Goal: Information Seeking & Learning: Check status

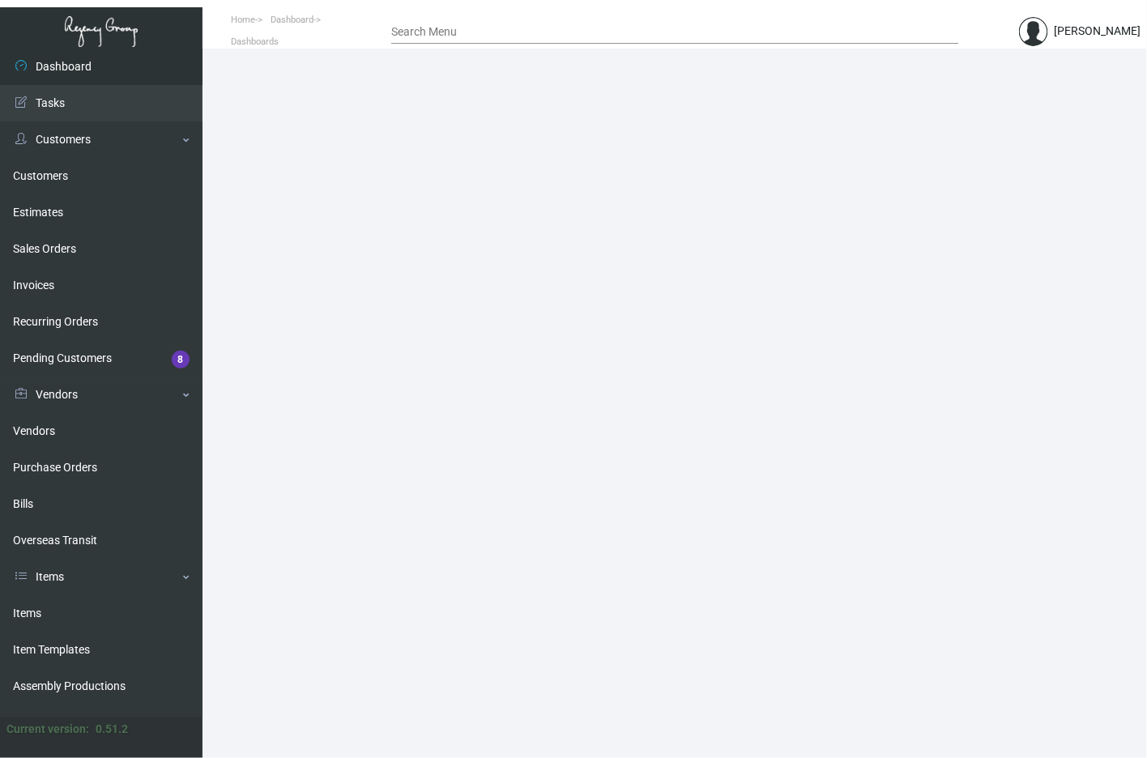
click at [257, 426] on main at bounding box center [674, 403] width 944 height 709
click at [63, 583] on link "Items" at bounding box center [101, 577] width 202 height 36
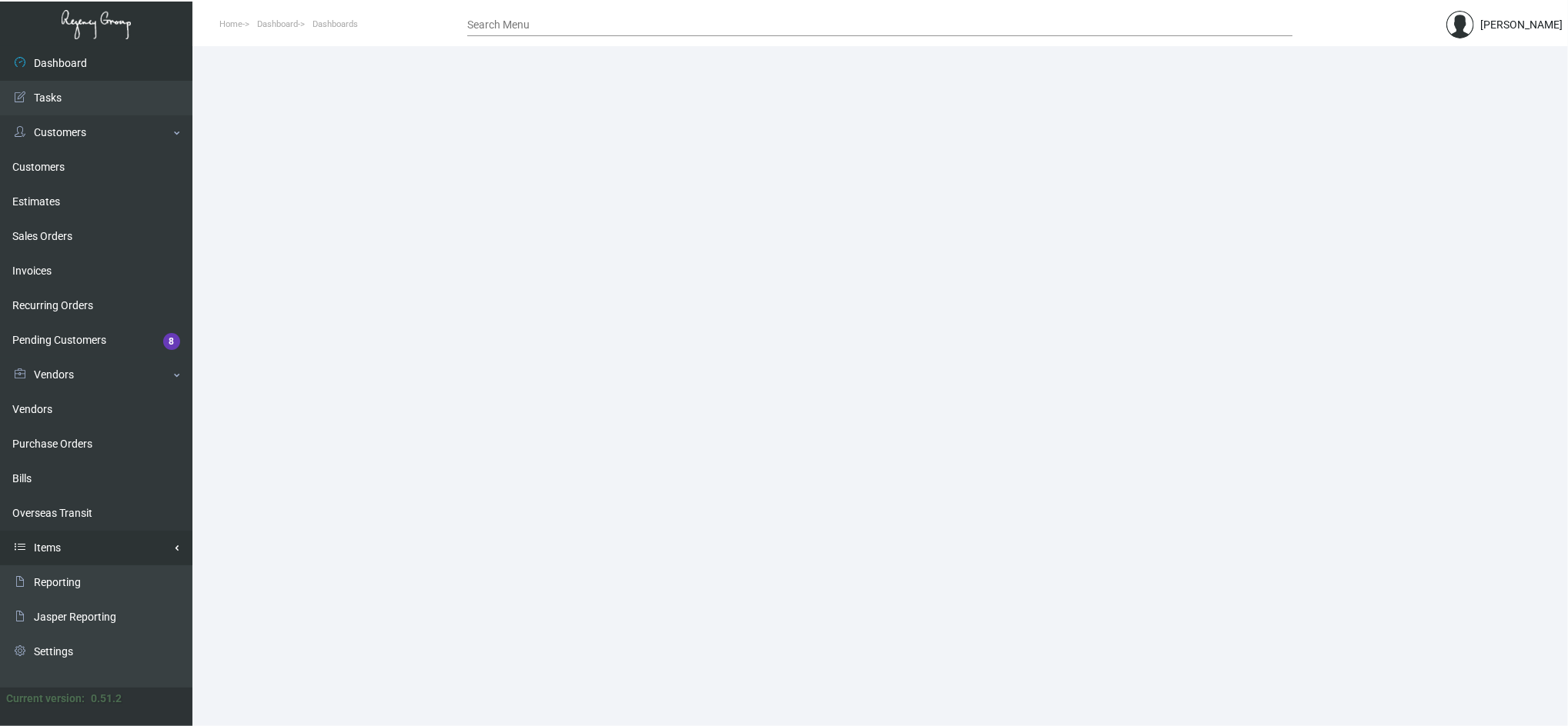
click at [100, 552] on link "Items" at bounding box center [96, 548] width 192 height 34
click at [87, 577] on link "Items" at bounding box center [96, 583] width 192 height 34
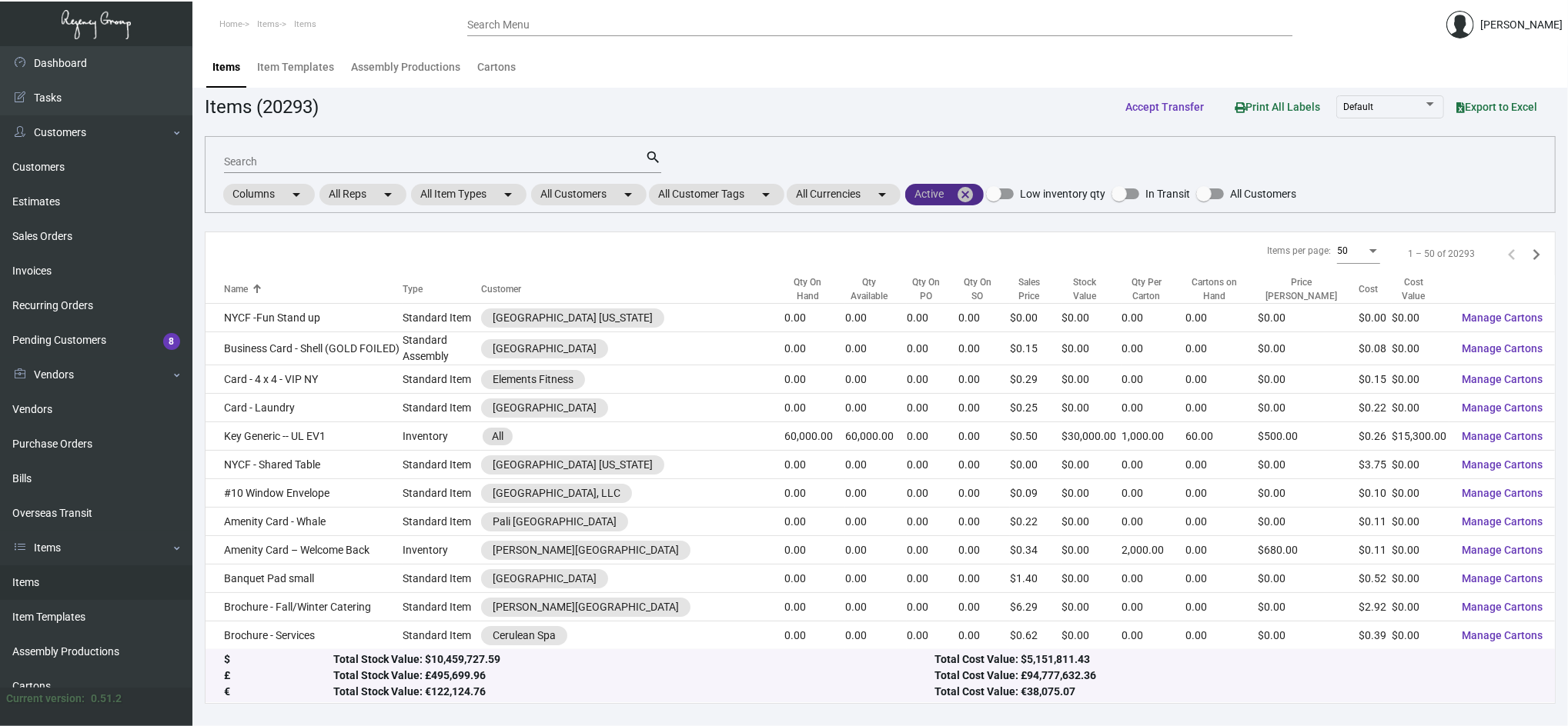
click at [974, 198] on mat-icon "cancel" at bounding box center [965, 194] width 18 height 18
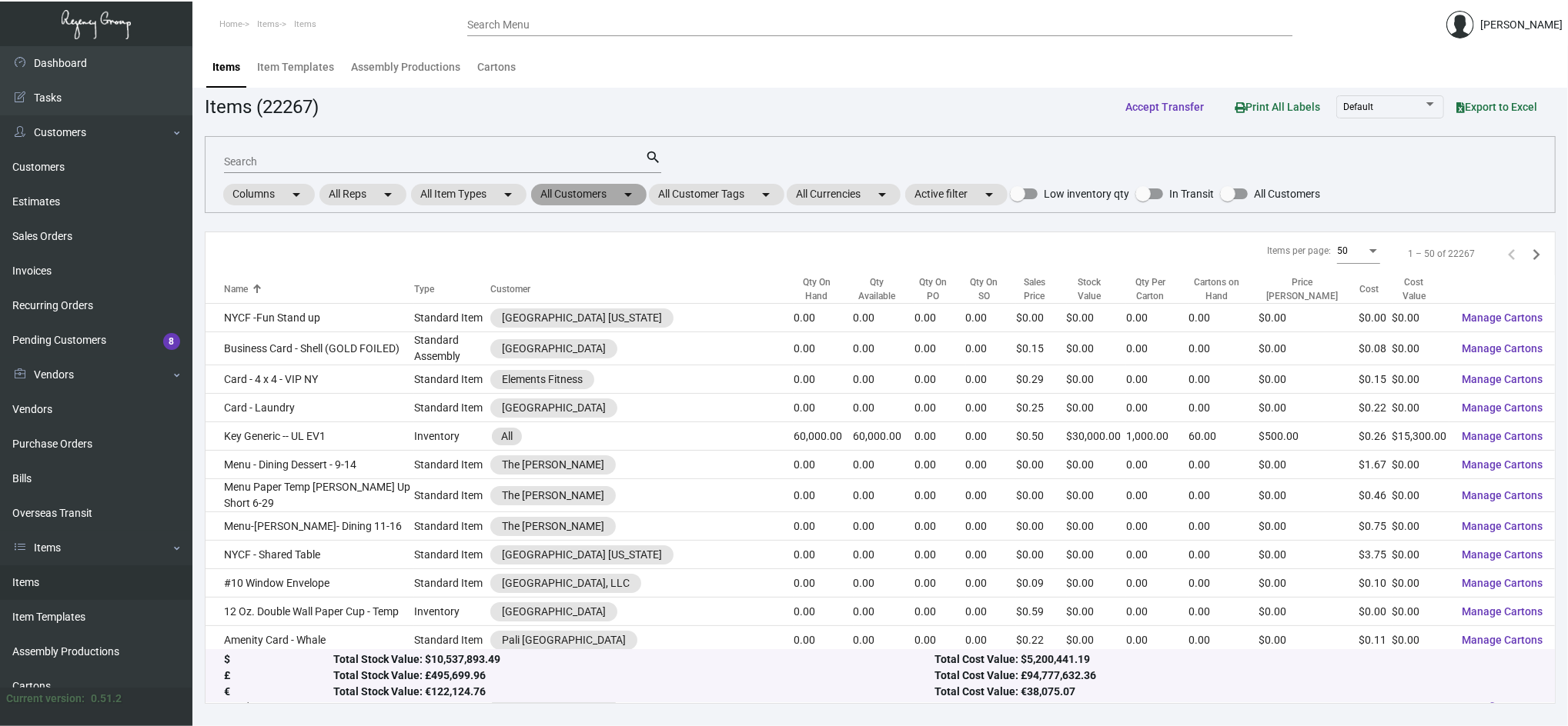
click at [621, 188] on mat-chip "All Customers arrow_drop_down" at bounding box center [589, 195] width 115 height 22
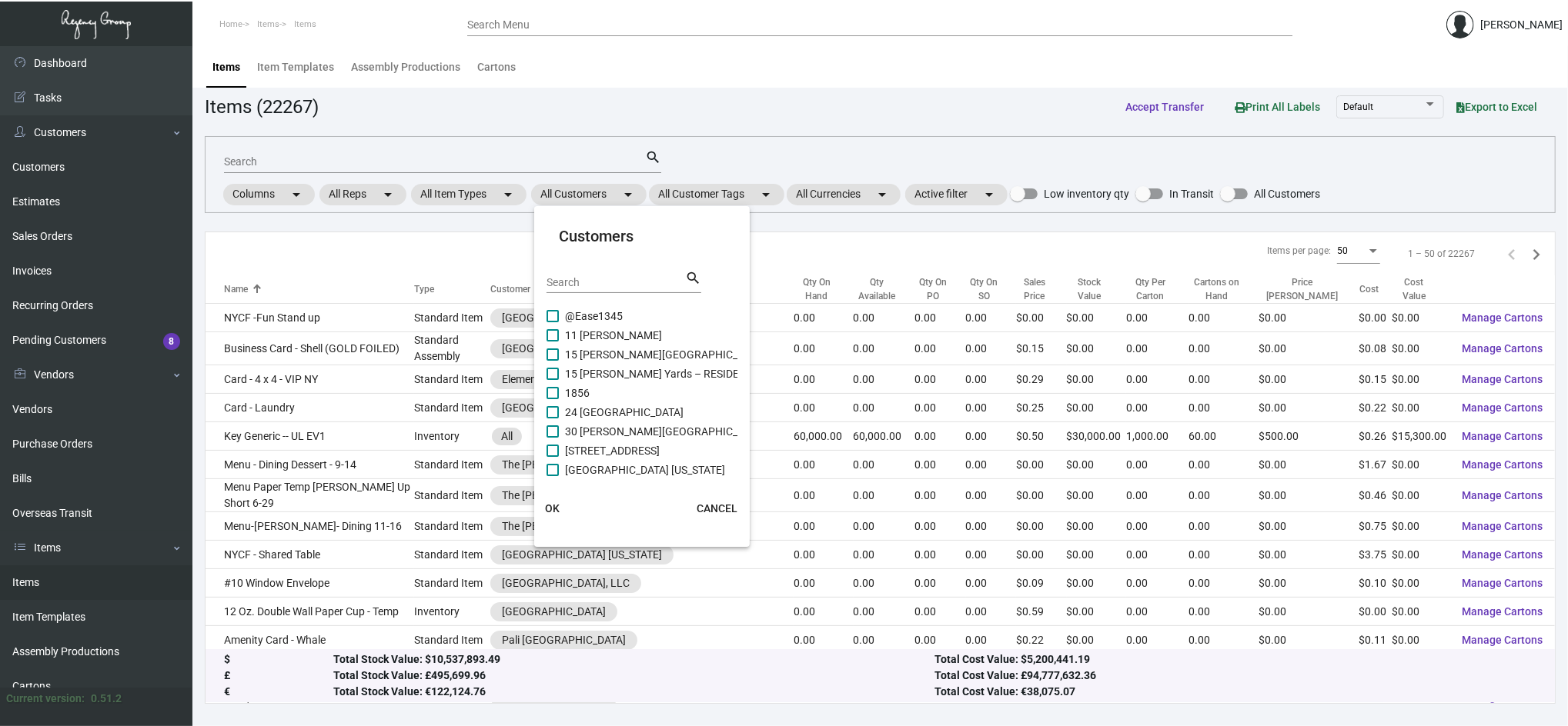
click at [626, 298] on div "Search search" at bounding box center [624, 288] width 155 height 38
click at [616, 284] on input "Search" at bounding box center [616, 283] width 139 height 12
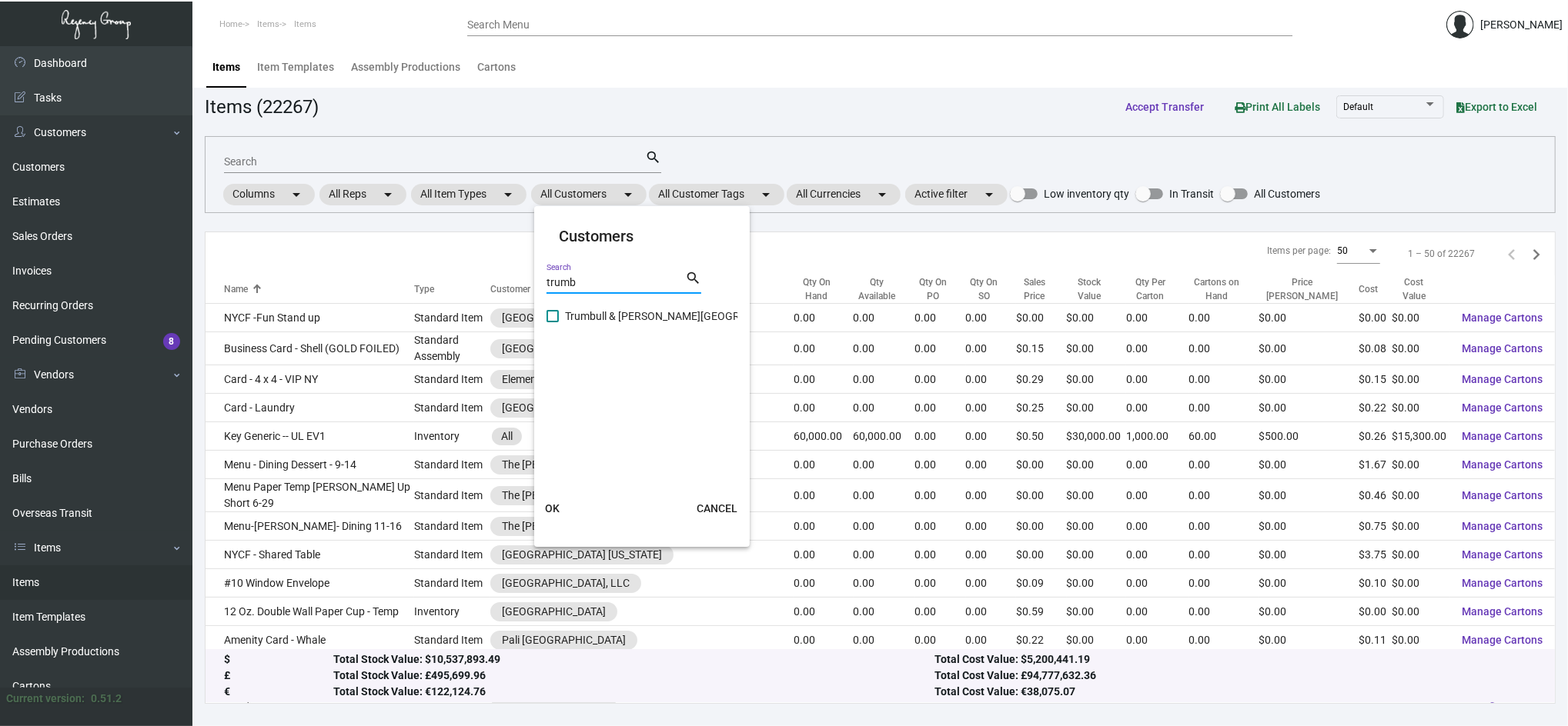
type input "trumb"
click at [604, 320] on span "Trumbull & Porter Hotel" at bounding box center [685, 315] width 240 height 18
click at [552, 322] on input "Trumbull & Porter Hotel" at bounding box center [552, 322] width 1 height 1
checkbox input "true"
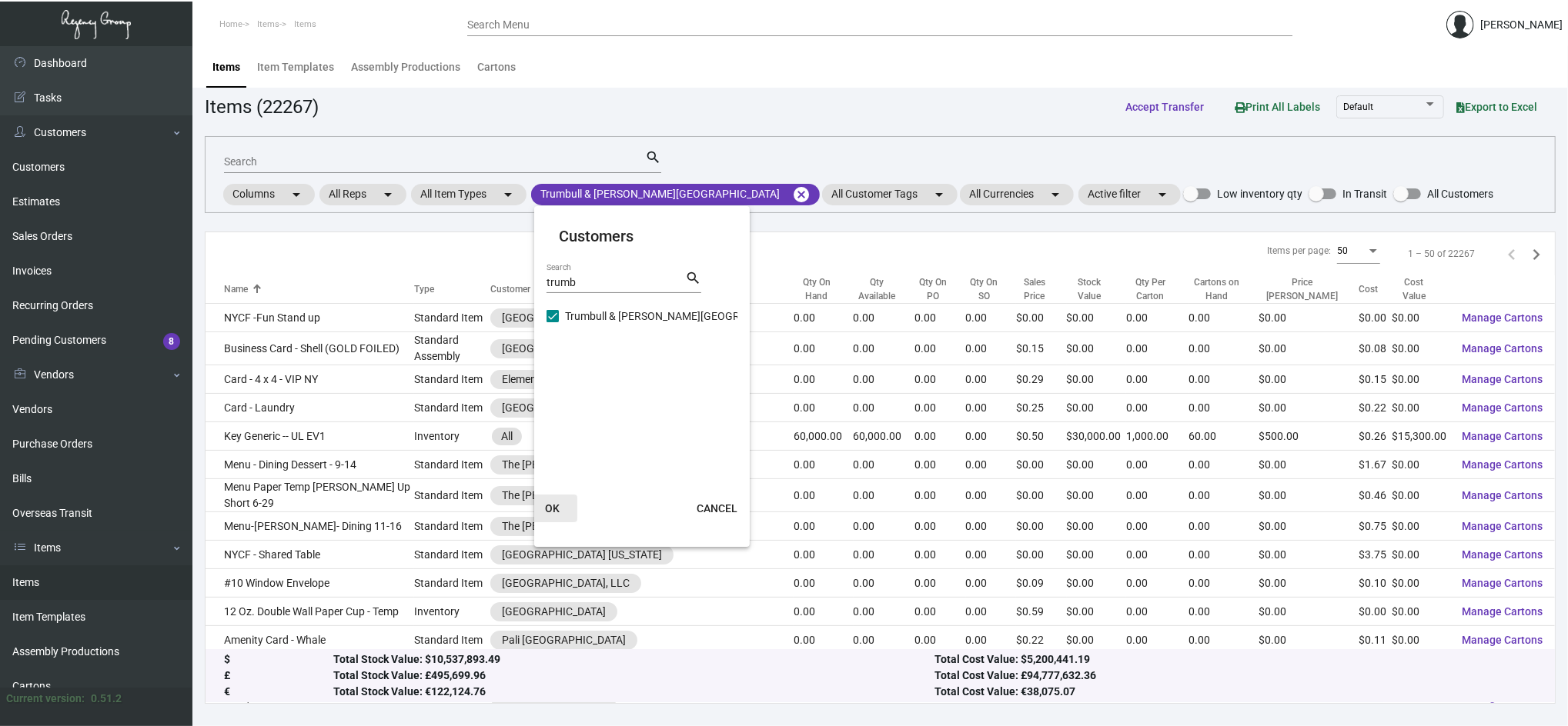
click at [550, 507] on span "OK" at bounding box center [552, 508] width 14 height 12
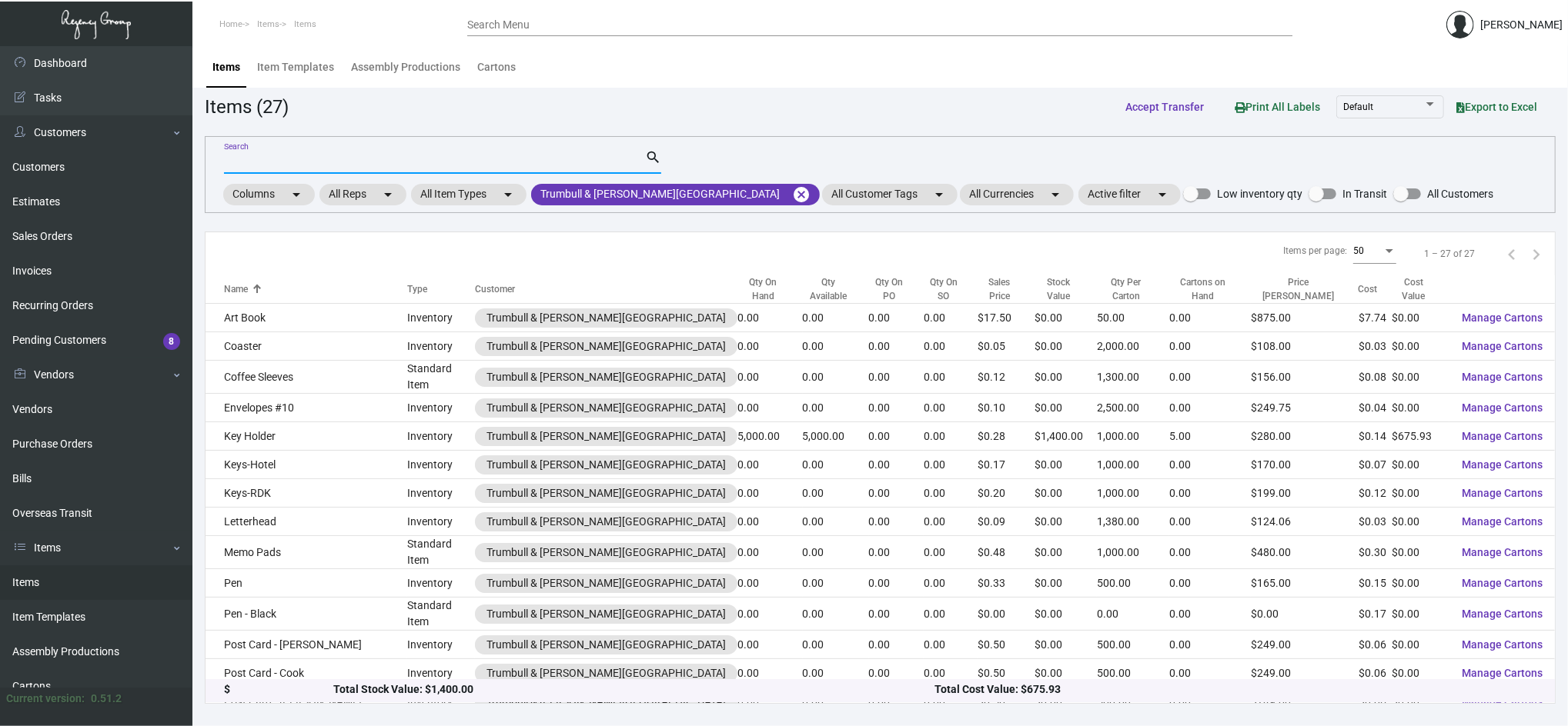
click at [409, 162] on input "Search" at bounding box center [435, 162] width 421 height 12
type input "pen"
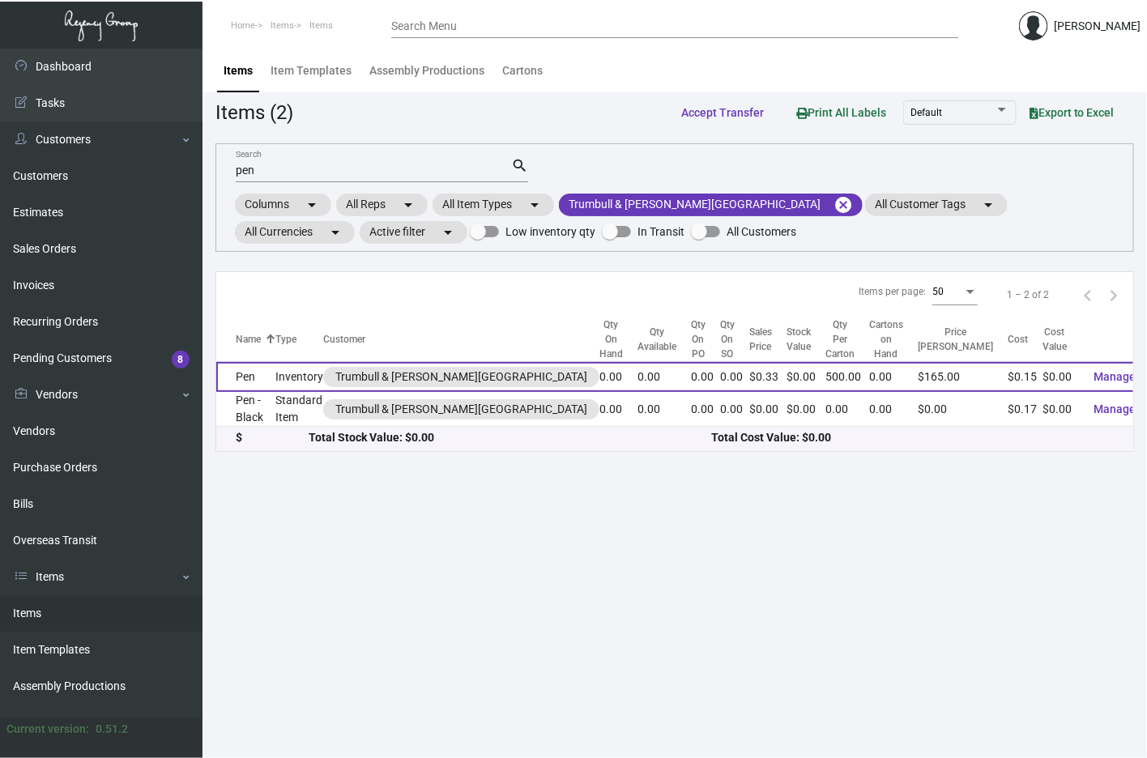
click at [260, 378] on td "Pen" at bounding box center [245, 377] width 59 height 30
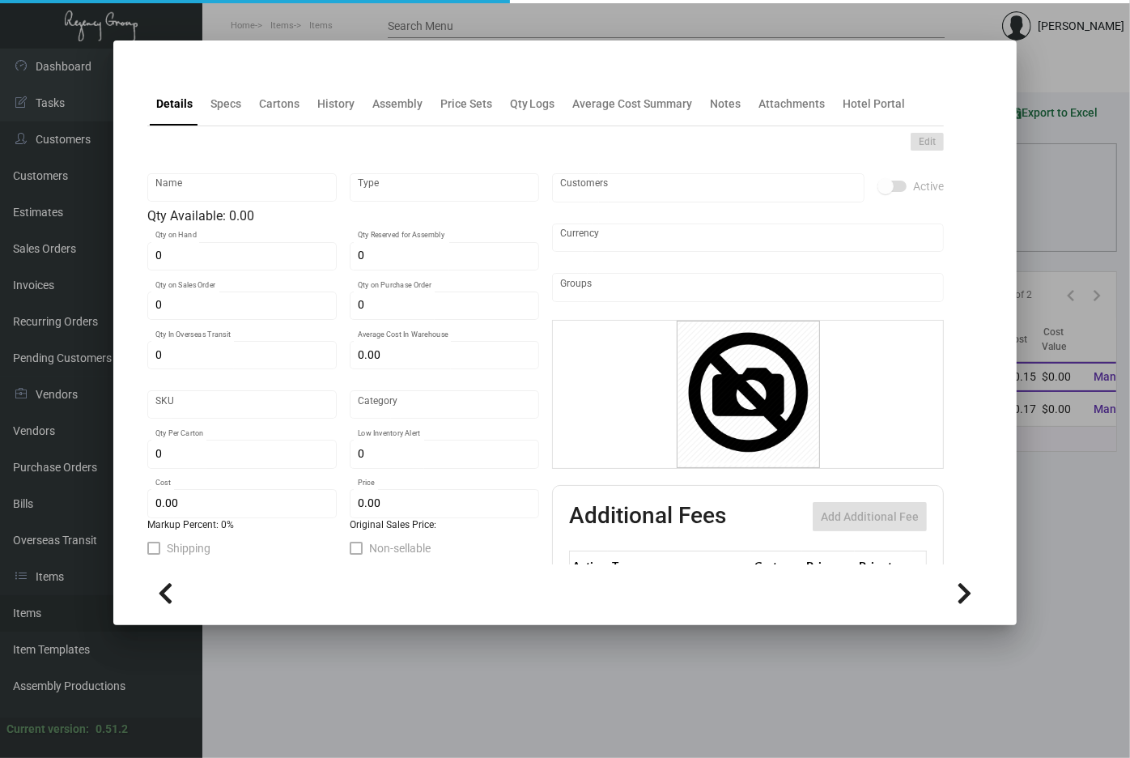
type input "Pen"
type input "Inventory"
type input "$ 0.00"
type input "3223"
type input "Standard"
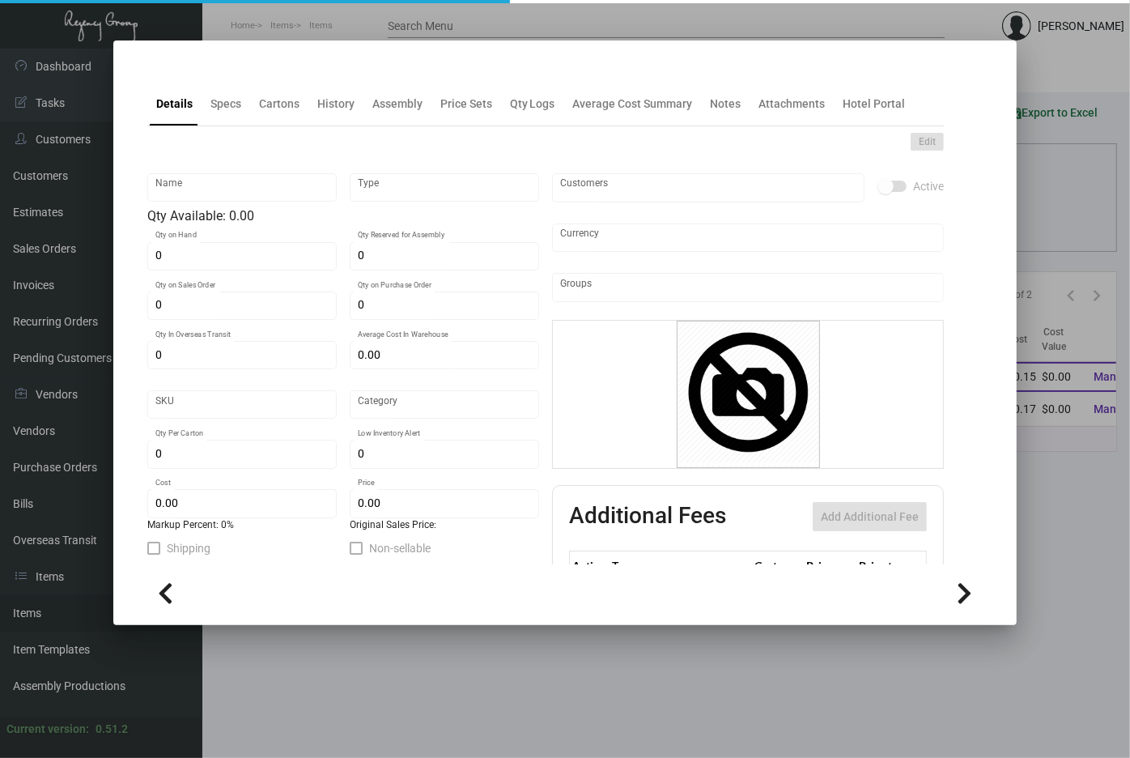
type input "500"
type input "2,000"
type input "$ 0.145"
type input "$ 0.33"
type textarea "Pens: CT-063, Black Barrel with gold trim, Gold imprint logo Packed per 500"
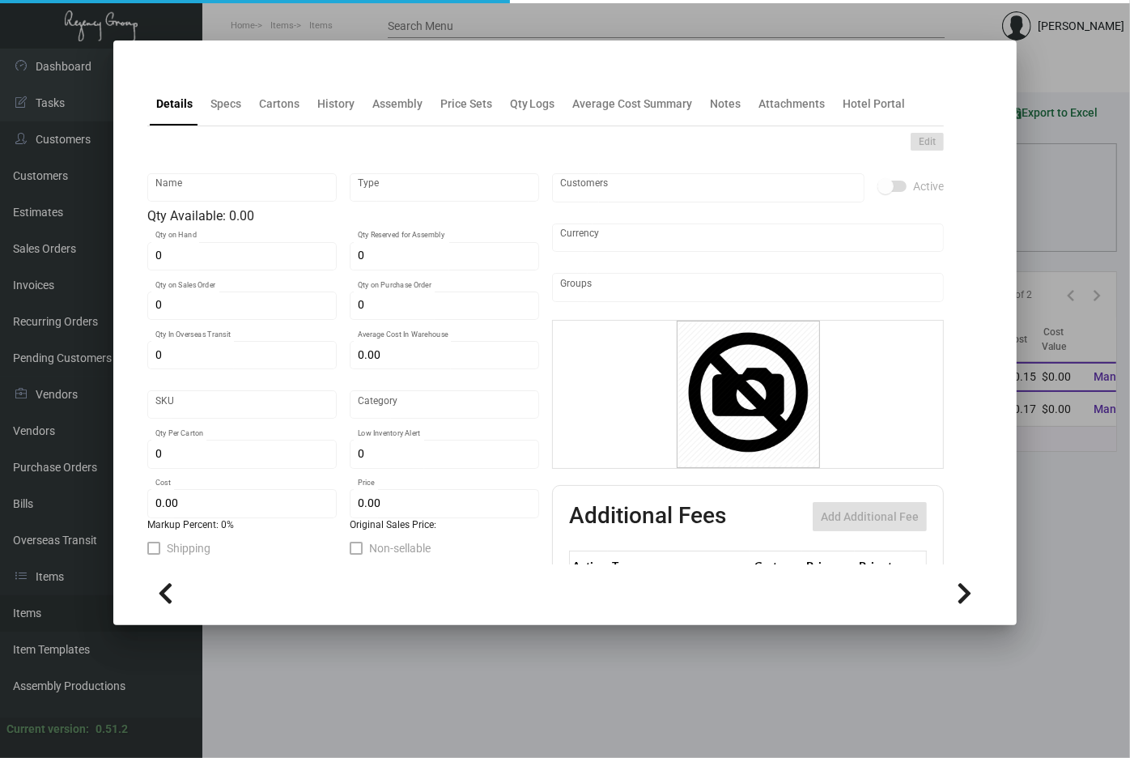
type textarea "Pens: CT-063, Black Barrel with gold trim, Gold imprint logo"
checkbox input "true"
type input "United States Dollar $"
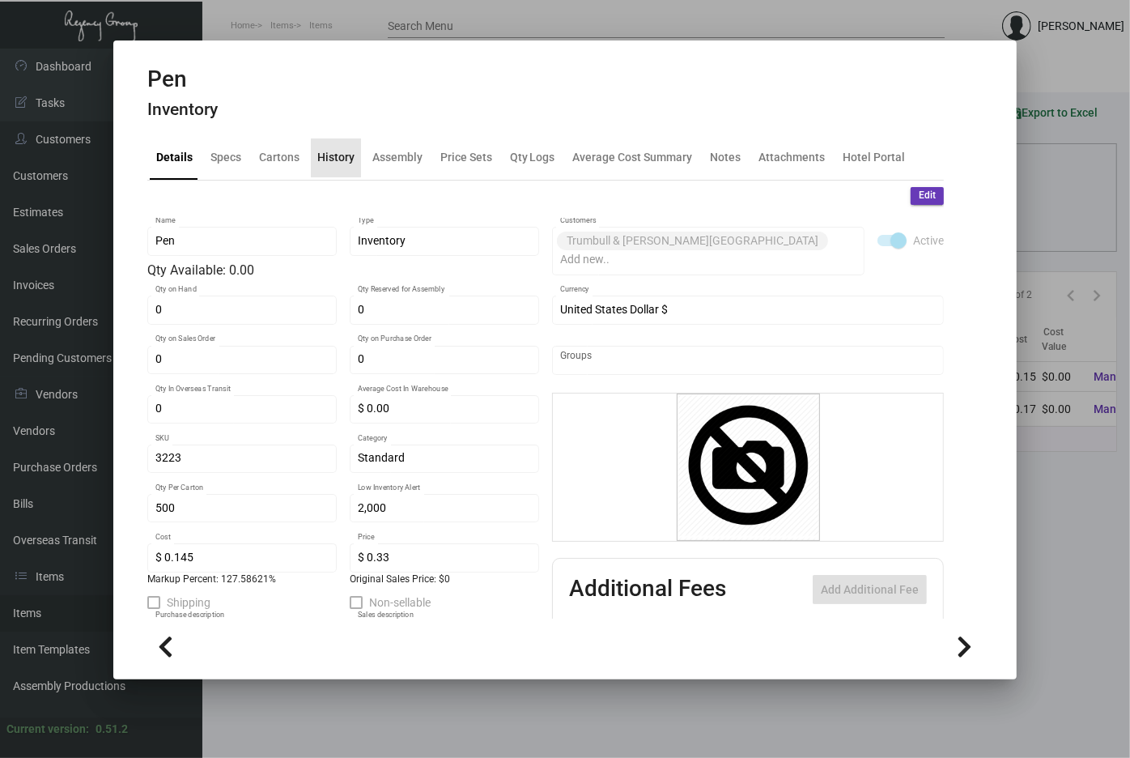
click at [334, 165] on div "History" at bounding box center [335, 157] width 37 height 17
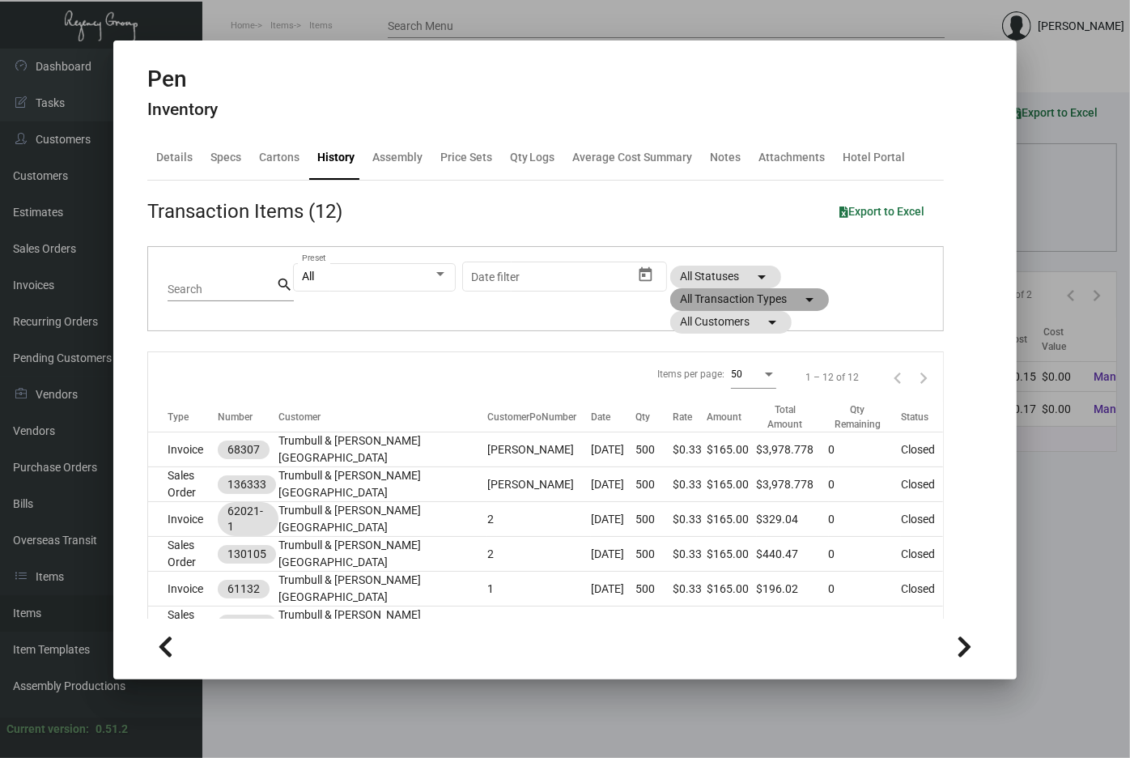
click at [708, 290] on mat-chip "All Transaction Types arrow_drop_down" at bounding box center [749, 299] width 159 height 23
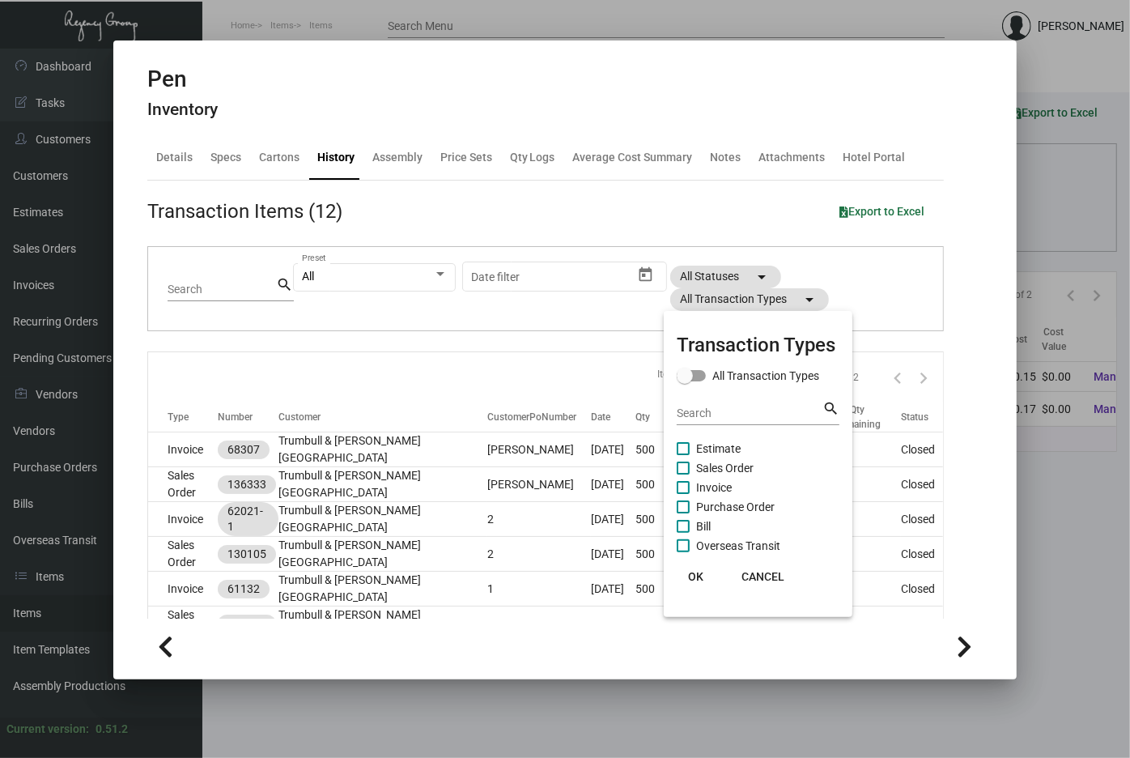
click at [734, 507] on span "Purchase Order" at bounding box center [735, 506] width 79 height 19
click at [683, 513] on input "Purchase Order" at bounding box center [683, 513] width 1 height 1
checkbox input "true"
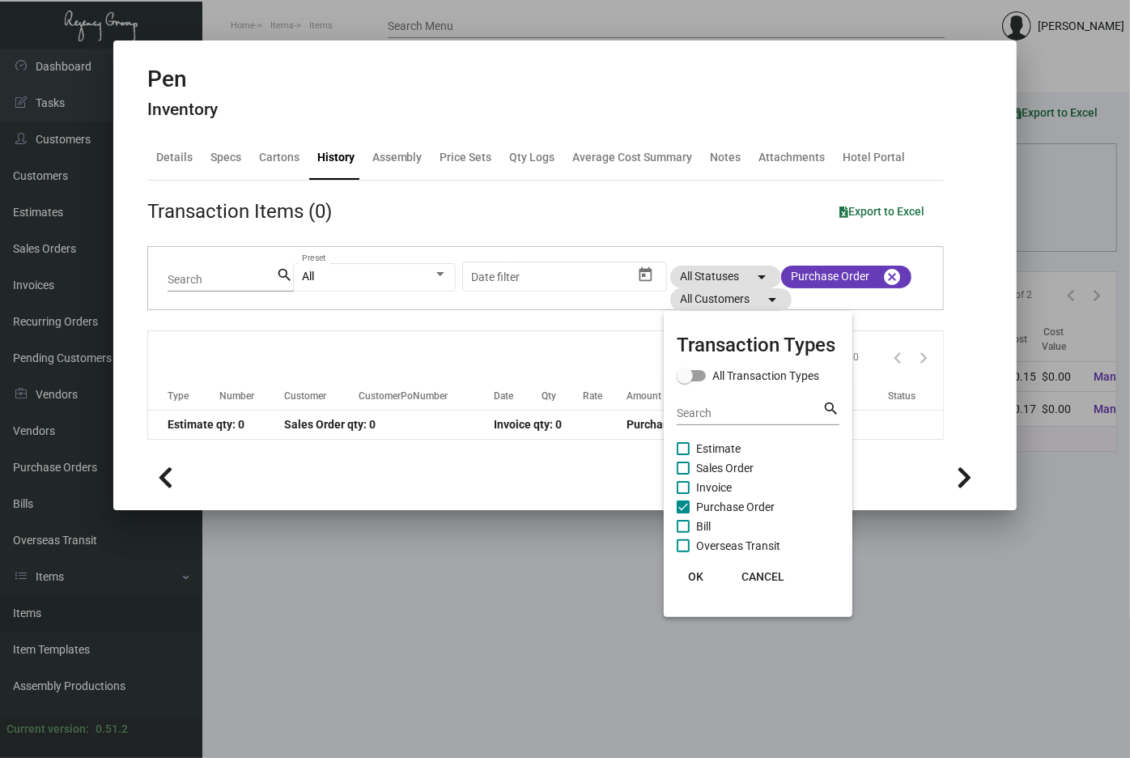
click at [224, 160] on div at bounding box center [565, 379] width 1130 height 758
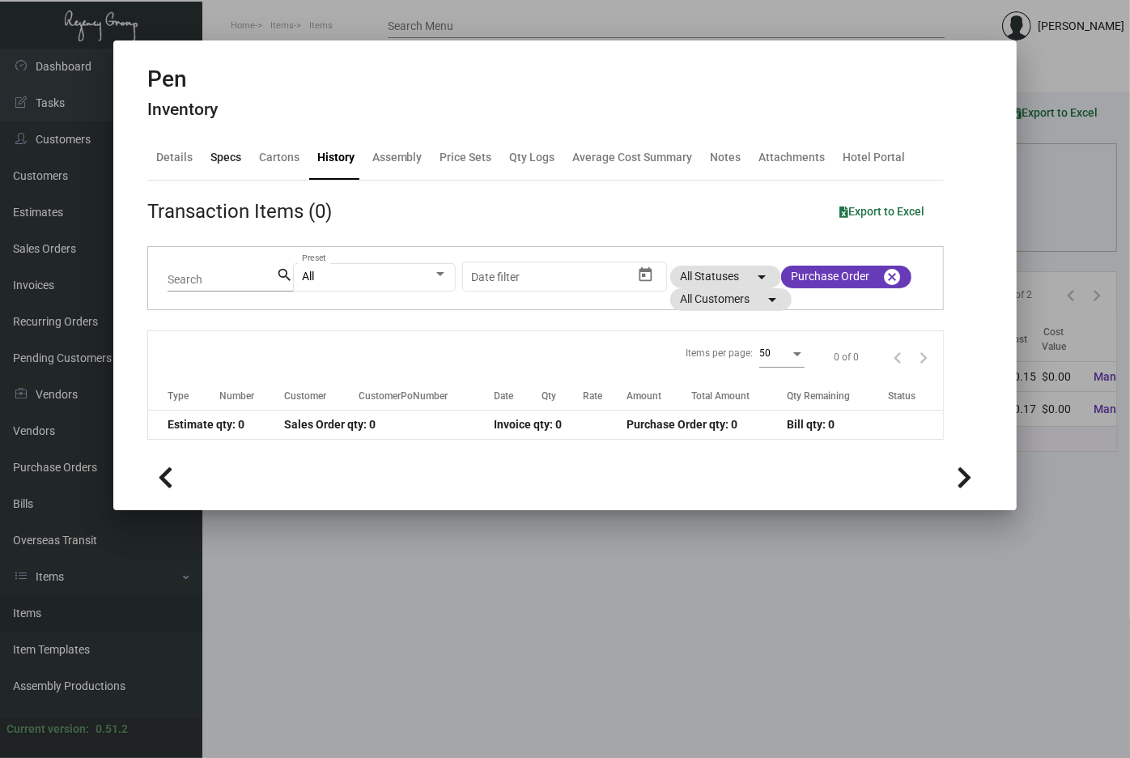
click at [224, 160] on div "Specs" at bounding box center [226, 157] width 31 height 17
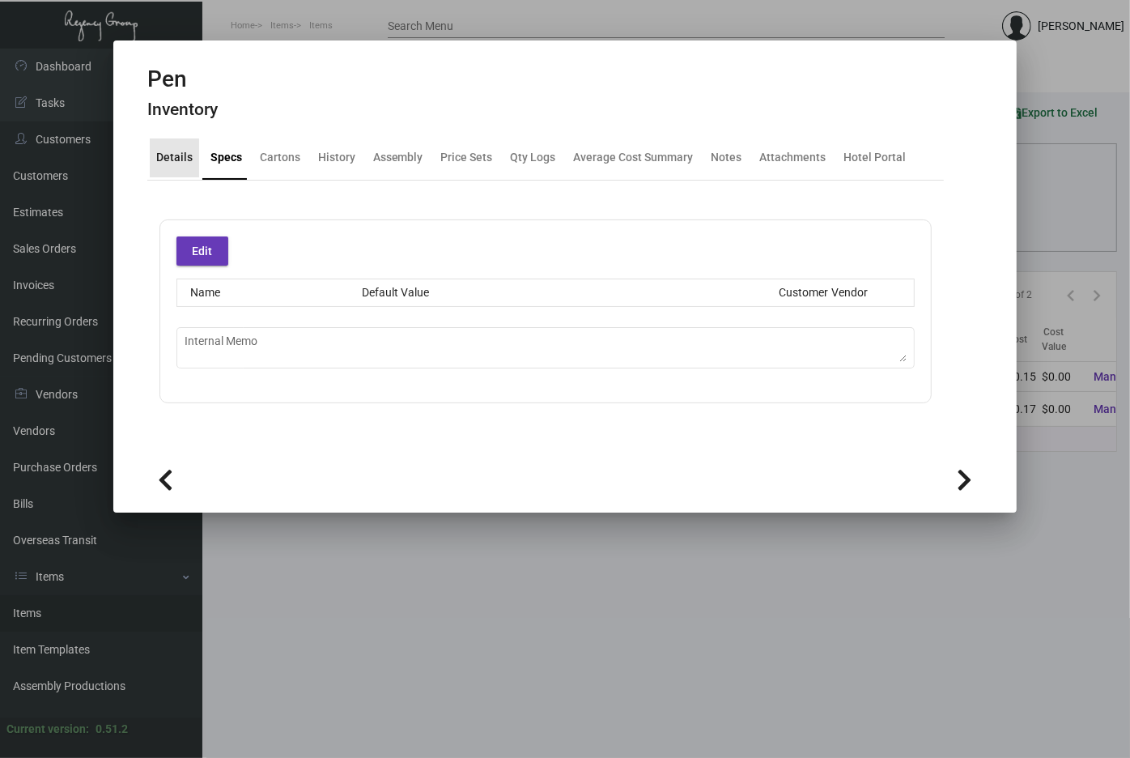
click at [174, 159] on div "Details" at bounding box center [174, 157] width 36 height 17
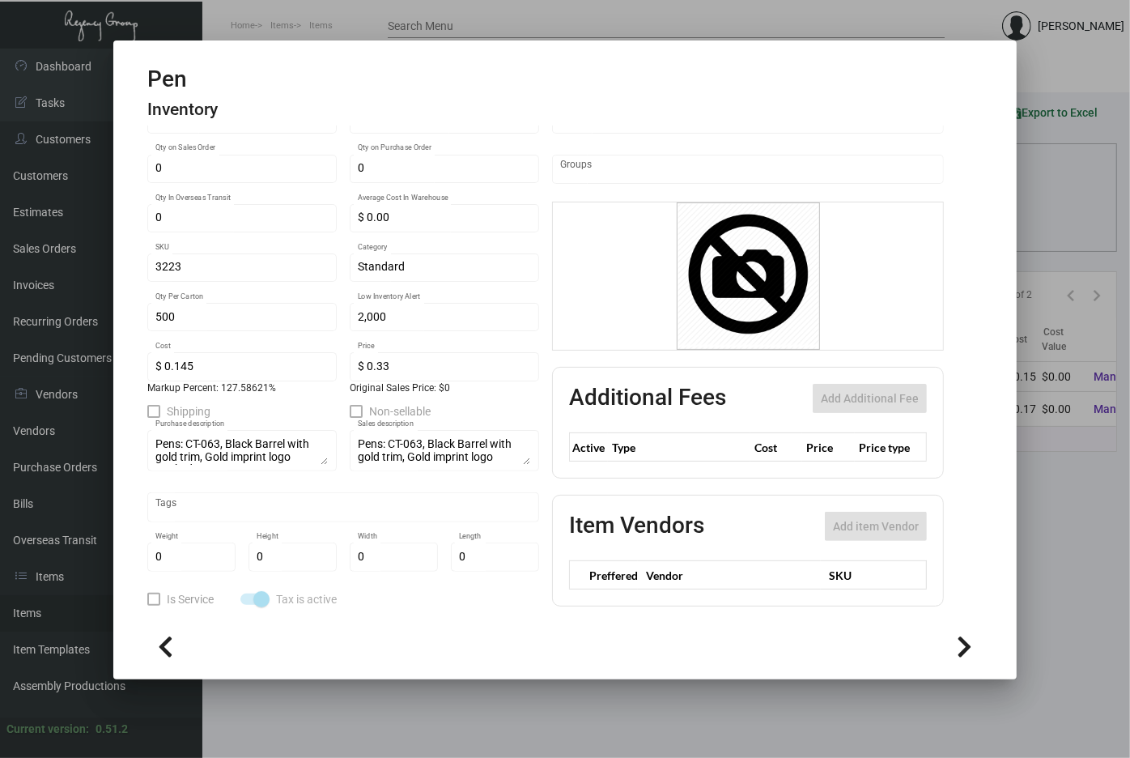
scroll to position [190, 0]
click at [321, 531] on div "Pens: CT-063, Black Barrel with gold trim, Gold imprint logo Packed per 500 Pur…" at bounding box center [241, 482] width 189 height 109
click at [475, 725] on div at bounding box center [565, 379] width 1130 height 758
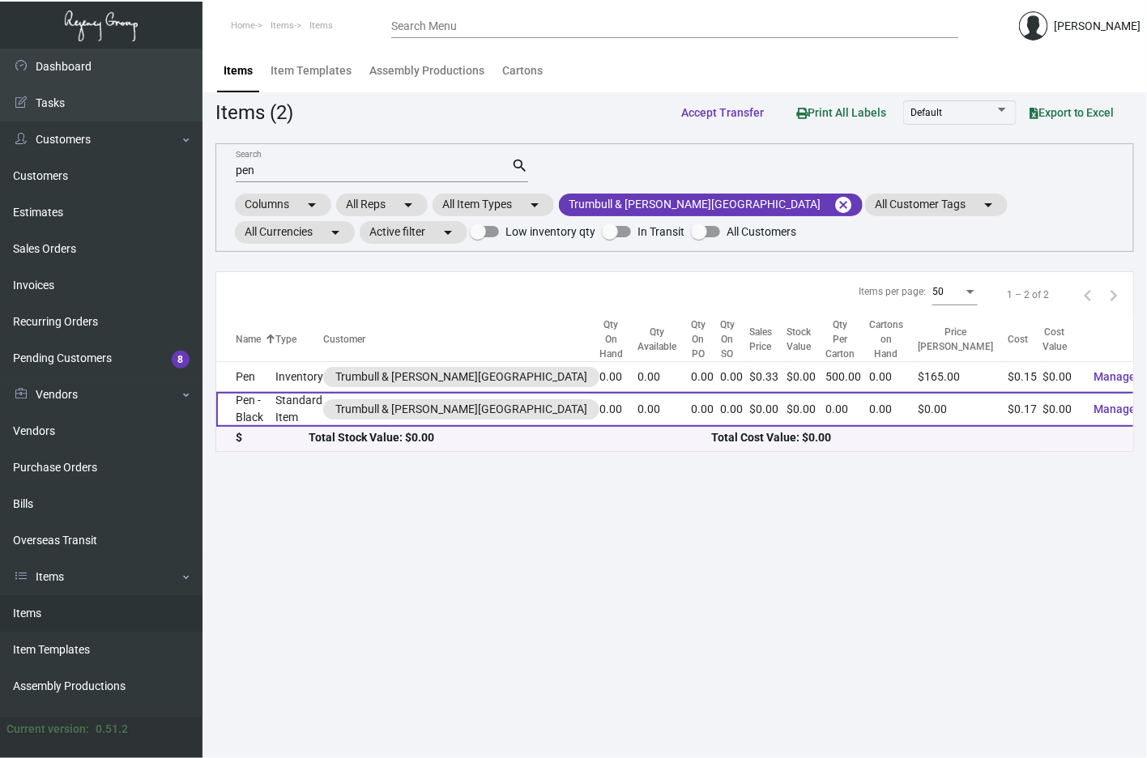
click at [295, 396] on td "Standard Item" at bounding box center [299, 409] width 48 height 35
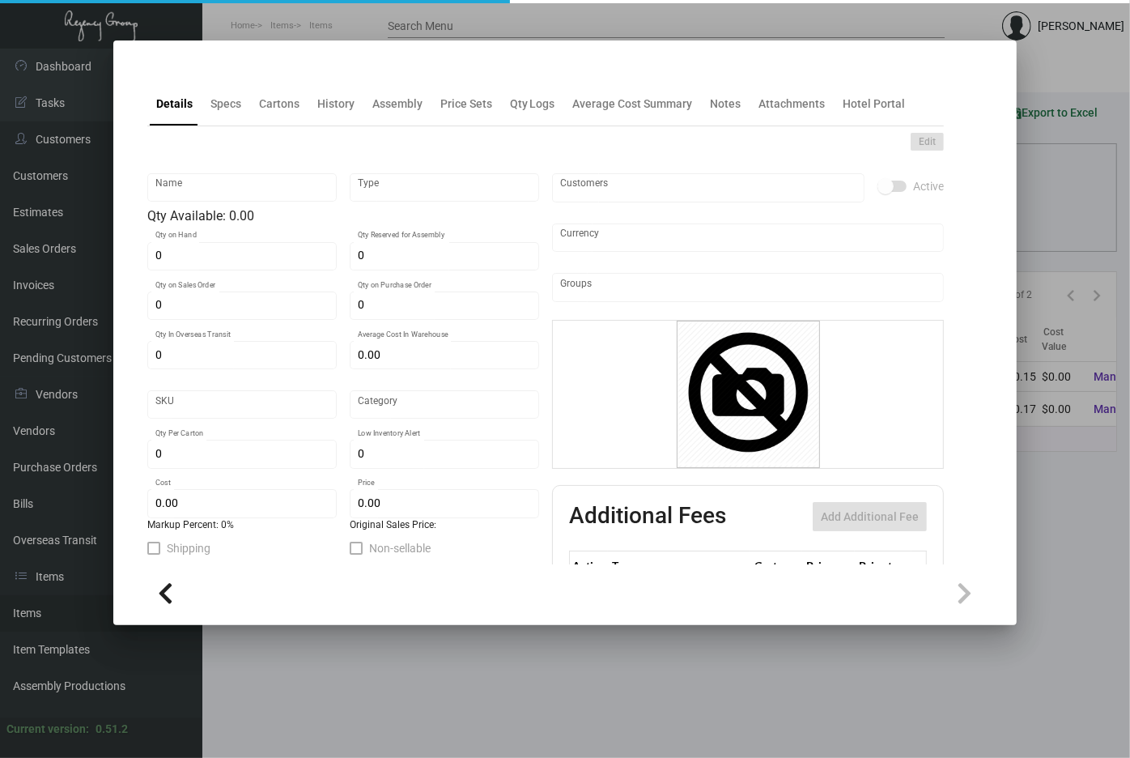
type input "Pen - Black"
type input "Standard Item"
type input "$ 0.00"
type input "994-Pen-76"
type input "Standard"
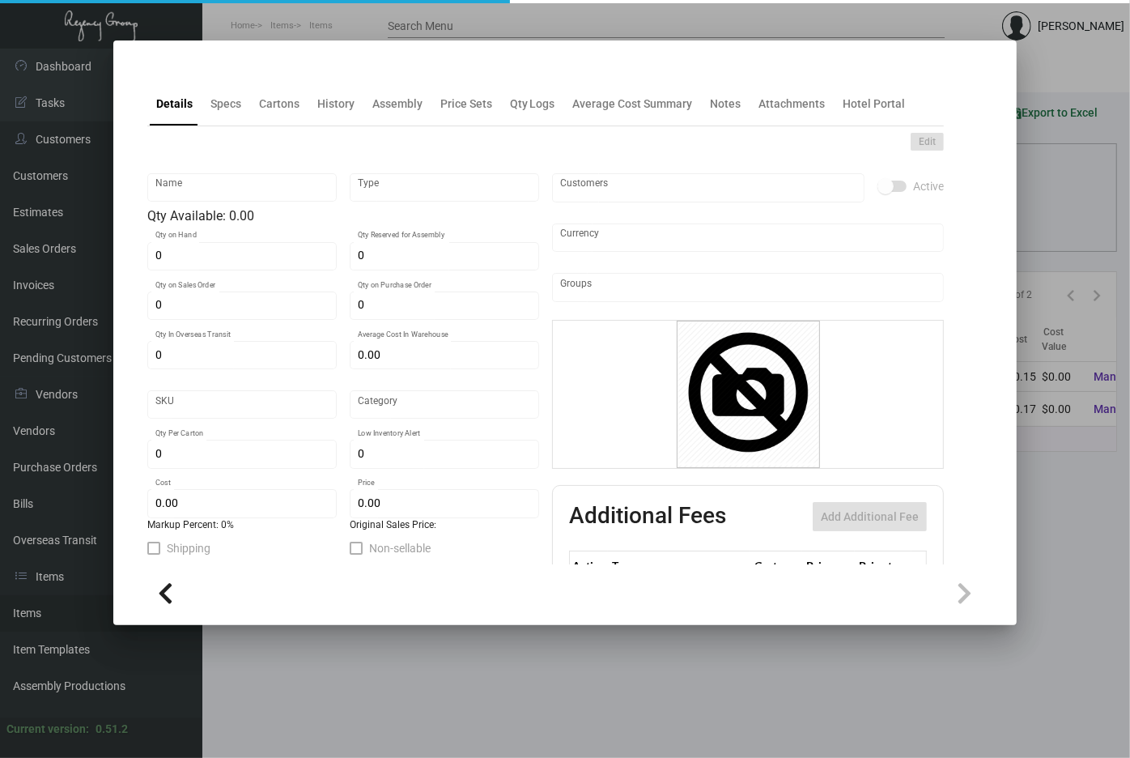
type input "$ 0.17"
type input "$ 0.00"
checkbox input "true"
type input "United States Dollar $"
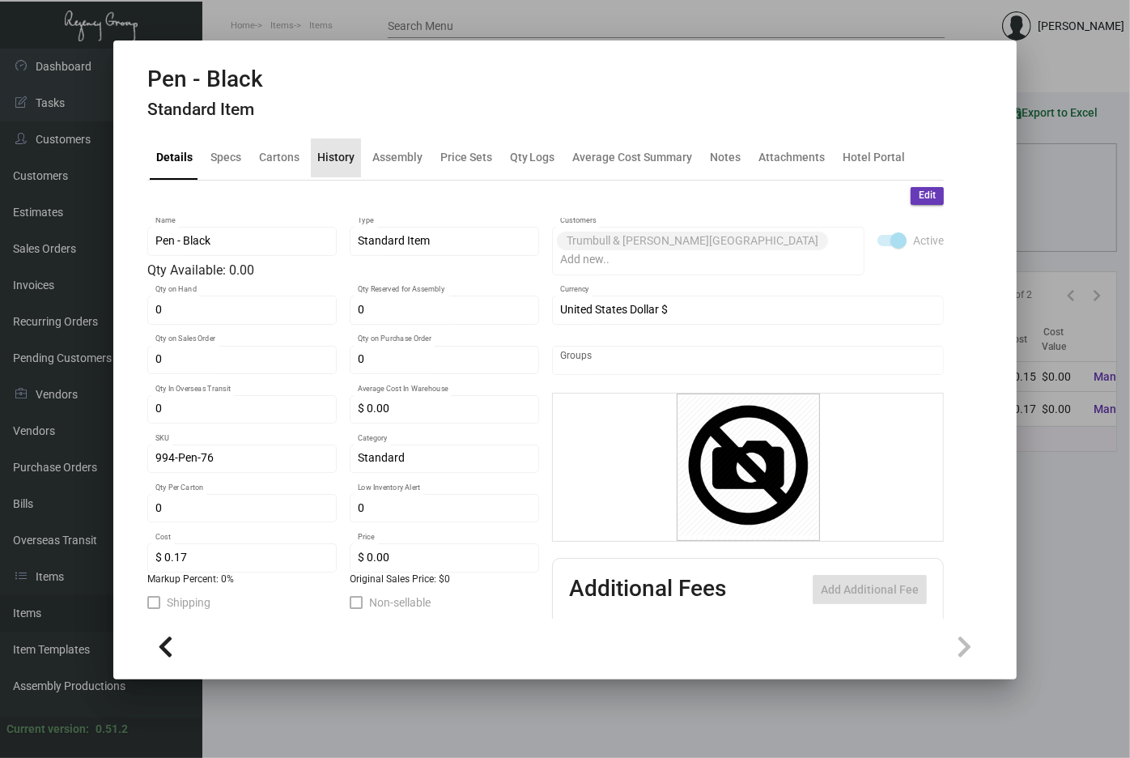
click at [337, 152] on div "History" at bounding box center [335, 157] width 37 height 17
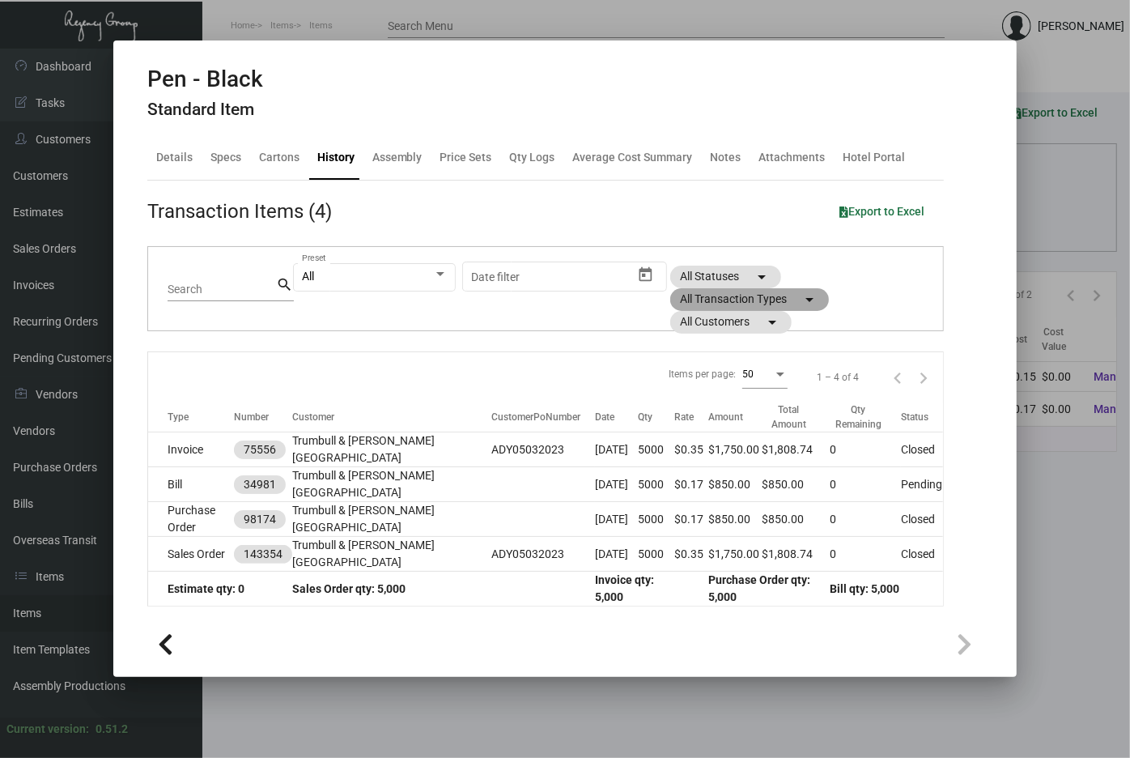
click at [741, 304] on mat-chip "All Transaction Types arrow_drop_down" at bounding box center [749, 299] width 159 height 23
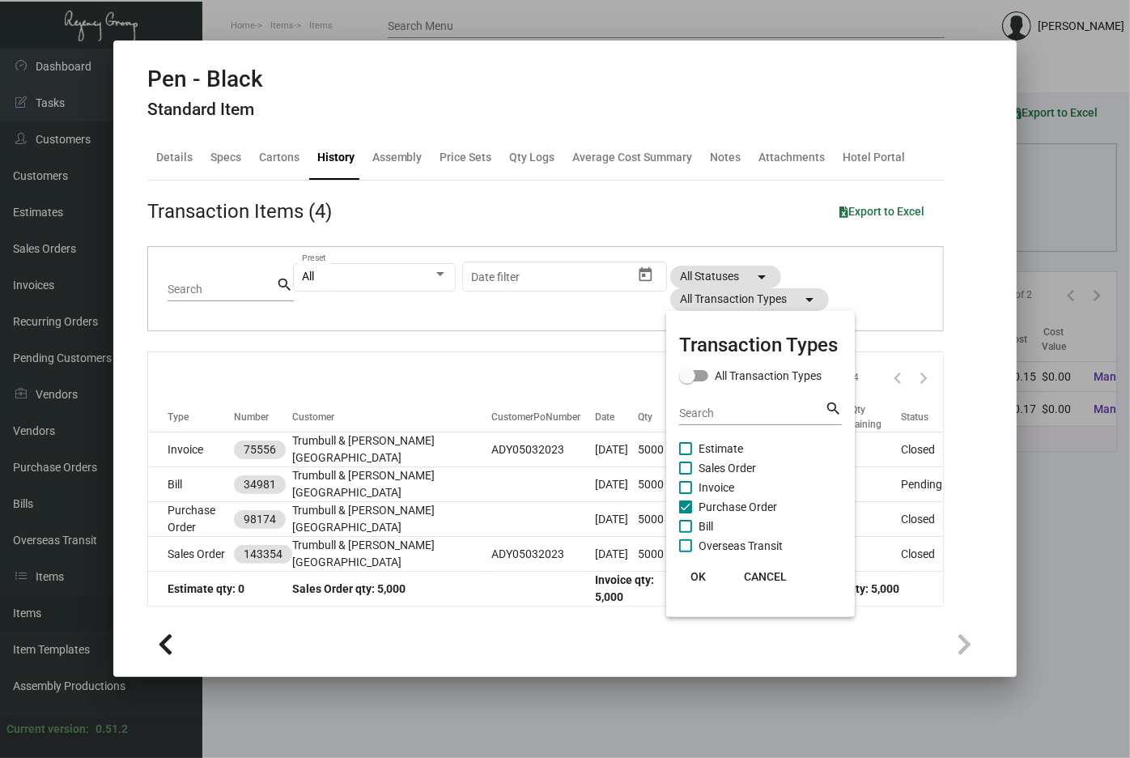
click at [755, 507] on span "Purchase Order" at bounding box center [738, 506] width 79 height 19
click at [686, 513] on input "Purchase Order" at bounding box center [685, 513] width 1 height 1
click at [755, 507] on span "Purchase Order" at bounding box center [738, 506] width 79 height 19
click at [686, 513] on input "Purchase Order" at bounding box center [685, 513] width 1 height 1
checkbox input "true"
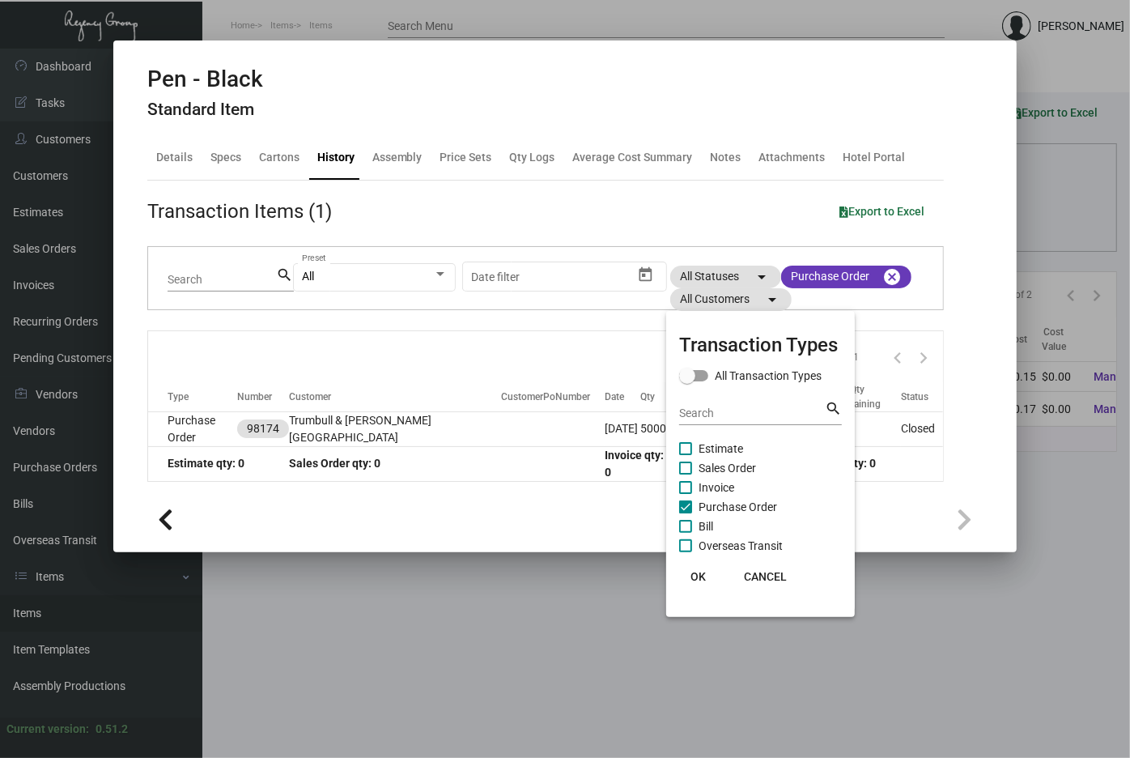
click at [211, 419] on div at bounding box center [565, 379] width 1130 height 758
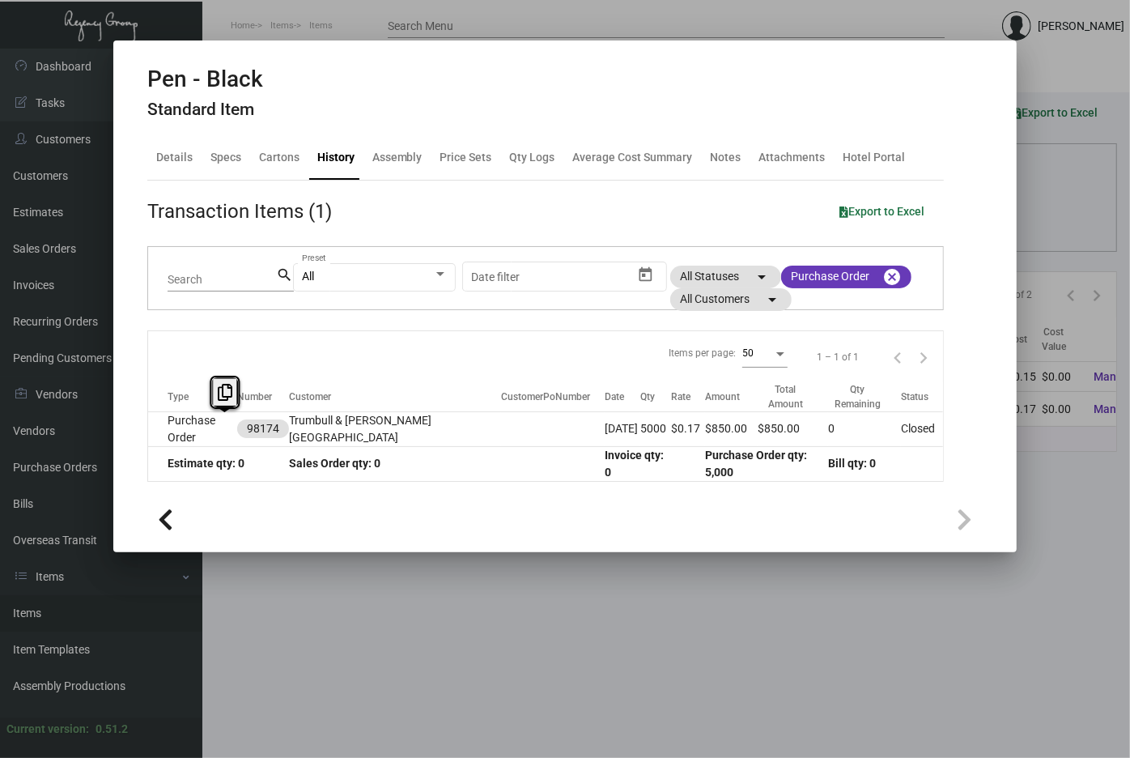
click at [211, 419] on td "Purchase Order" at bounding box center [192, 428] width 89 height 35
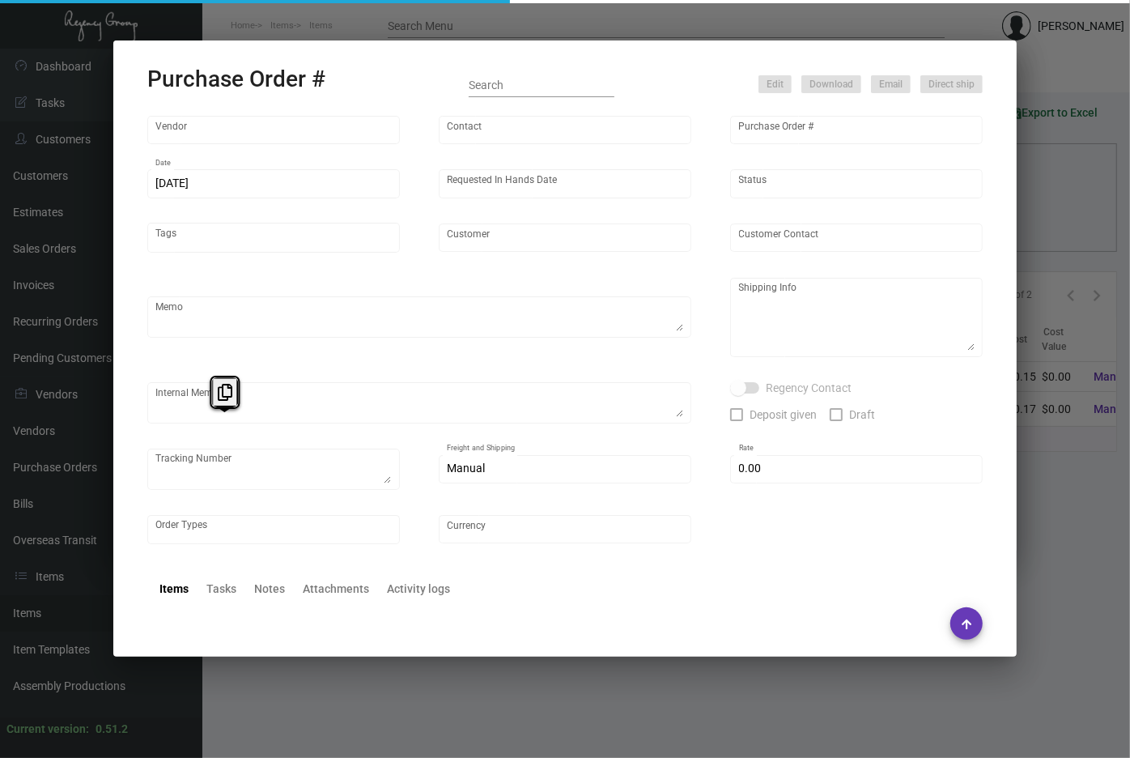
type input "American Pen"
type input "98174"
type input "5/3/2023"
type input "5/19/2023"
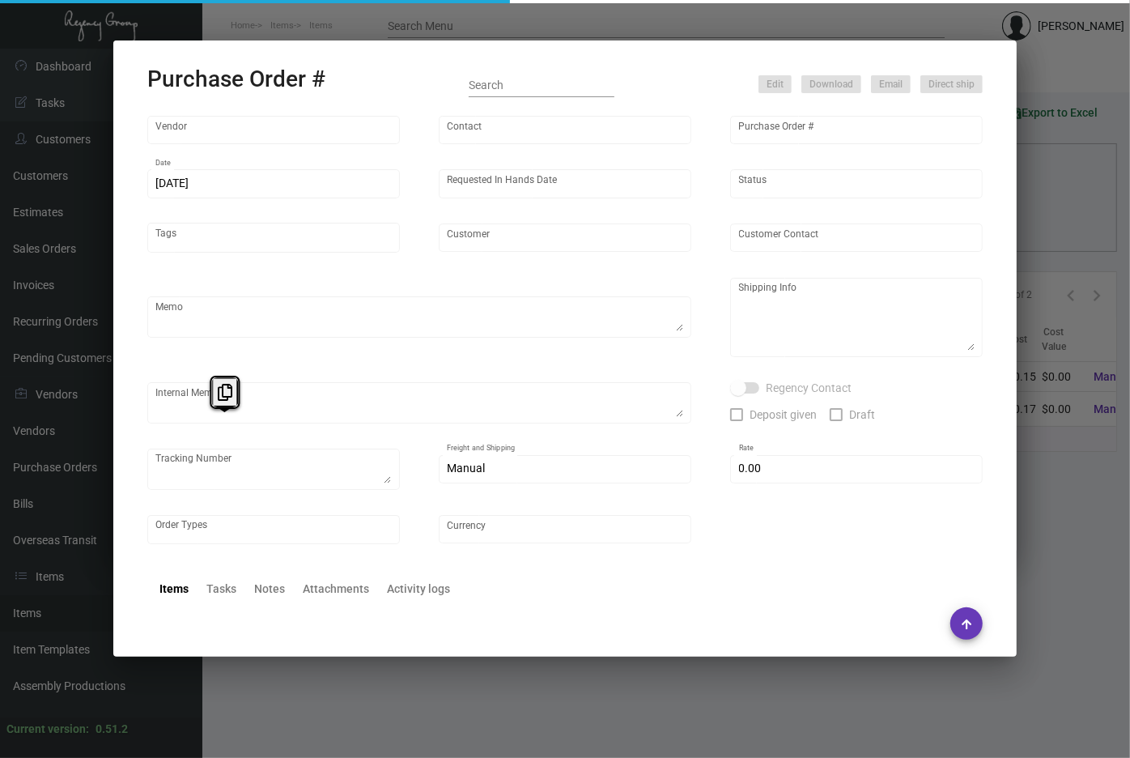
type input "Trumbull & Porter Hotel"
type input "Raman Khanna"
type textarea "Item# CT-063 / When ready to ship, contact: sh@theregencygroup.net for all ship…"
type textarea "Trumbull & Porter Hotel - Ady Wang 1331 Trumbull Avenue Detroit, MI, 48216 US"
type textarea "1ZY32A610340060173"
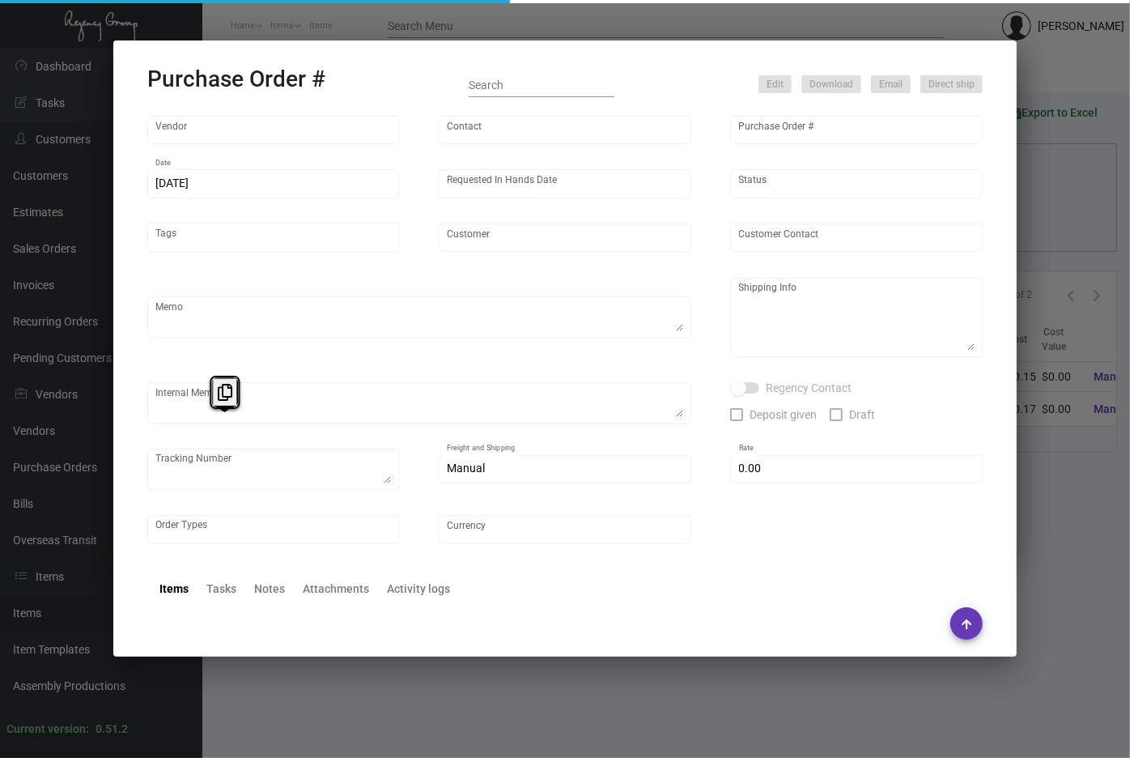
type input "$ 0.00"
type input "United States Dollar $"
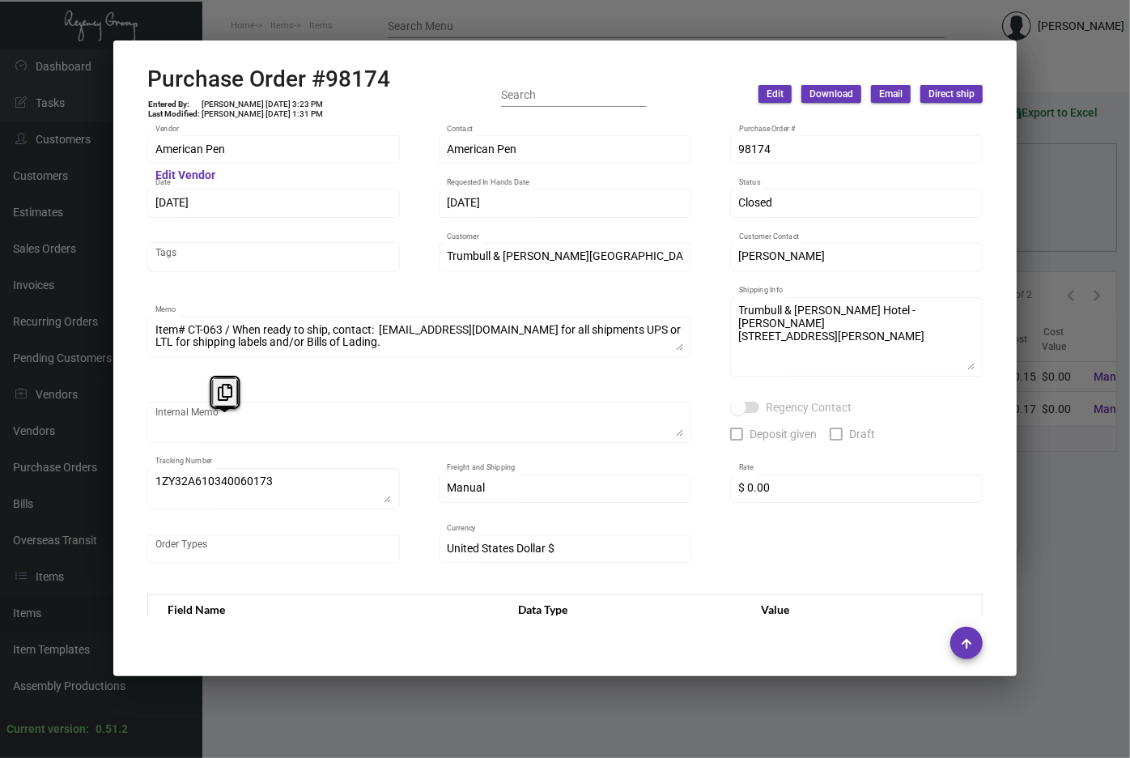
drag, startPoint x: 211, startPoint y: 419, endPoint x: 350, endPoint y: 6, distance: 435.0
click at [350, 6] on div at bounding box center [565, 379] width 1130 height 758
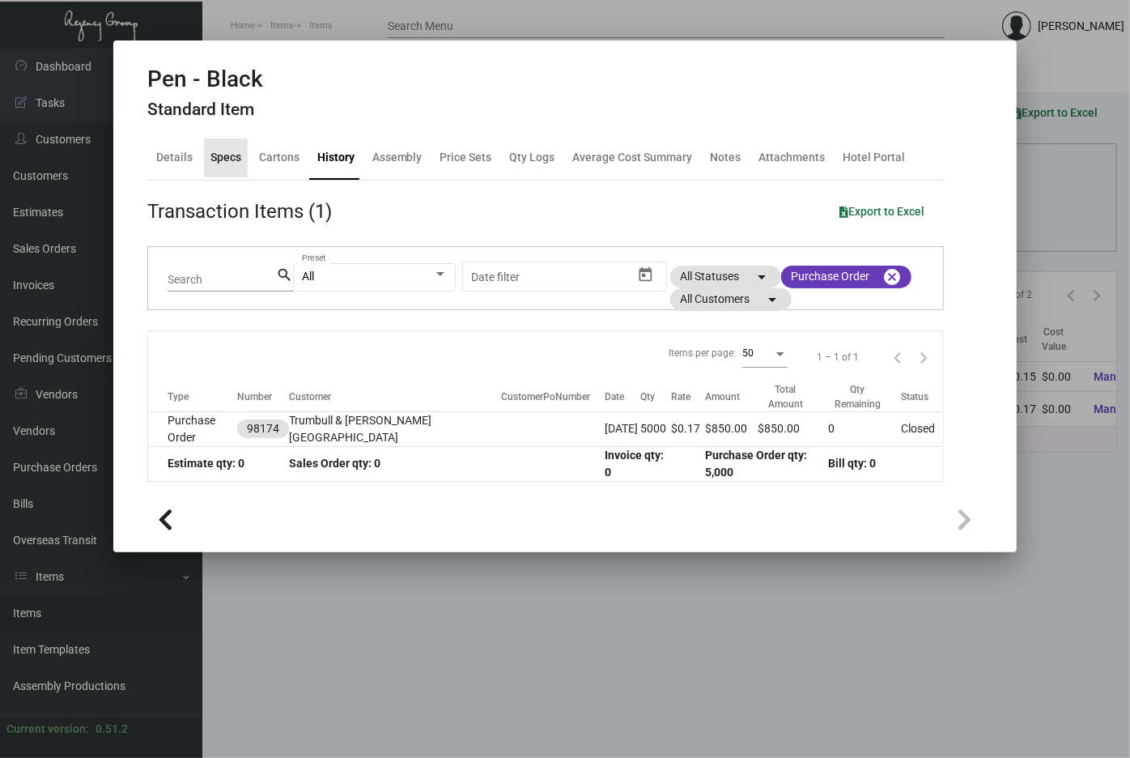
click at [231, 159] on div "Specs" at bounding box center [226, 157] width 31 height 17
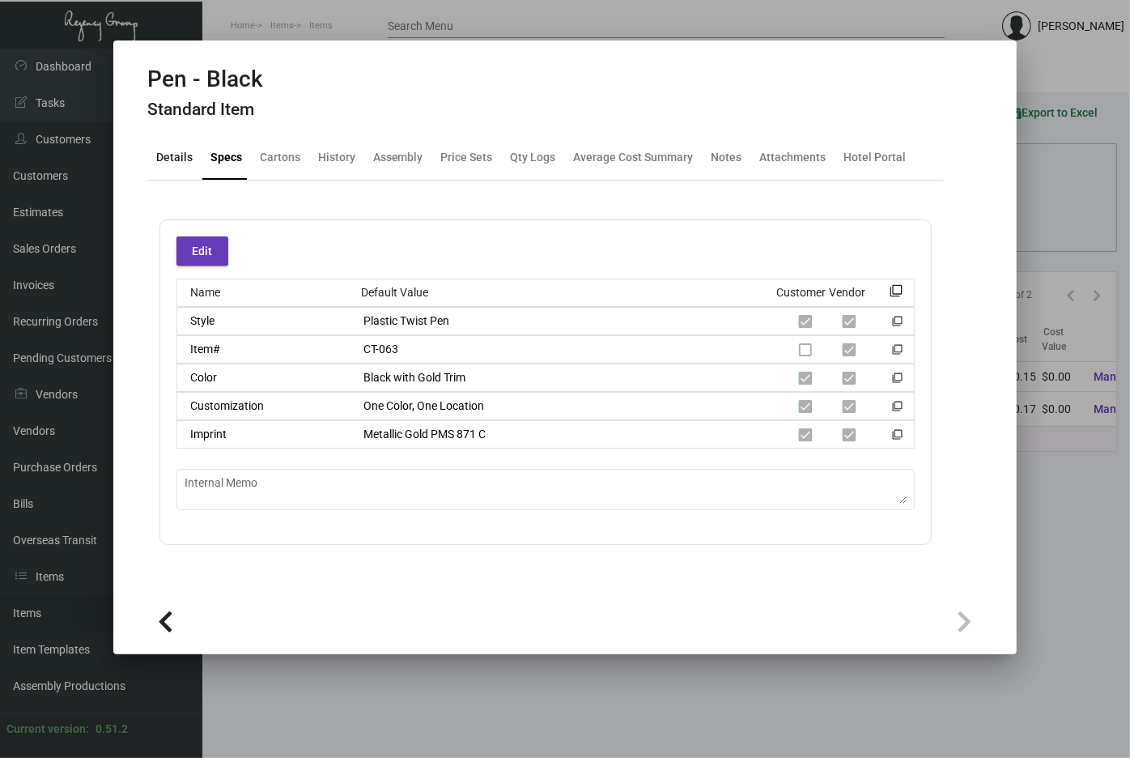
click at [171, 166] on div "Details" at bounding box center [174, 157] width 36 height 17
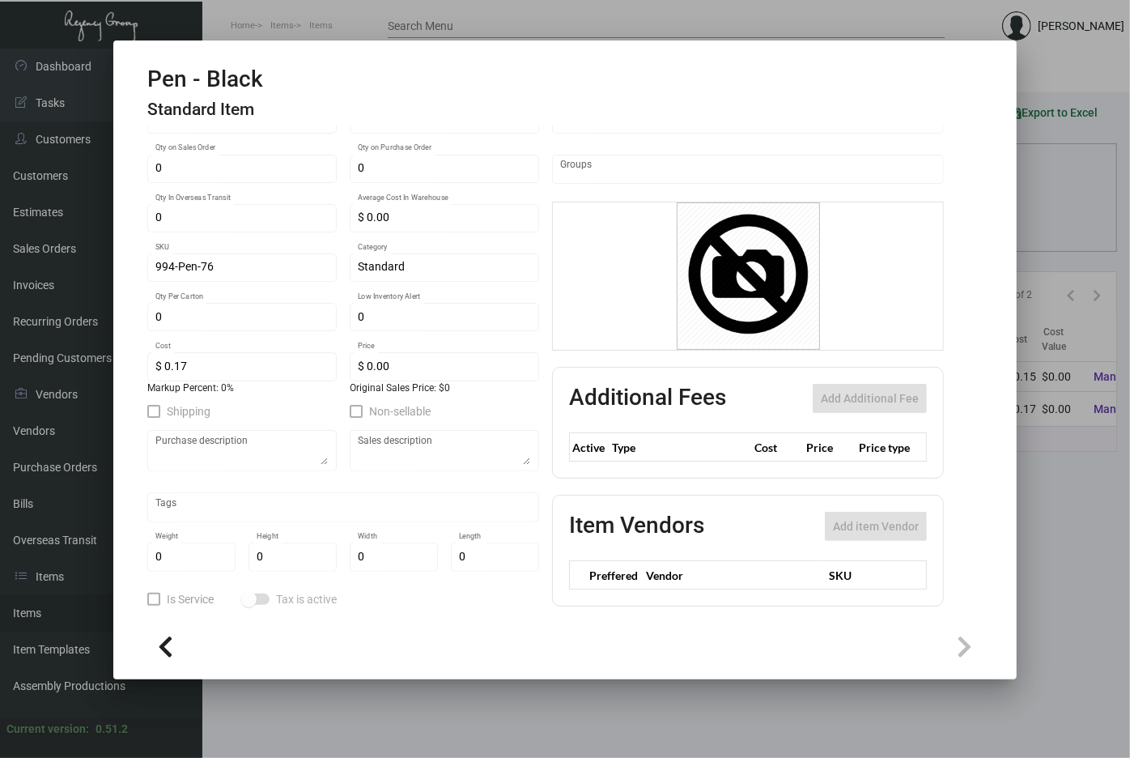
scroll to position [191, 0]
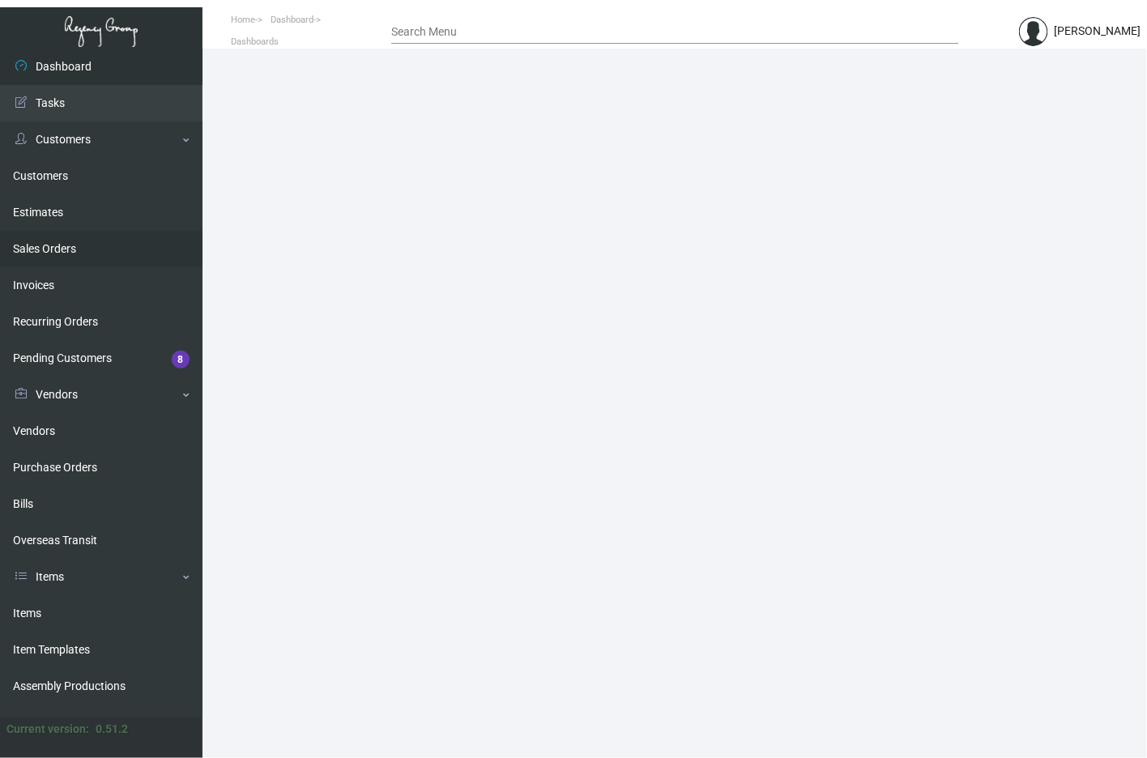
click at [44, 253] on link "Sales Orders" at bounding box center [101, 249] width 202 height 36
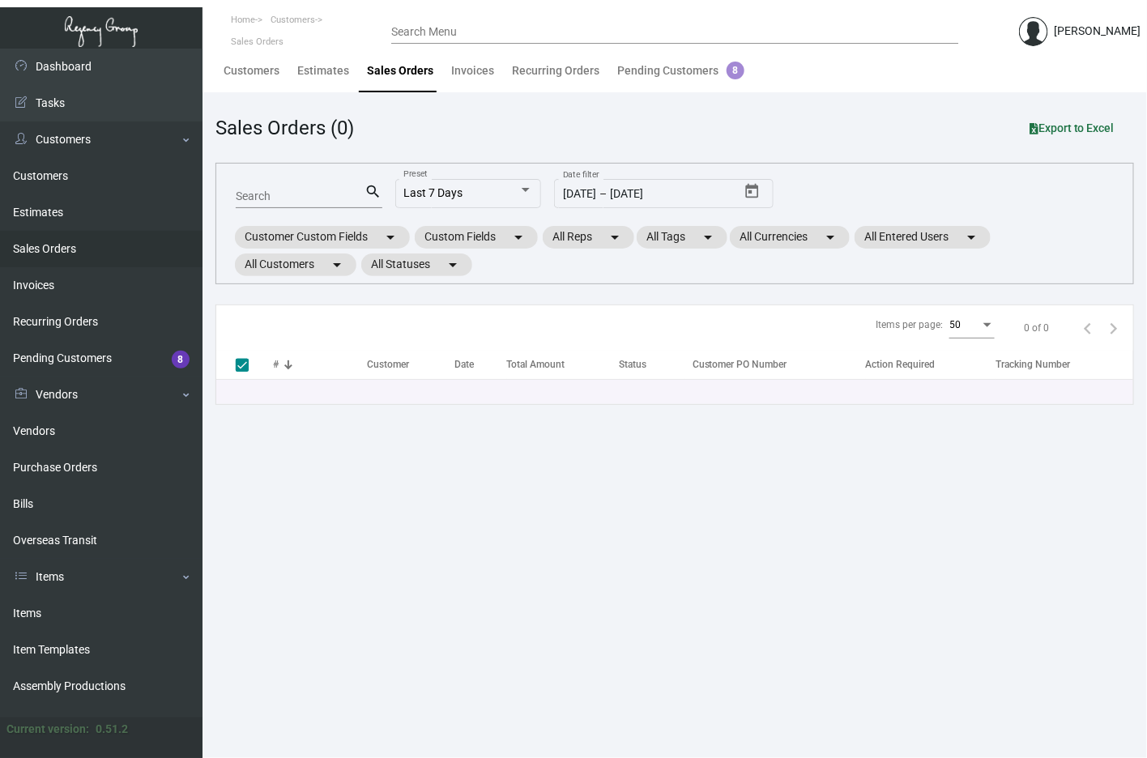
click at [275, 201] on input "Search" at bounding box center [301, 196] width 130 height 13
click at [46, 611] on link "Items" at bounding box center [101, 613] width 202 height 36
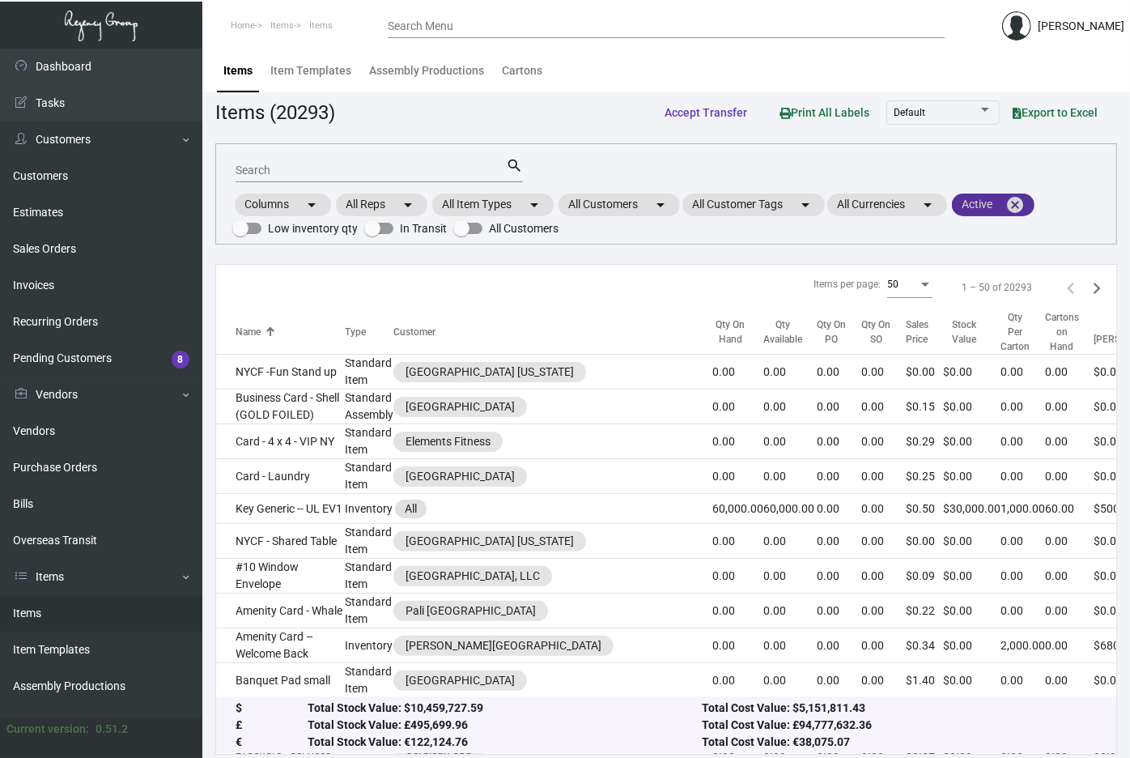
click at [1025, 206] on mat-icon "cancel" at bounding box center [1015, 204] width 19 height 19
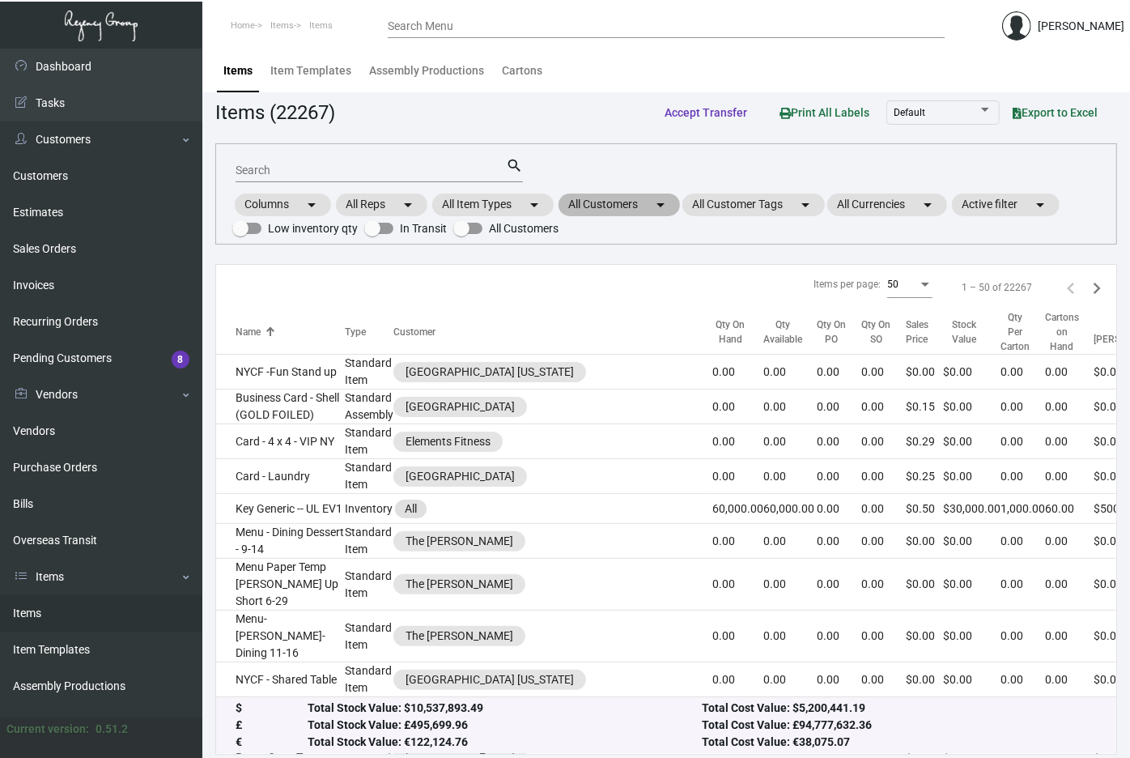
click at [619, 200] on mat-chip "All Customers arrow_drop_down" at bounding box center [619, 205] width 121 height 23
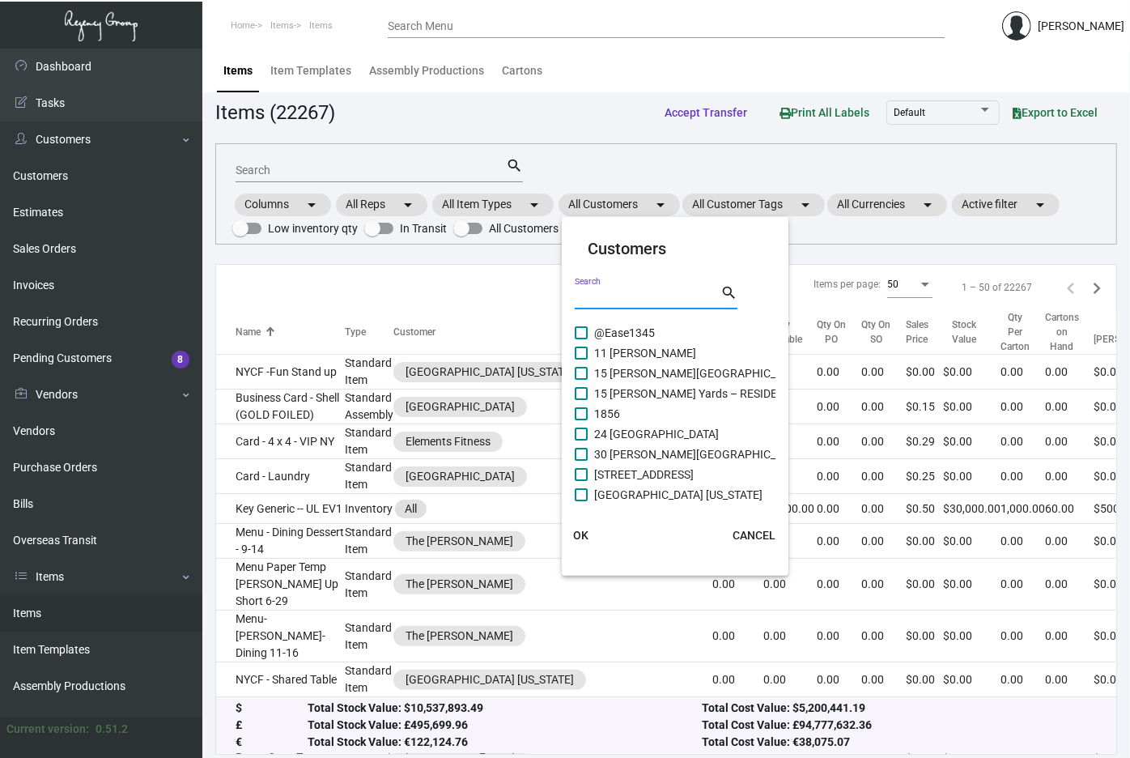
click at [640, 298] on input "Search" at bounding box center [648, 298] width 146 height 13
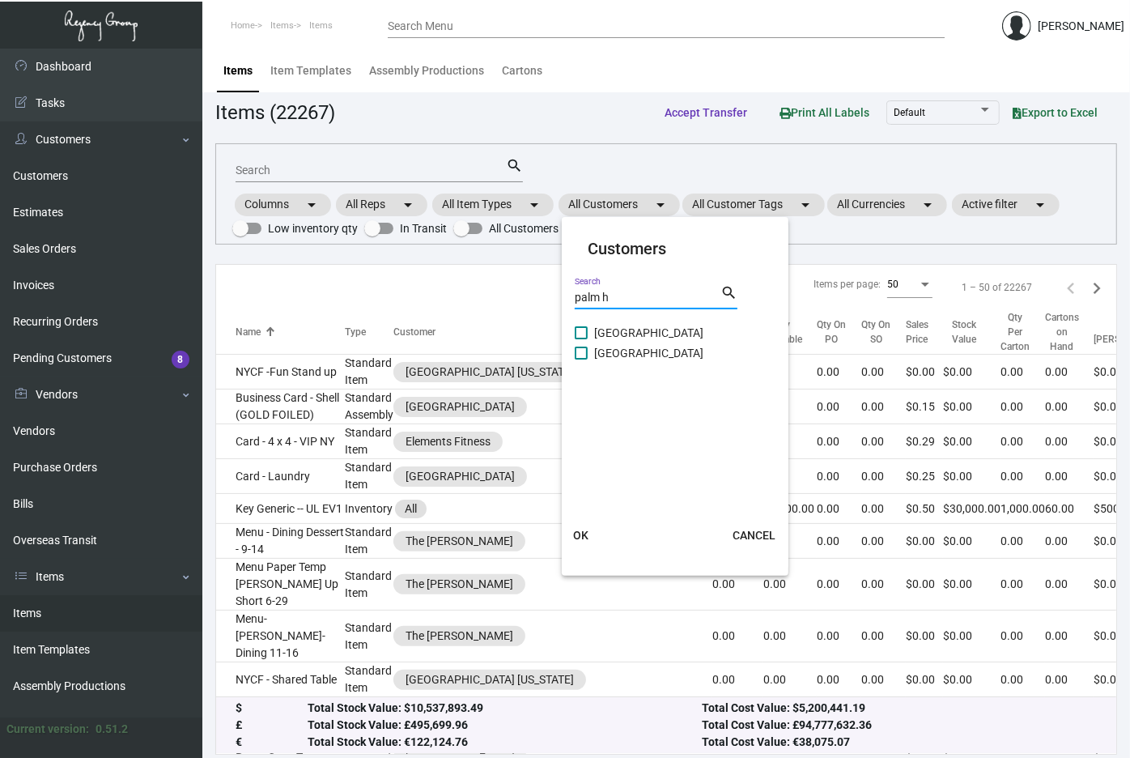
type input "palm h"
click at [667, 328] on mat-checkbox "Palm Heights" at bounding box center [676, 333] width 202 height 20
click at [650, 338] on span "Palm Heights" at bounding box center [648, 332] width 109 height 19
click at [581, 339] on input "Palm Heights" at bounding box center [581, 339] width 1 height 1
checkbox input "true"
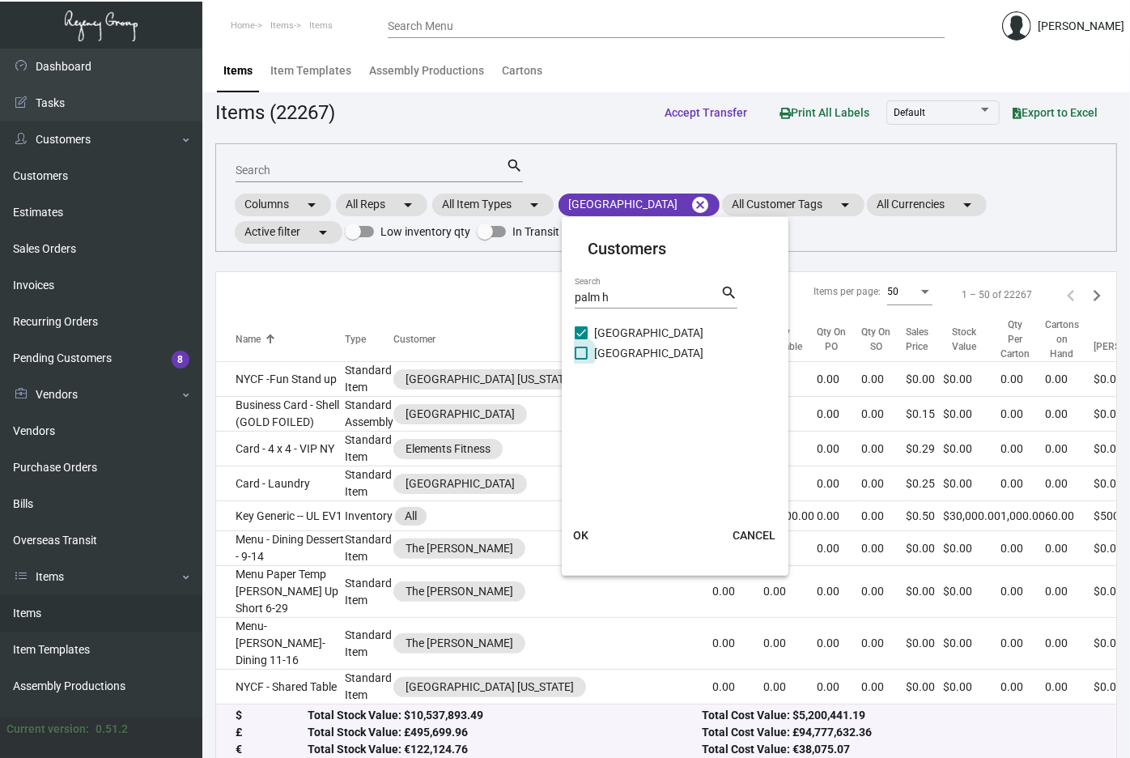
click at [653, 347] on span "PALM HOUSE HOTEL" at bounding box center [648, 352] width 109 height 19
click at [581, 360] on input "PALM HOUSE HOTEL" at bounding box center [581, 360] width 1 height 1
checkbox input "true"
click at [587, 531] on span "OK" at bounding box center [580, 535] width 15 height 13
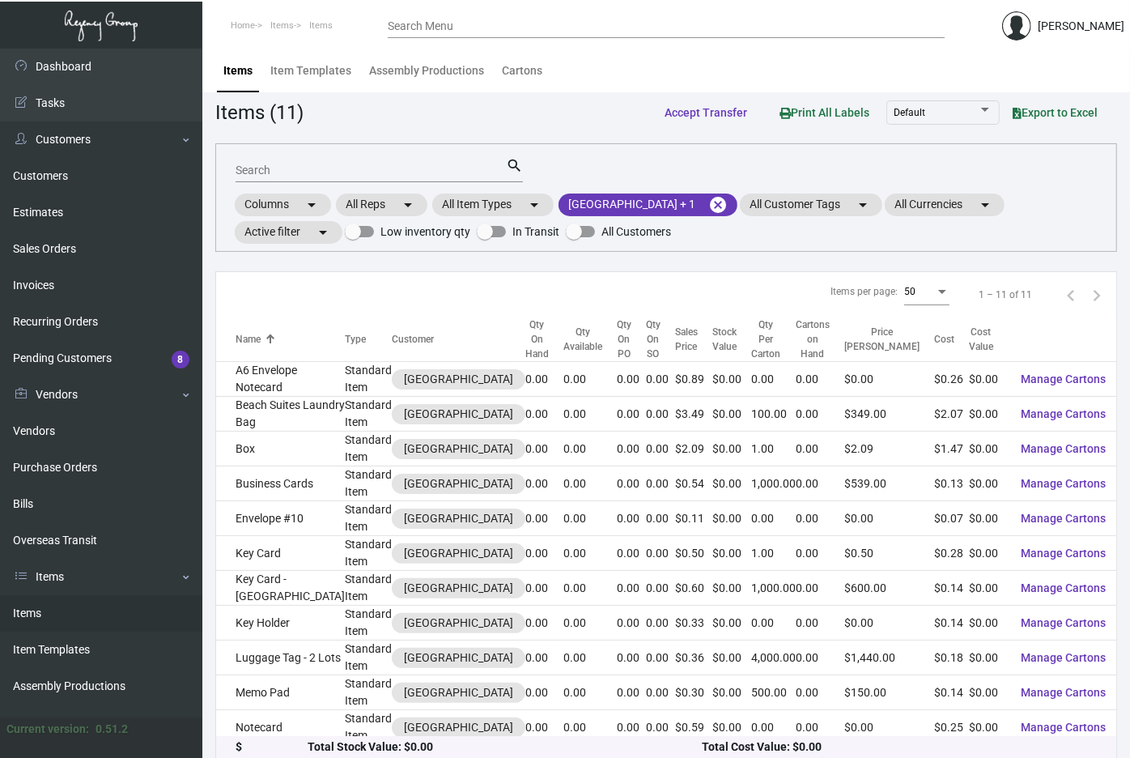
click at [447, 180] on div "Search" at bounding box center [371, 169] width 270 height 25
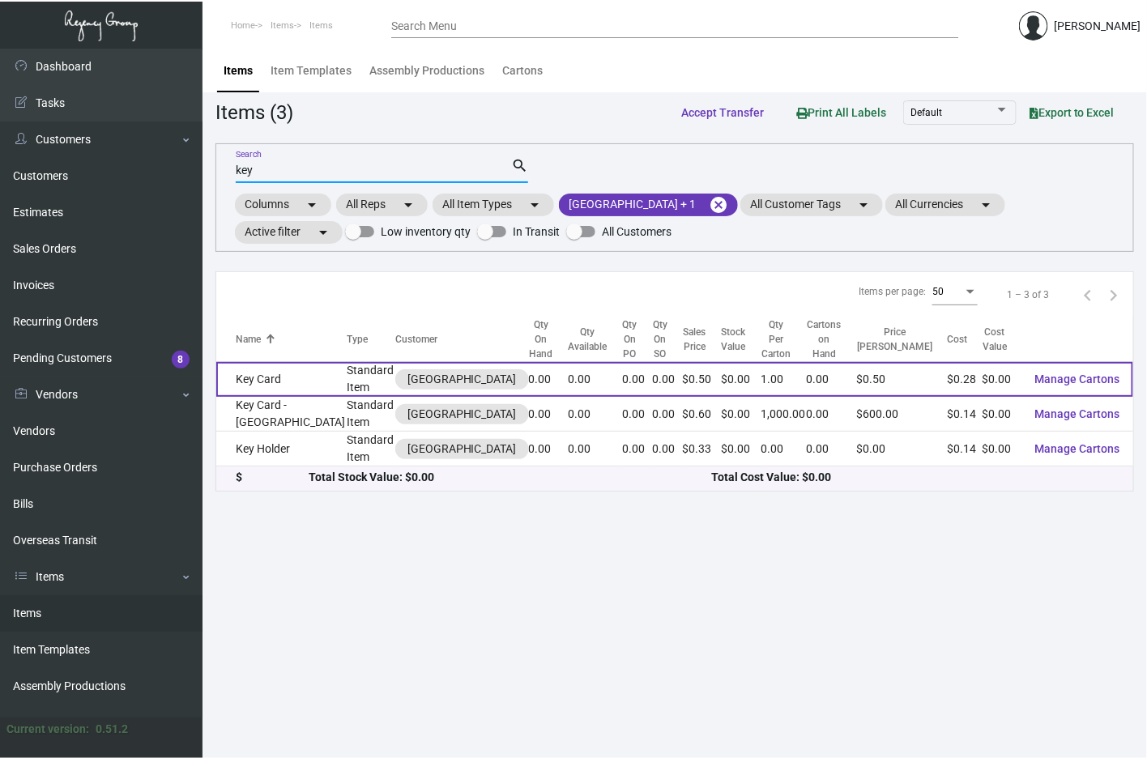
type input "key"
click at [274, 372] on td "Key Card" at bounding box center [281, 379] width 131 height 35
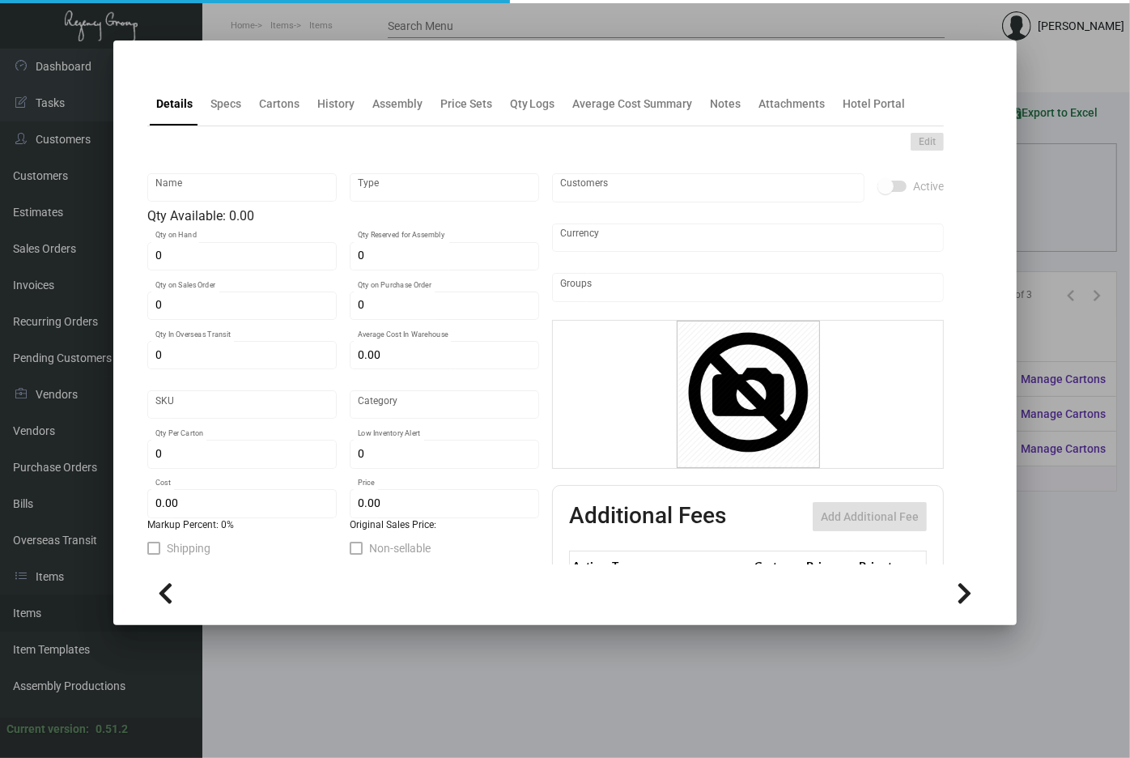
type input "Key Card"
type input "Standard Item"
type input "$ 0.00"
type input "555-Key Card -34"
type input "Standard"
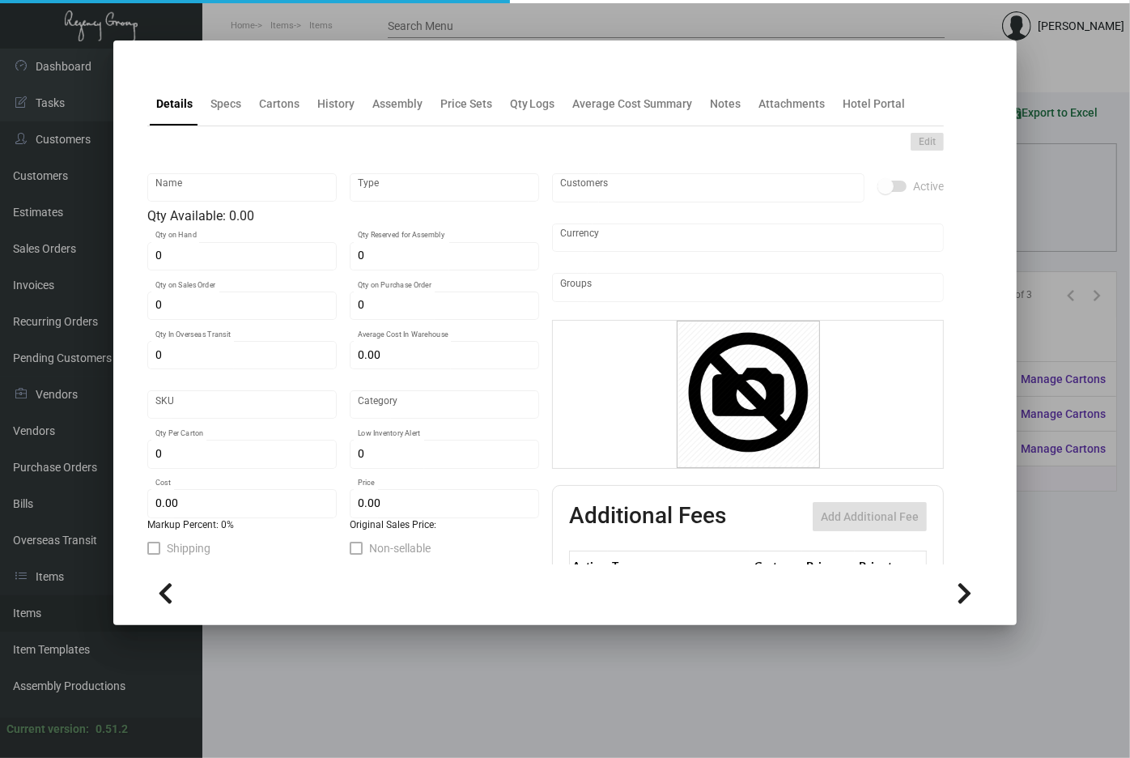
type input "1"
type input "$ 0.28"
type input "$ 0.50"
checkbox input "true"
type input "United States Dollar $"
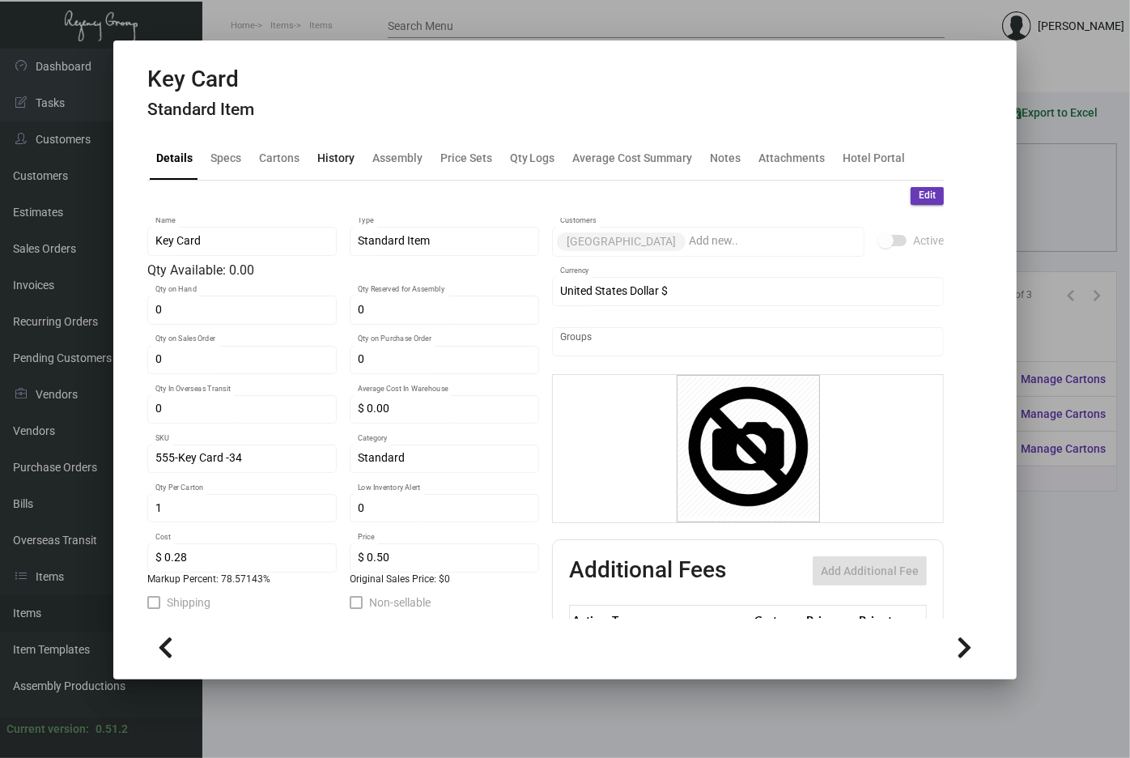
click at [343, 156] on div "History" at bounding box center [335, 157] width 37 height 17
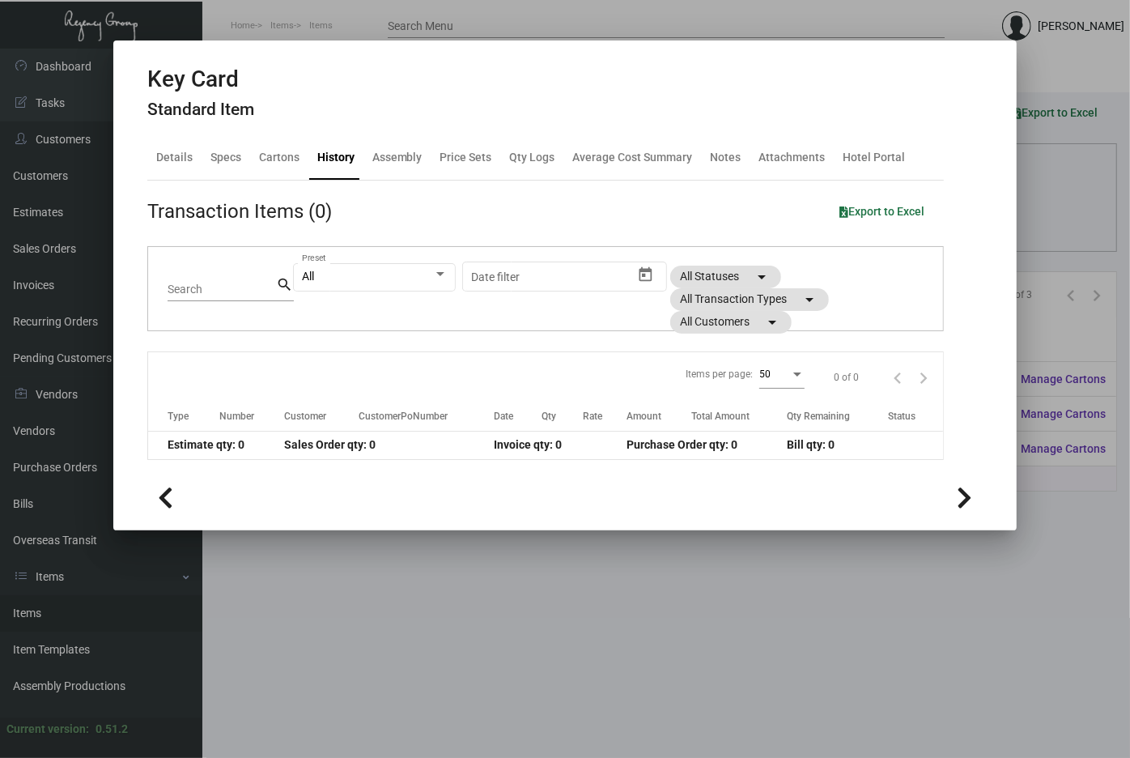
click at [353, 626] on div at bounding box center [565, 379] width 1130 height 758
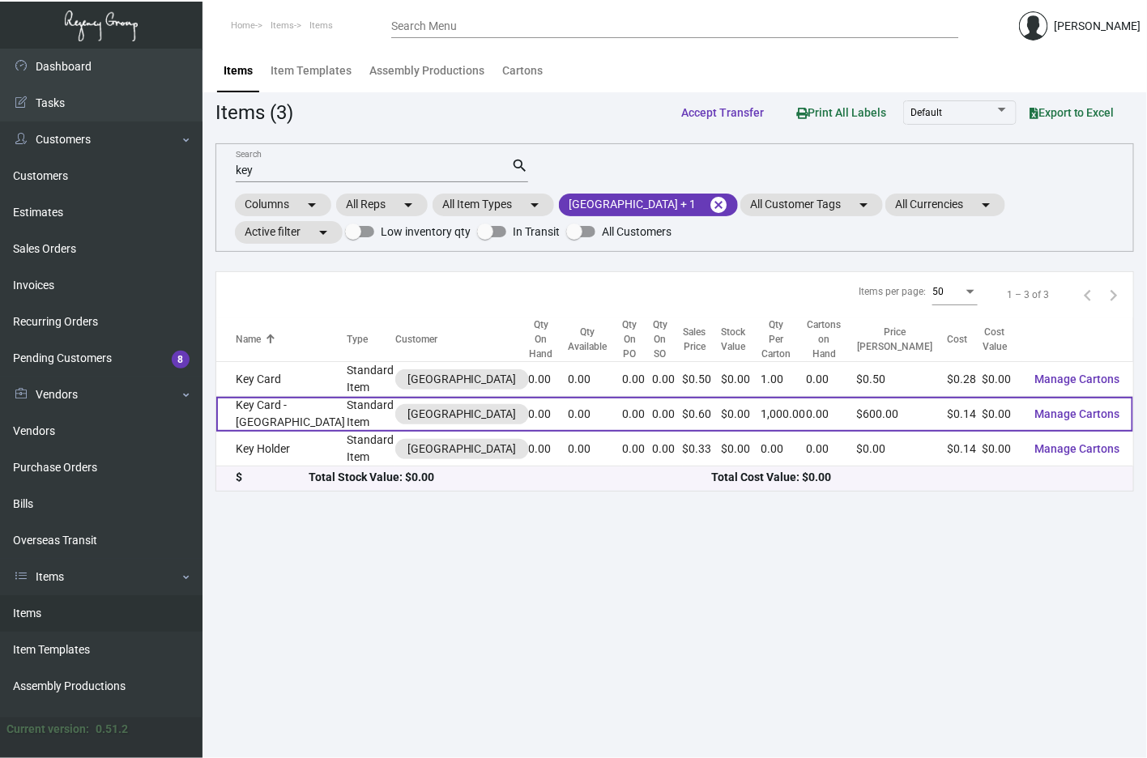
click at [303, 401] on td "Key Card - Palm Heights" at bounding box center [281, 414] width 131 height 35
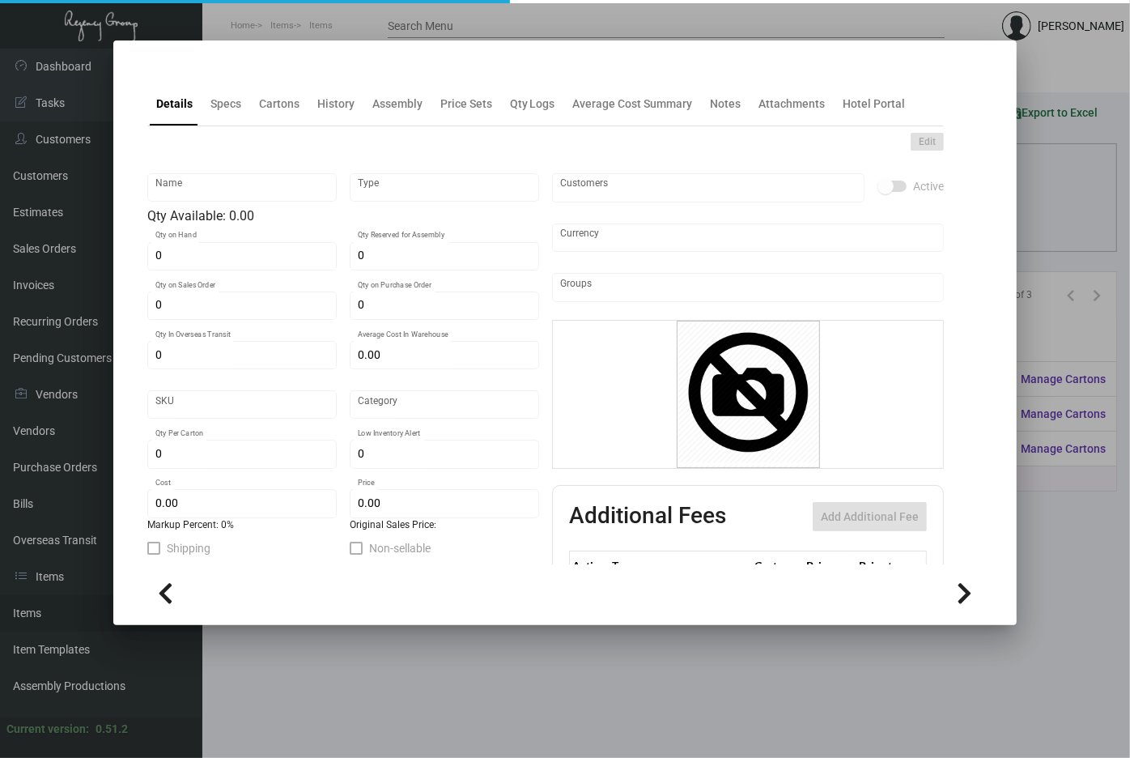
type input "Key Card - Palm Heights"
type input "Standard Item"
type input "$ 0.1516"
type input "Standard"
type input "1,000"
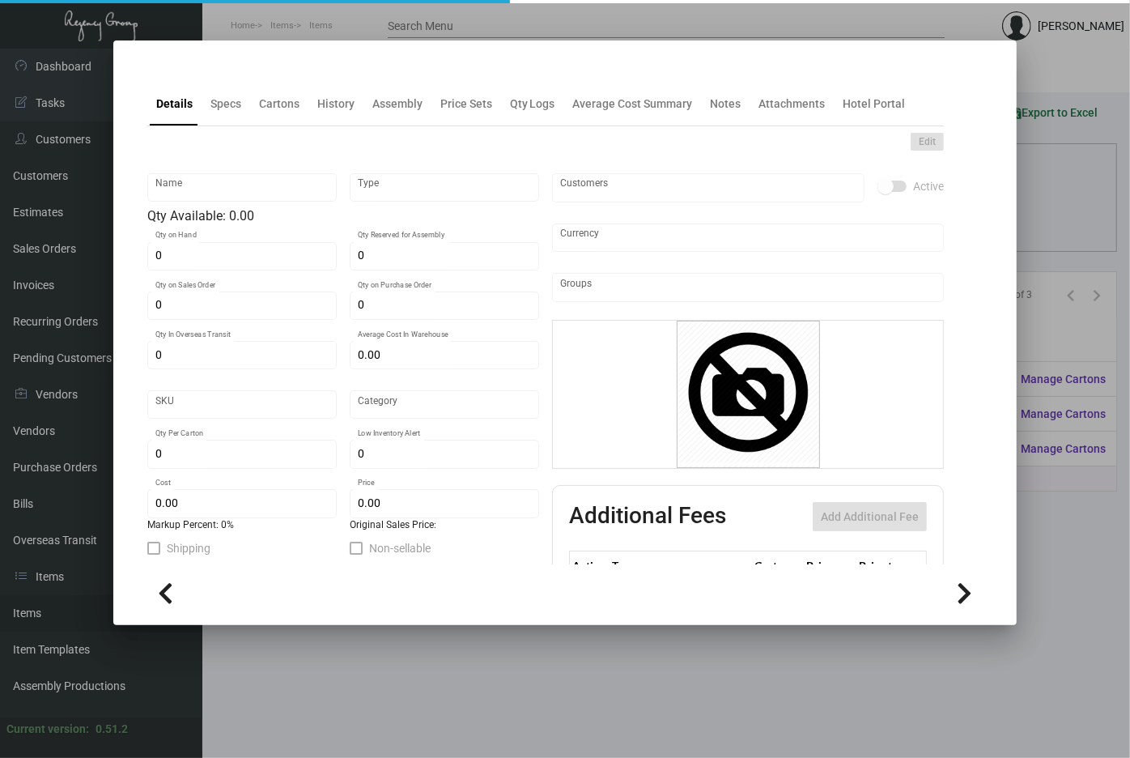
type input "$ 0.142"
type input "$ 0.60"
checkbox input "true"
type input "United States Dollar $"
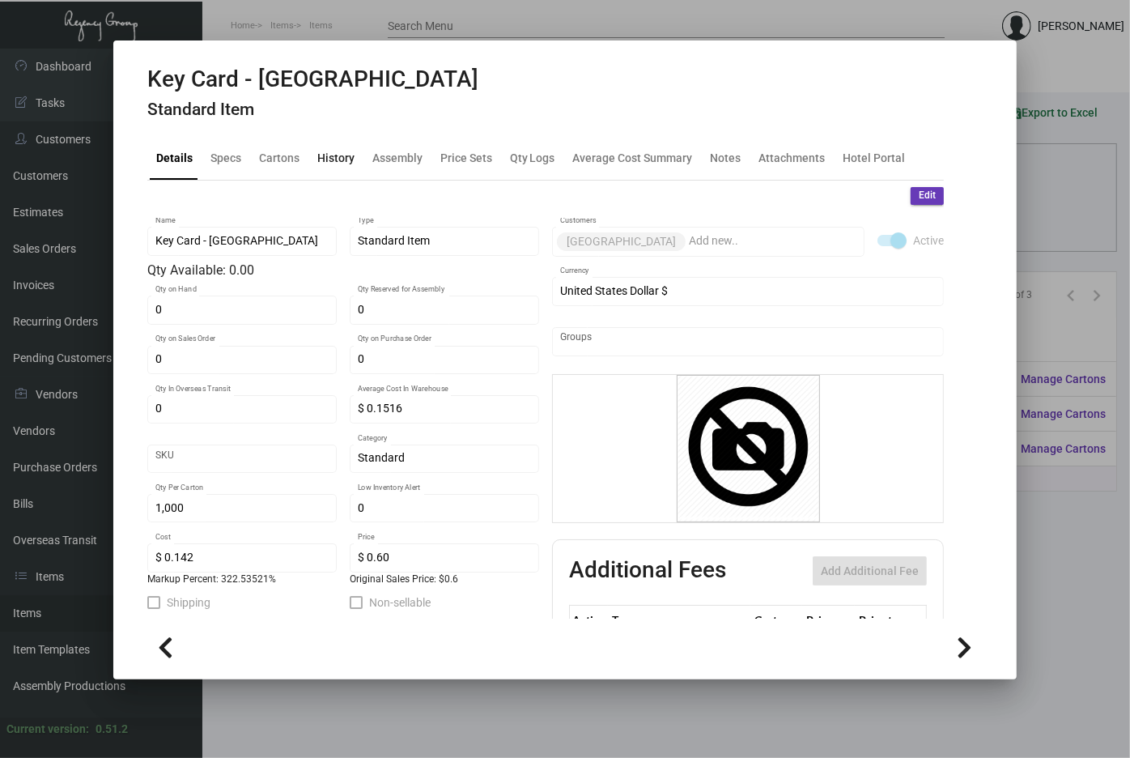
click at [331, 149] on div "History" at bounding box center [335, 157] width 37 height 17
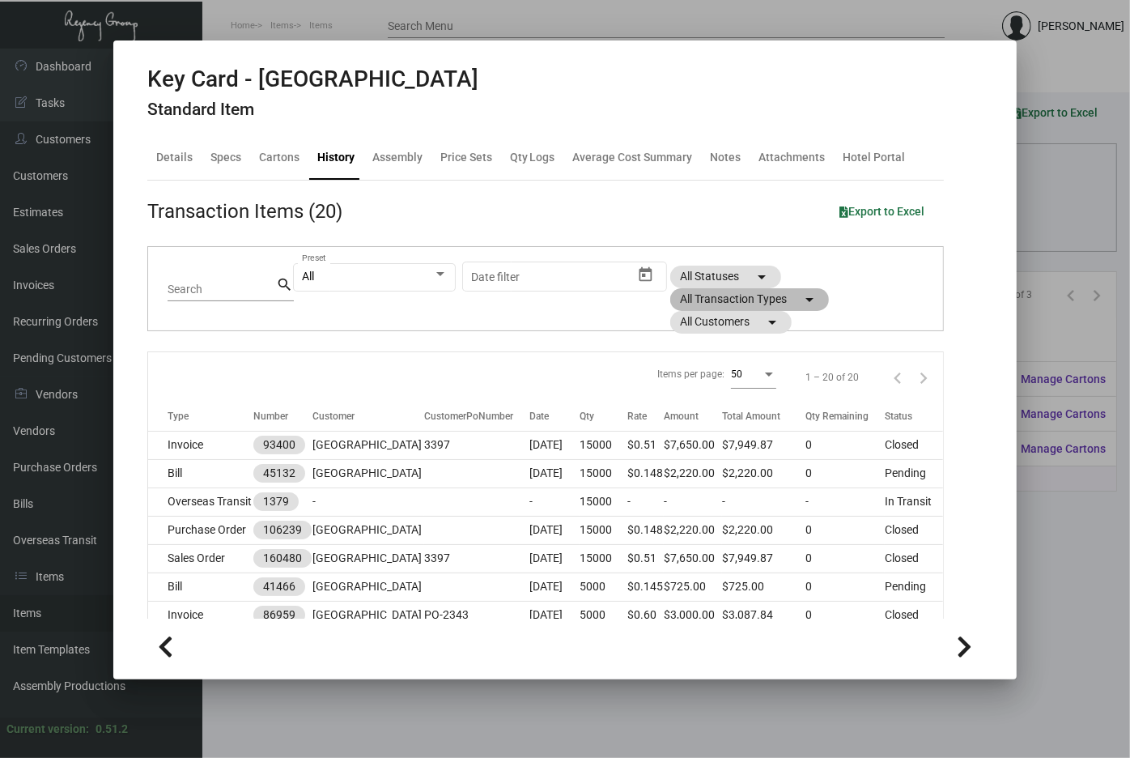
click at [680, 297] on mat-chip "All Transaction Types arrow_drop_down" at bounding box center [749, 299] width 159 height 23
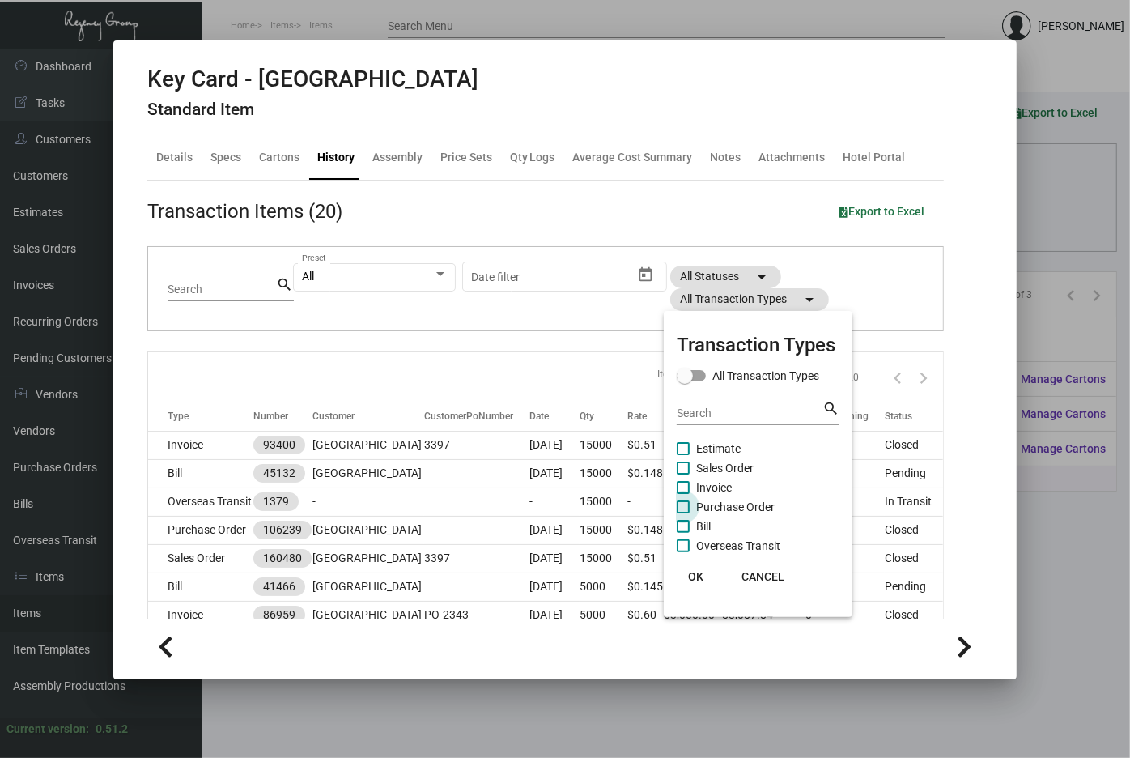
click at [724, 503] on span "Purchase Order" at bounding box center [735, 506] width 79 height 19
click at [683, 513] on input "Purchase Order" at bounding box center [683, 513] width 1 height 1
checkbox input "true"
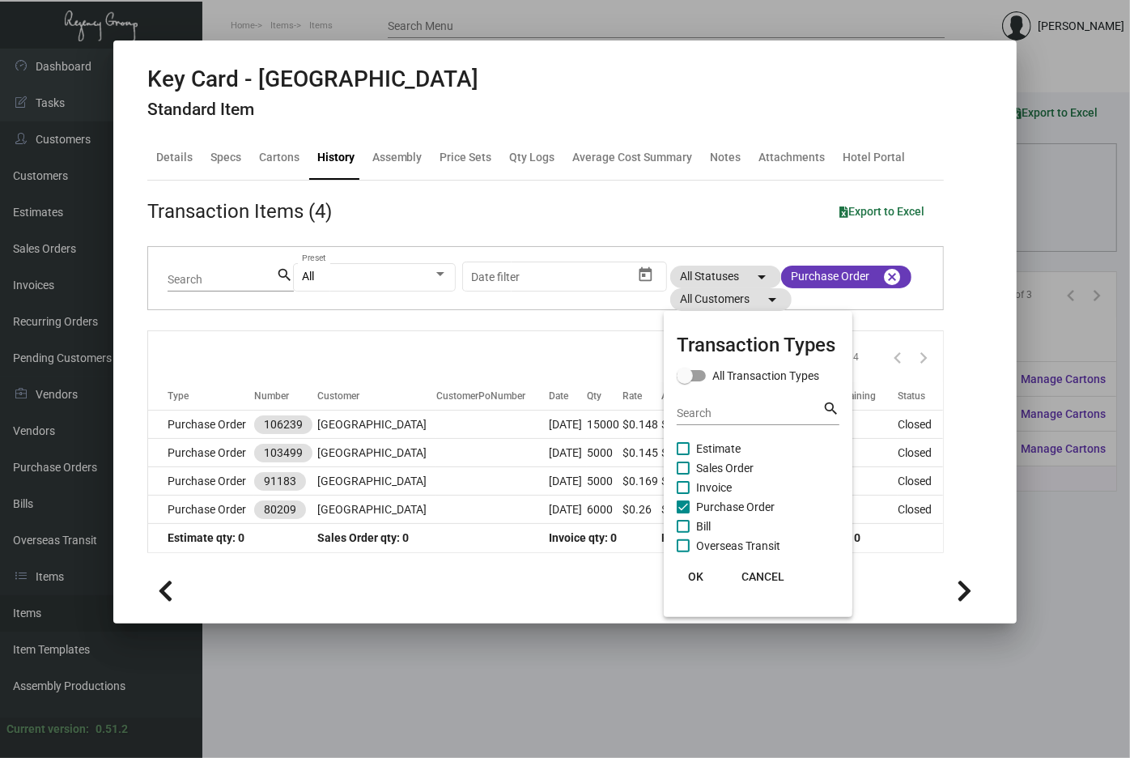
click at [213, 424] on div at bounding box center [565, 379] width 1130 height 758
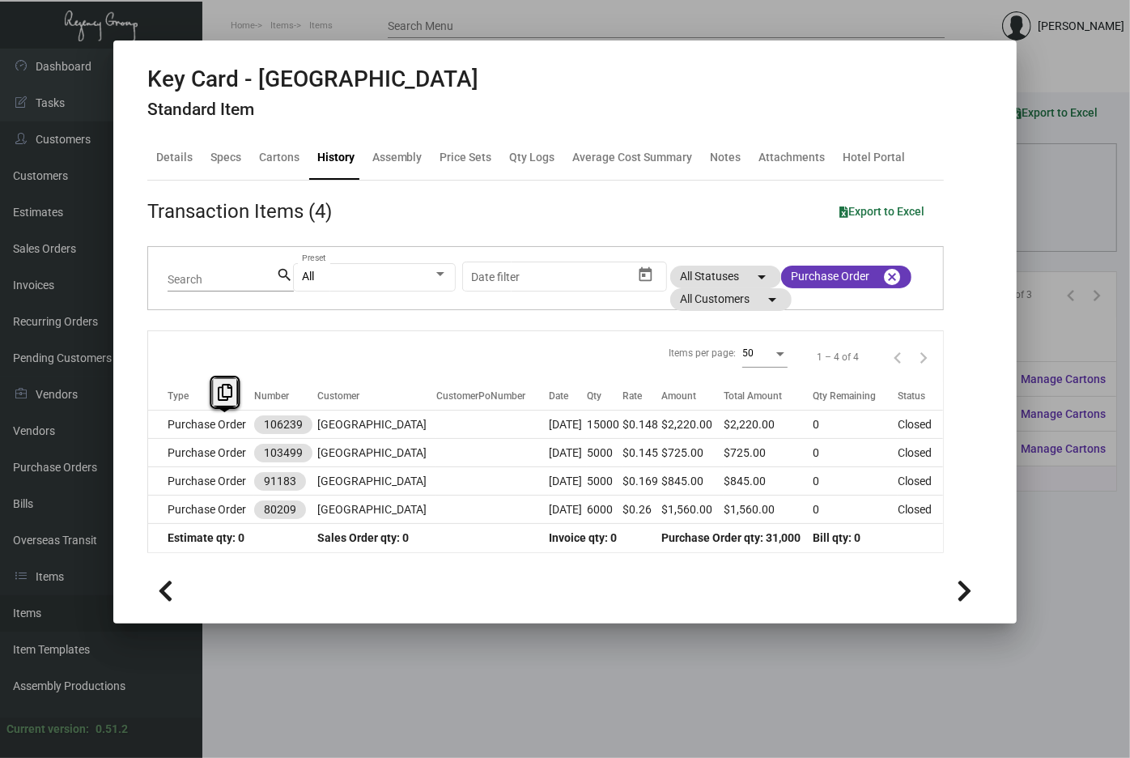
click at [213, 424] on td "Purchase Order" at bounding box center [201, 425] width 107 height 28
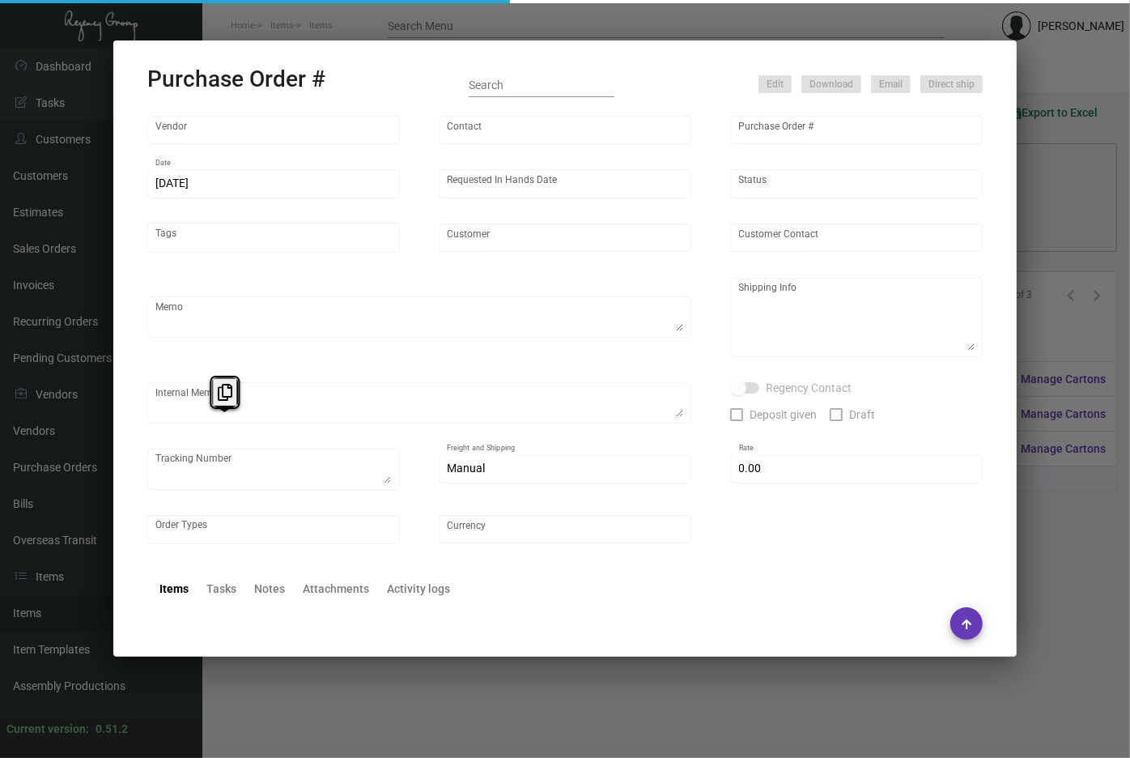
type input "Nexqo"
type input "Cherry Wong"
type input "106239"
type input "7/8/2024"
type input "8/12/2024"
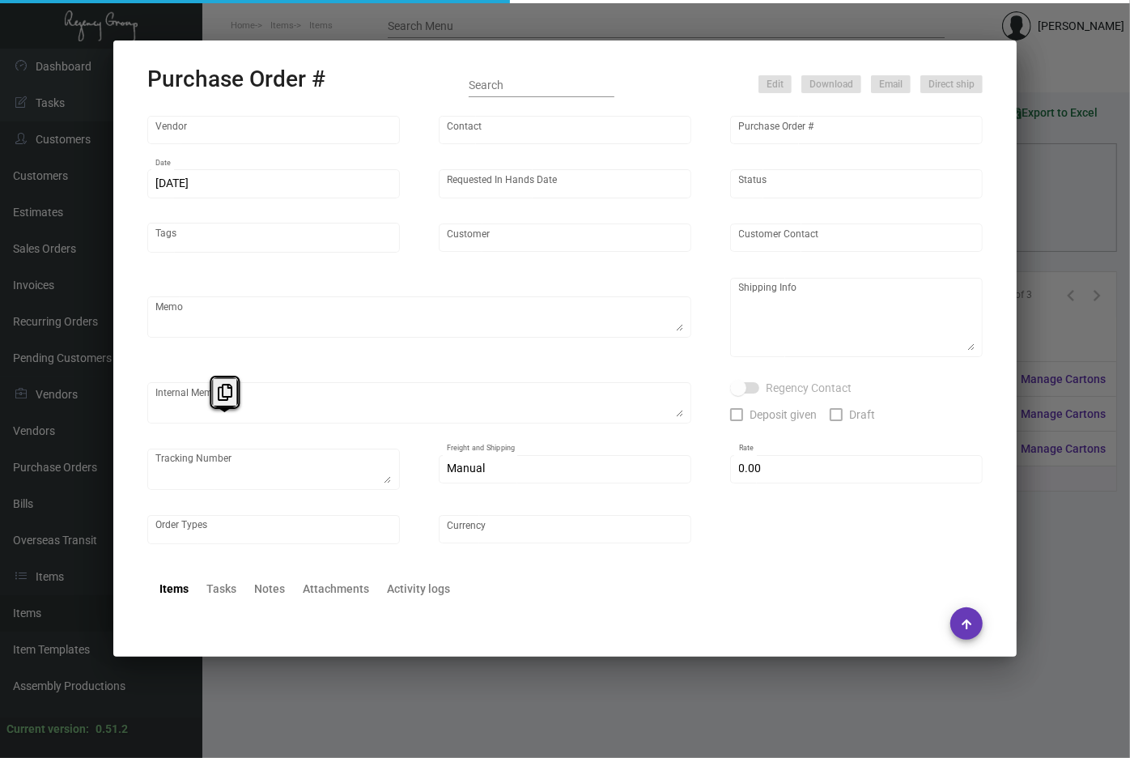
type input "Palm Heights"
type textarea "Please ship by boat to our NJ warehouse."
type textarea "Regency Group NJ - [PERSON_NAME] [STREET_ADDRESS]"
checkbox input "true"
type input "$ 0.00"
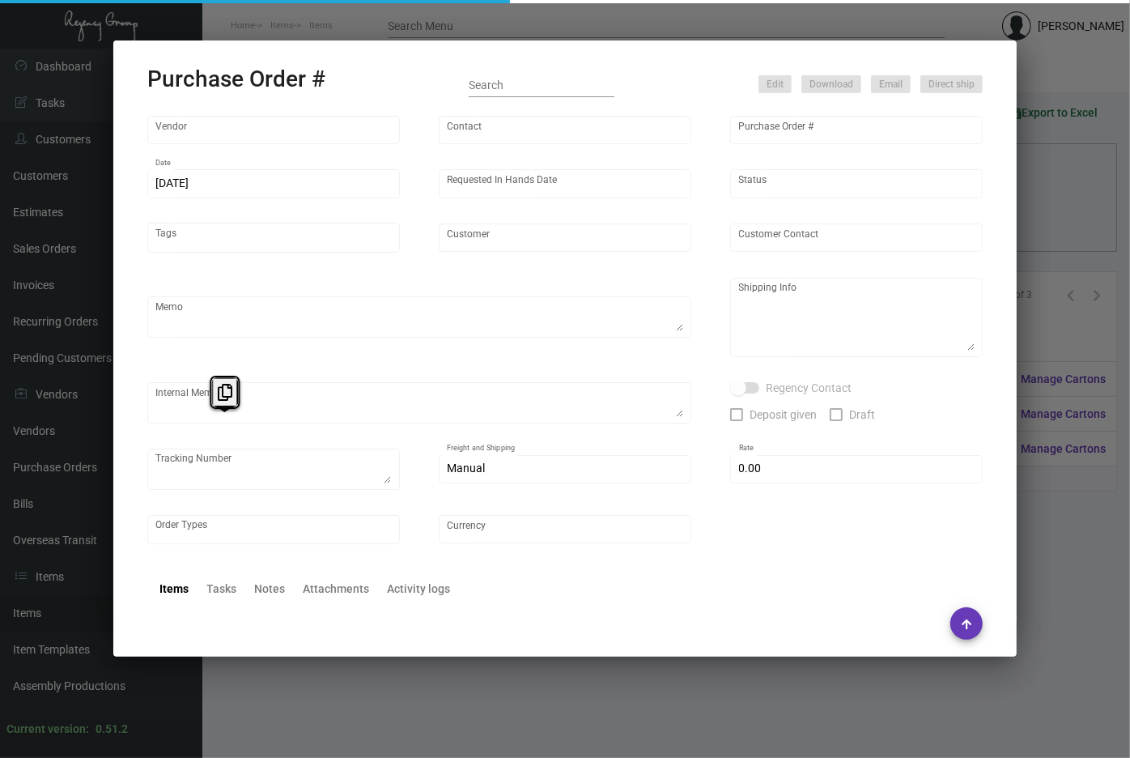
type input "United States Dollar $"
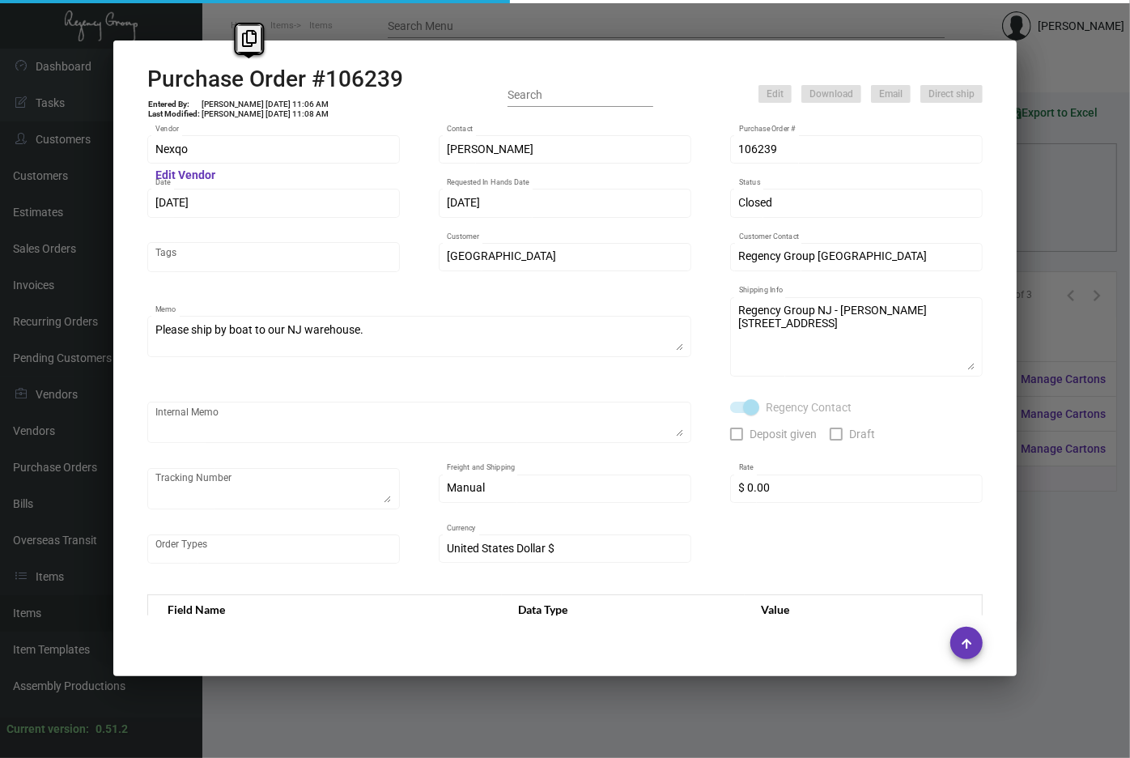
drag, startPoint x: 213, startPoint y: 424, endPoint x: 250, endPoint y: 63, distance: 363.1
click at [250, 63] on mat-dialog-container "Purchase Order #106239 Entered By: Ishita Mahajan 7/8/24, 11:06 AM Last Modifie…" at bounding box center [565, 358] width 904 height 636
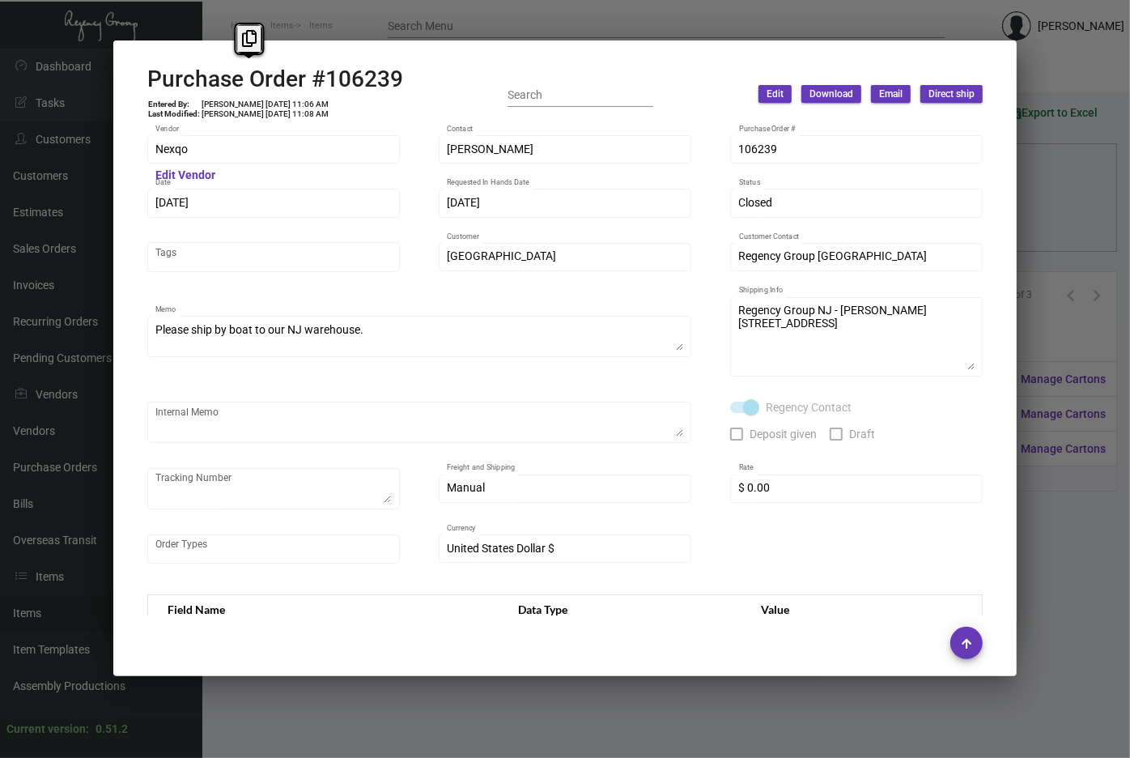
click at [250, 63] on mat-dialog-container "Purchase Order #106239 Entered By: Ishita Mahajan 7/8/24, 11:06 AM Last Modifie…" at bounding box center [565, 358] width 904 height 636
copy h2 "O"
click at [169, 168] on div "Nexqo Vendor Edit Vendor" at bounding box center [273, 157] width 253 height 44
click at [347, 28] on div at bounding box center [565, 379] width 1130 height 758
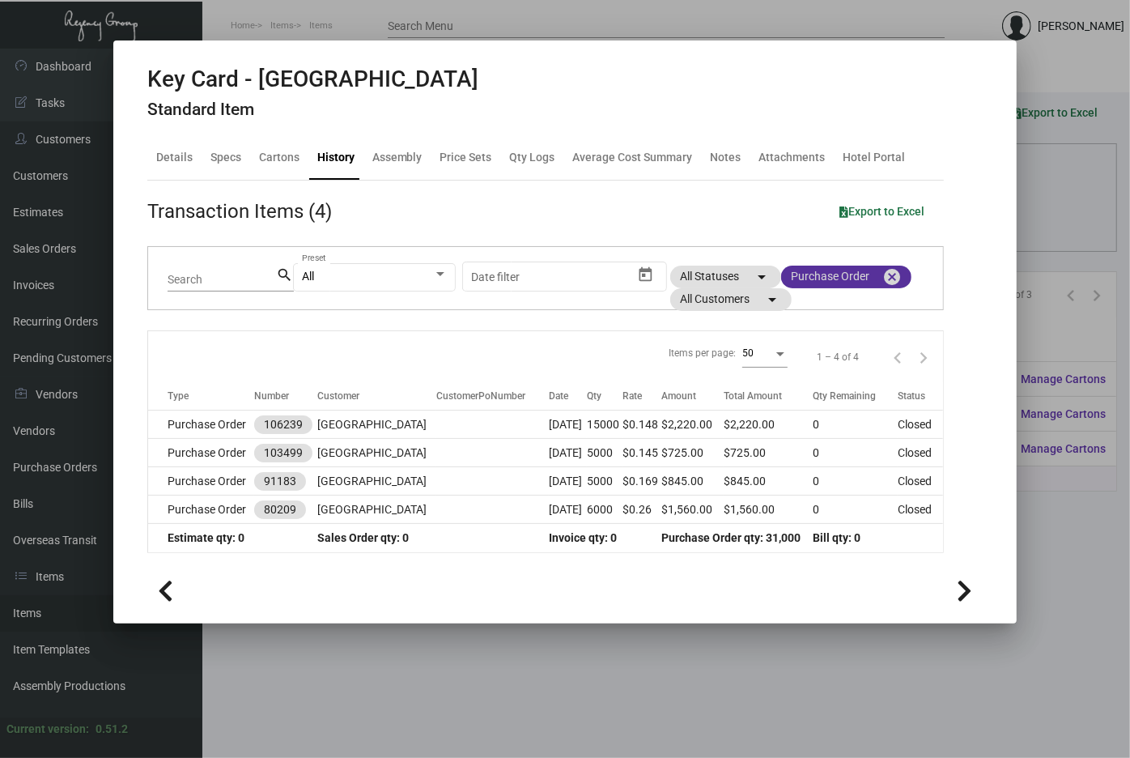
click at [889, 278] on mat-icon "cancel" at bounding box center [892, 276] width 19 height 19
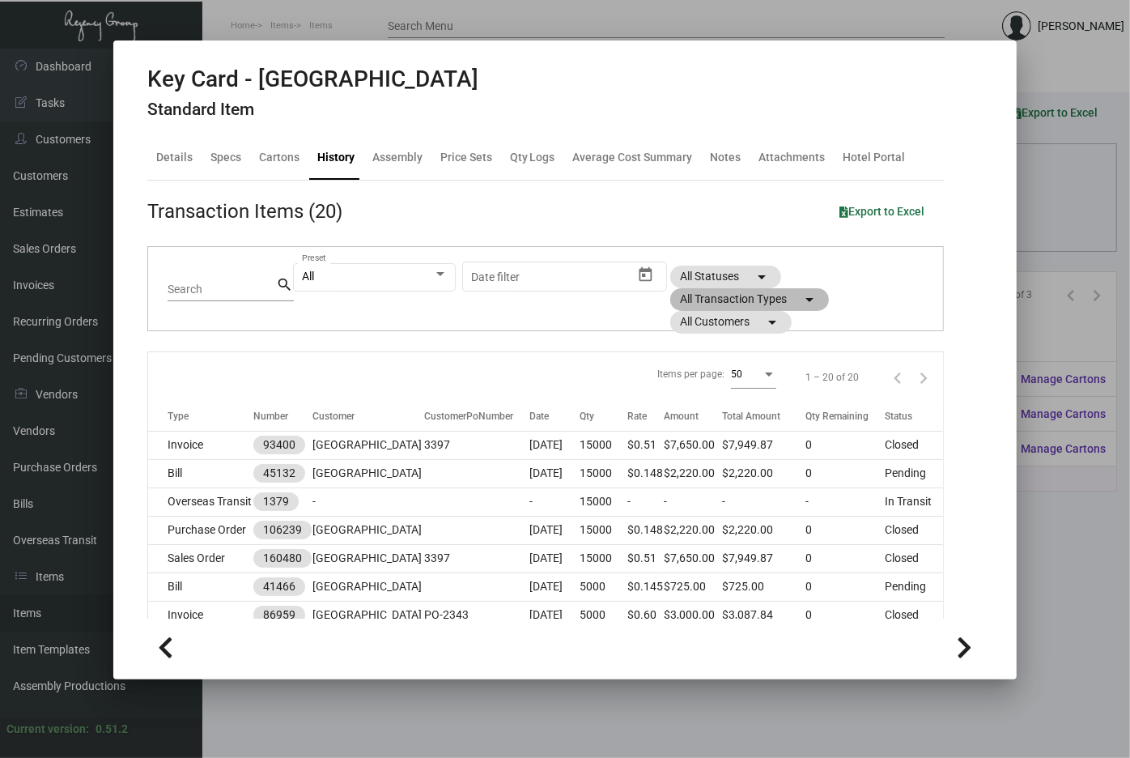
click at [785, 300] on mat-chip "All Transaction Types arrow_drop_down" at bounding box center [749, 299] width 159 height 23
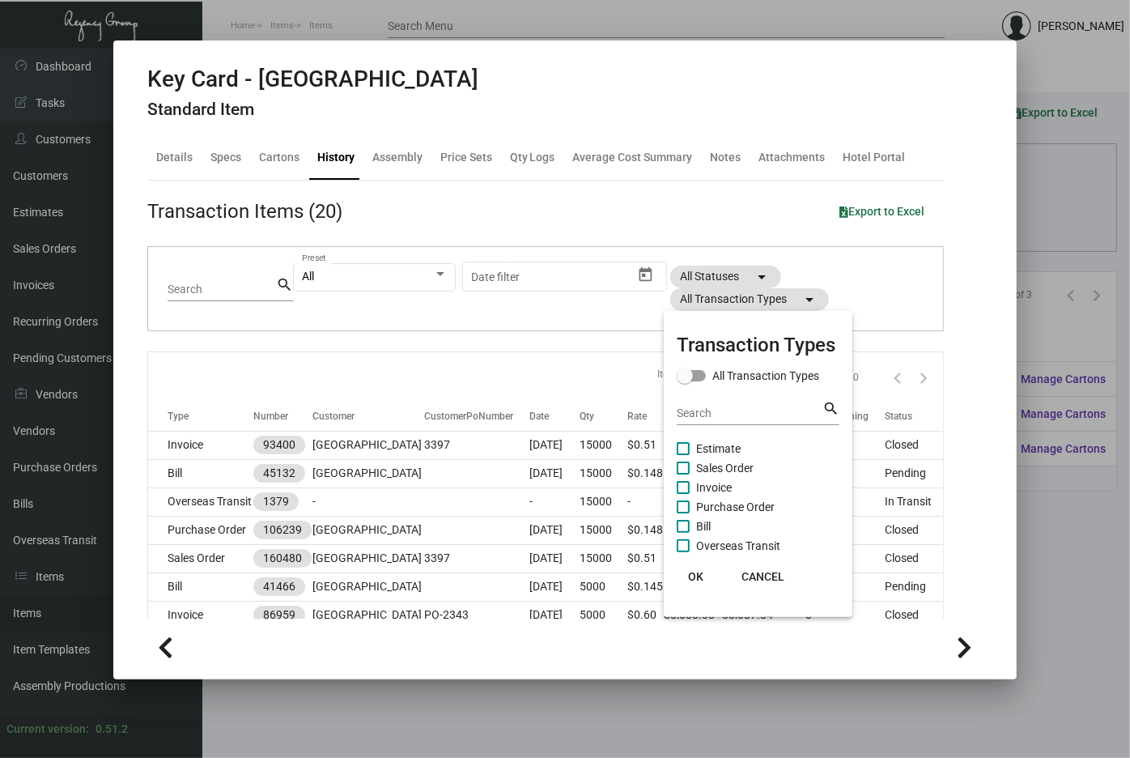
click at [743, 412] on input "Search" at bounding box center [750, 413] width 146 height 13
click at [683, 450] on span at bounding box center [683, 448] width 13 height 13
click at [683, 455] on input "Estimate" at bounding box center [683, 455] width 1 height 1
checkbox input "true"
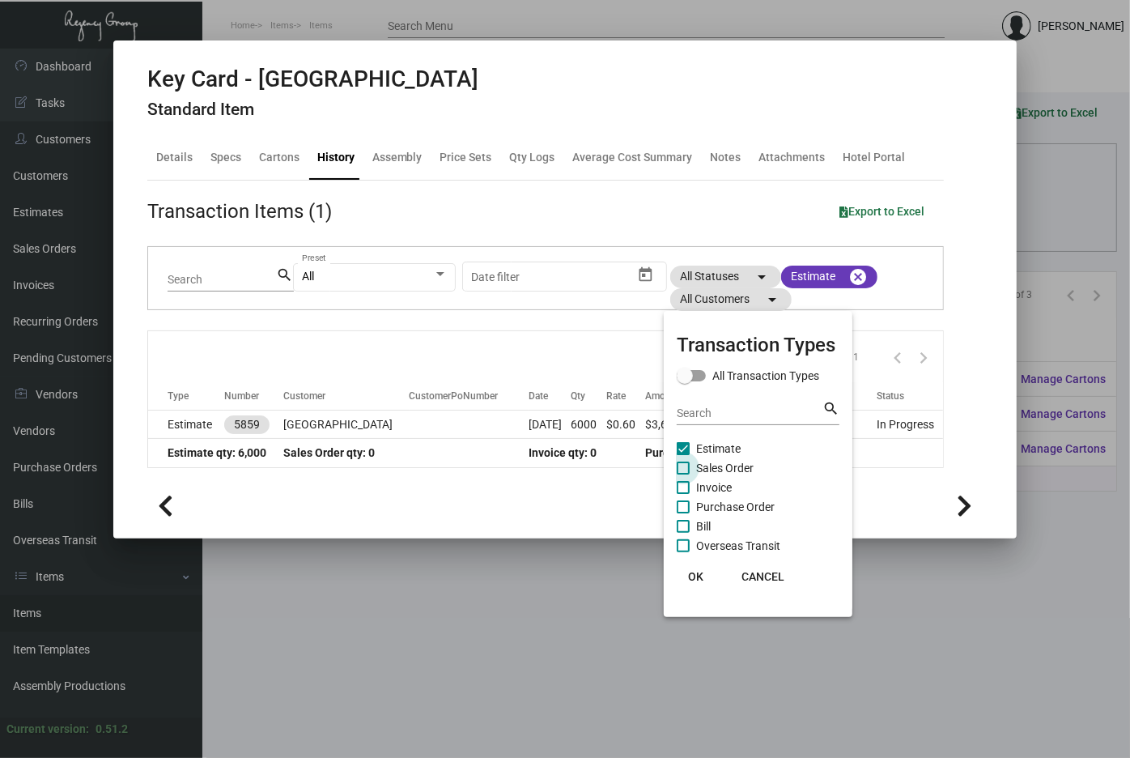
click at [679, 458] on label "Sales Order" at bounding box center [715, 467] width 77 height 19
click at [683, 475] on input "Sales Order" at bounding box center [683, 475] width 1 height 1
checkbox input "true"
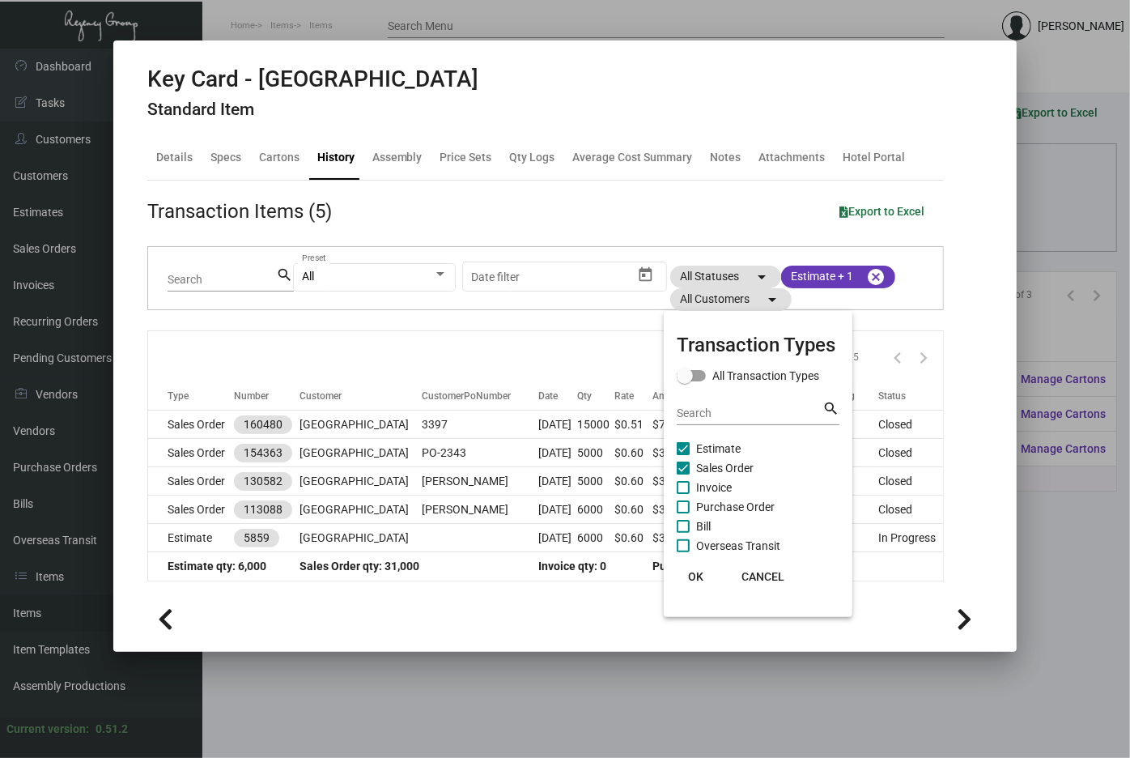
click at [681, 450] on span at bounding box center [683, 448] width 13 height 13
click at [683, 455] on input "Estimate" at bounding box center [683, 455] width 1 height 1
checkbox input "false"
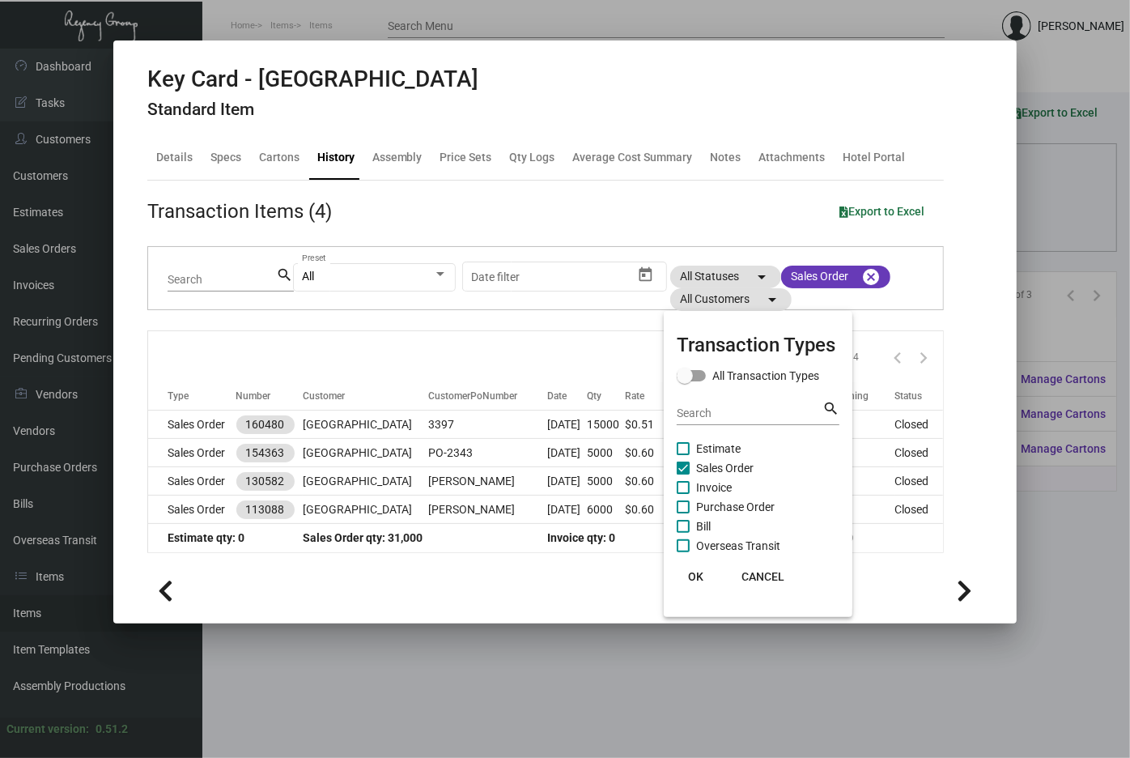
click at [188, 427] on div at bounding box center [565, 379] width 1130 height 758
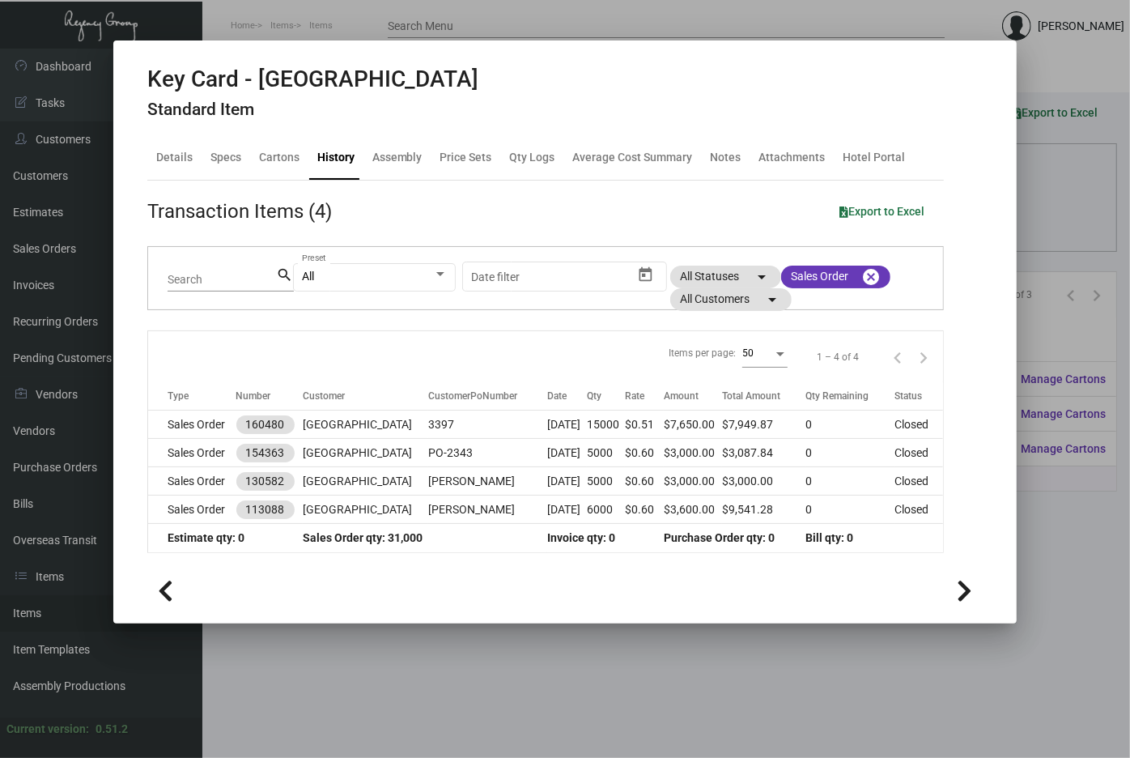
click at [188, 427] on td "Sales Order" at bounding box center [192, 425] width 88 height 28
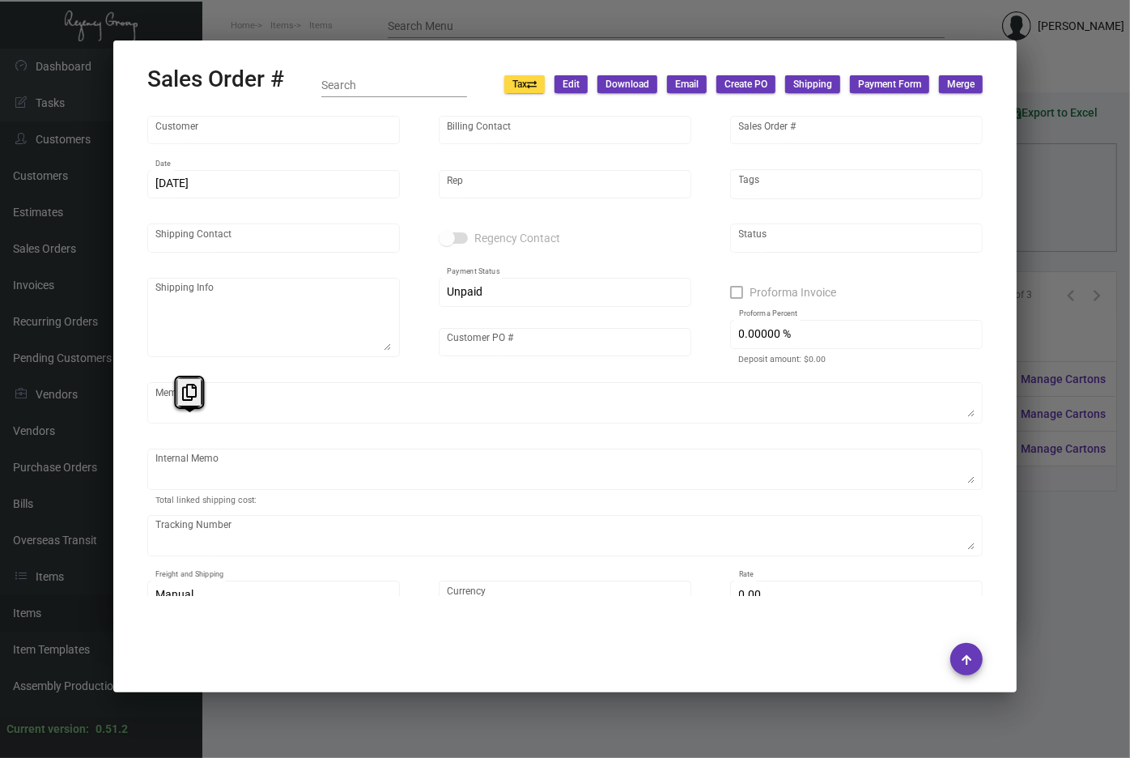
type input "Palm Heights"
type input "Rachel Khalil"
type input "160480"
type input "7/8/2024"
type input "[PERSON_NAME]"
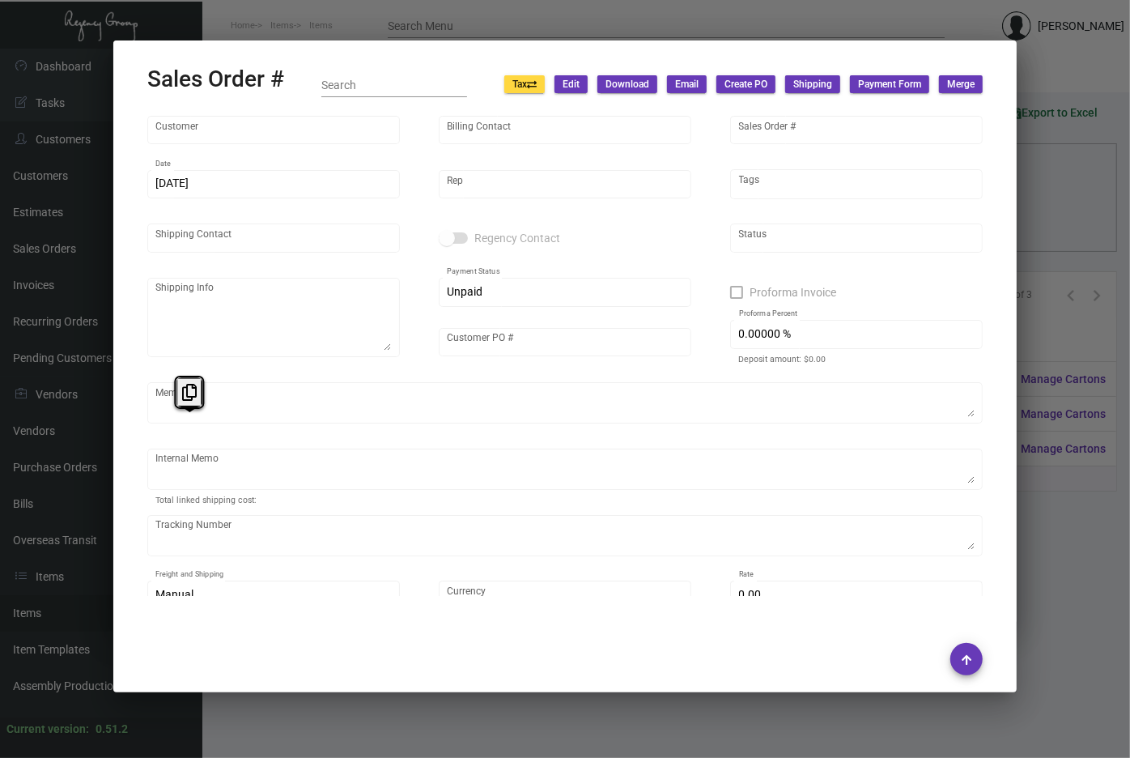
type input "Cisne Cargo Corporation, Luis A. Pinedo"
type textarea "Palm Heights - Cisne Cargo Corporation Luis A. Pinedo 5435 Northwest 72nd Avenu…"
type input "3397"
type textarea "09.03.2024 - Wire down-payment rec'd $7,650.00 123.05"
type input "United States Dollar $"
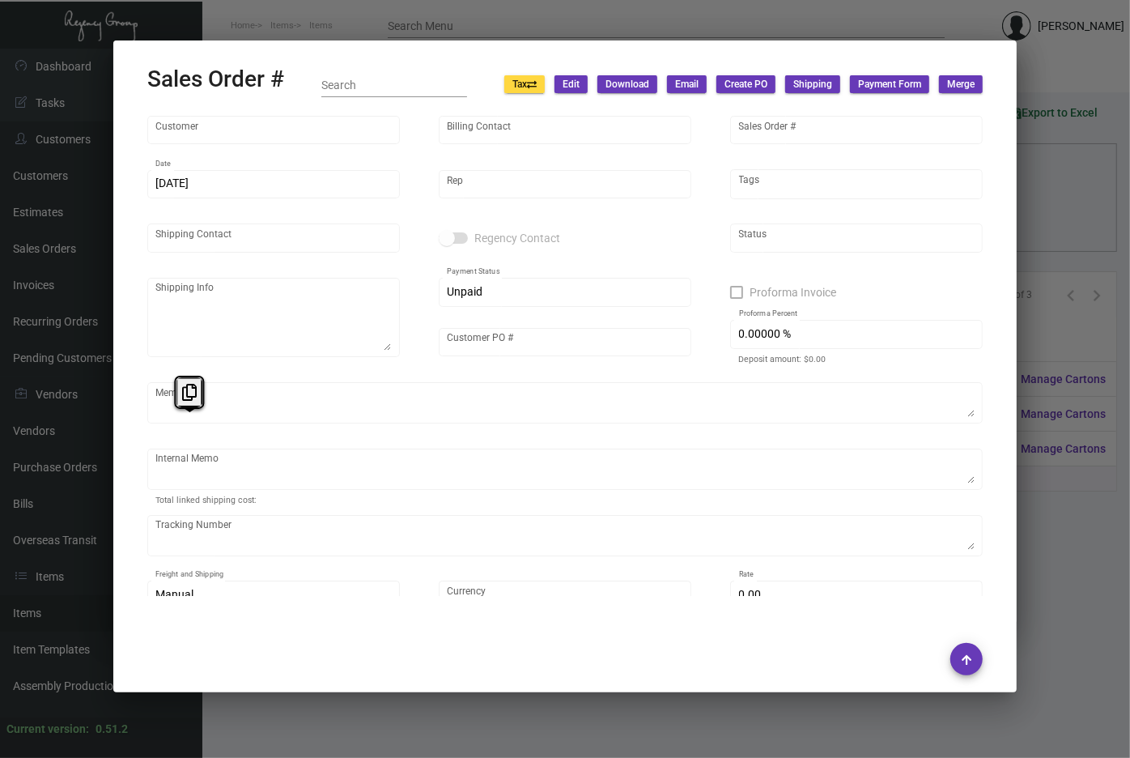
type input "$ 299.87"
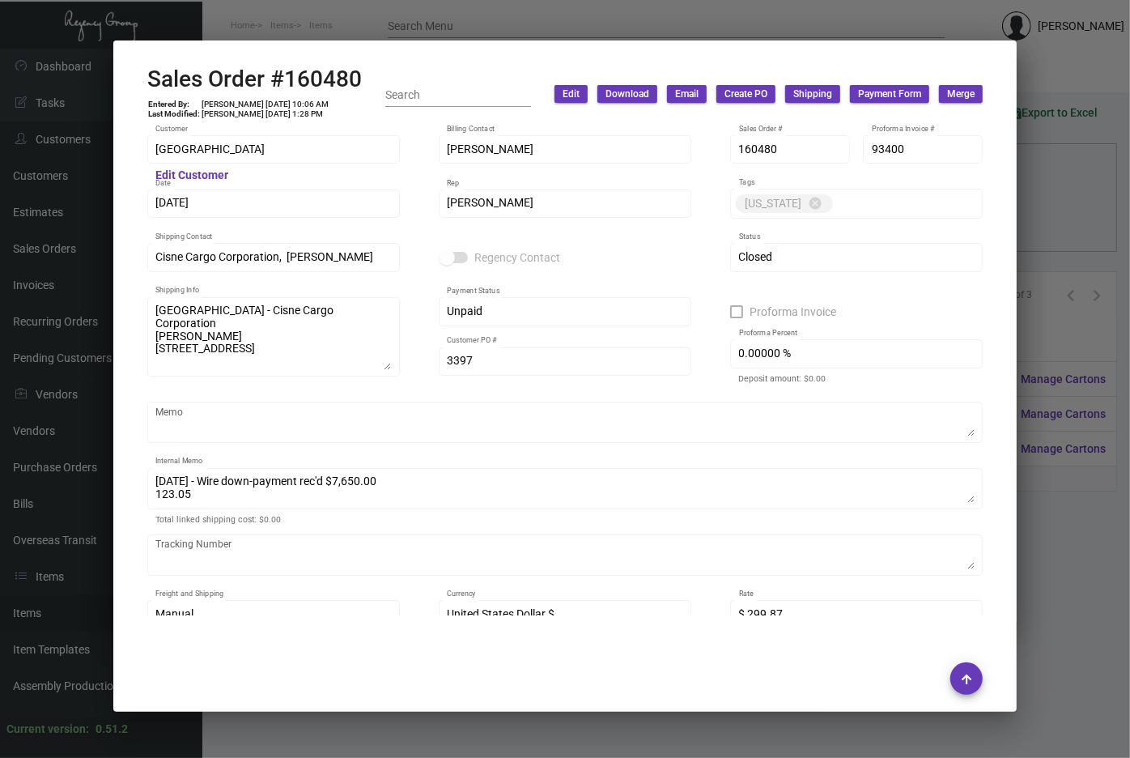
click at [230, 86] on h2 "Sales Order #160480" at bounding box center [254, 80] width 215 height 28
copy h2 "Order"
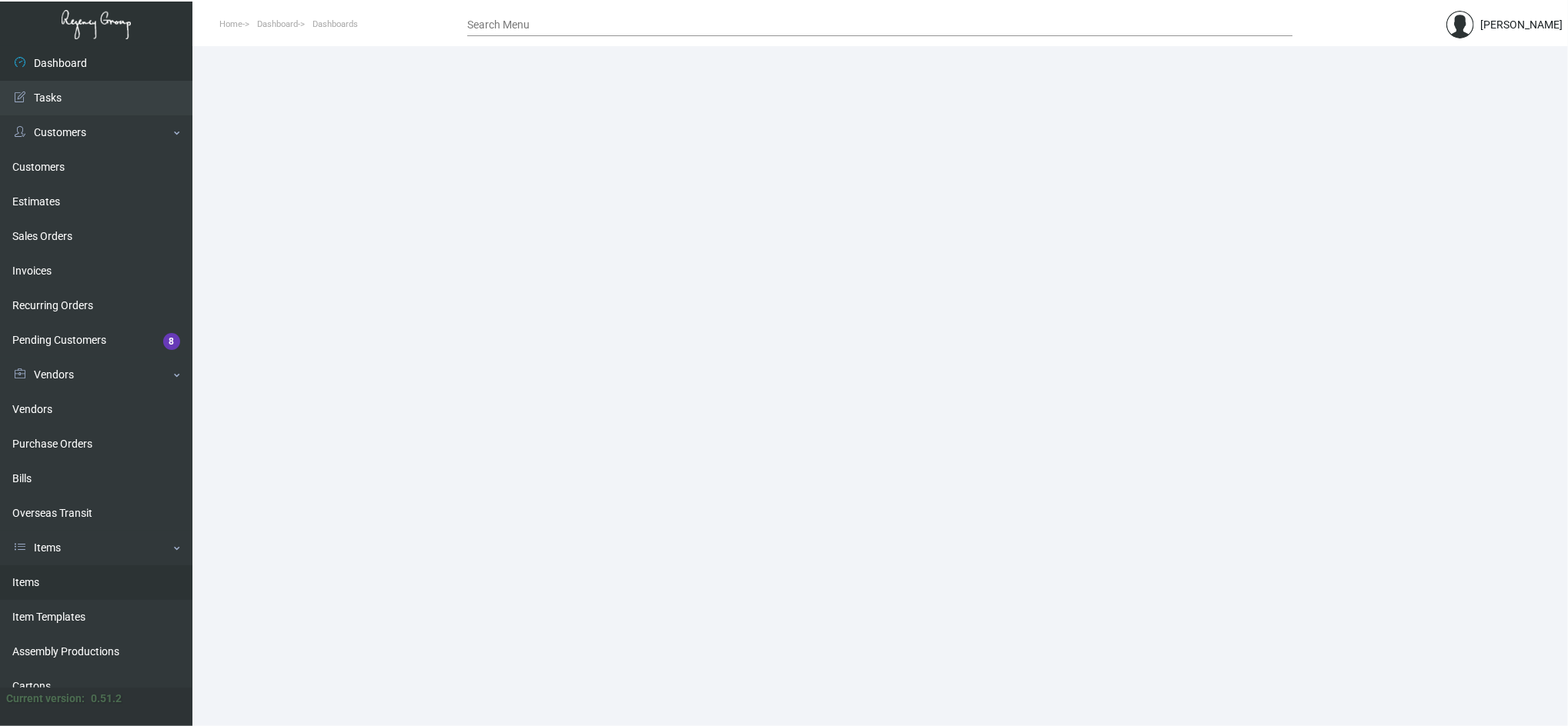
click at [32, 592] on link "Items" at bounding box center [96, 583] width 192 height 34
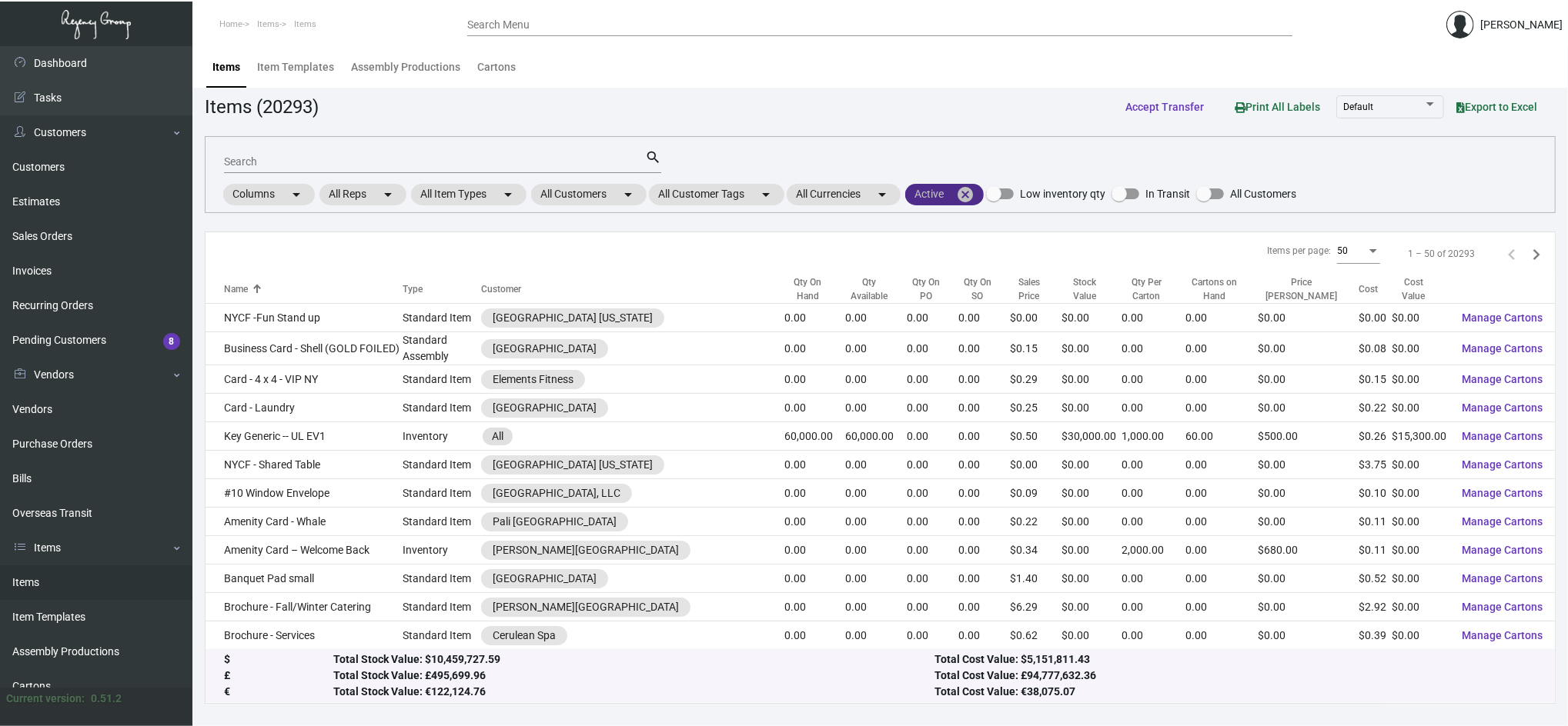
click at [975, 201] on mat-icon "cancel" at bounding box center [965, 194] width 18 height 18
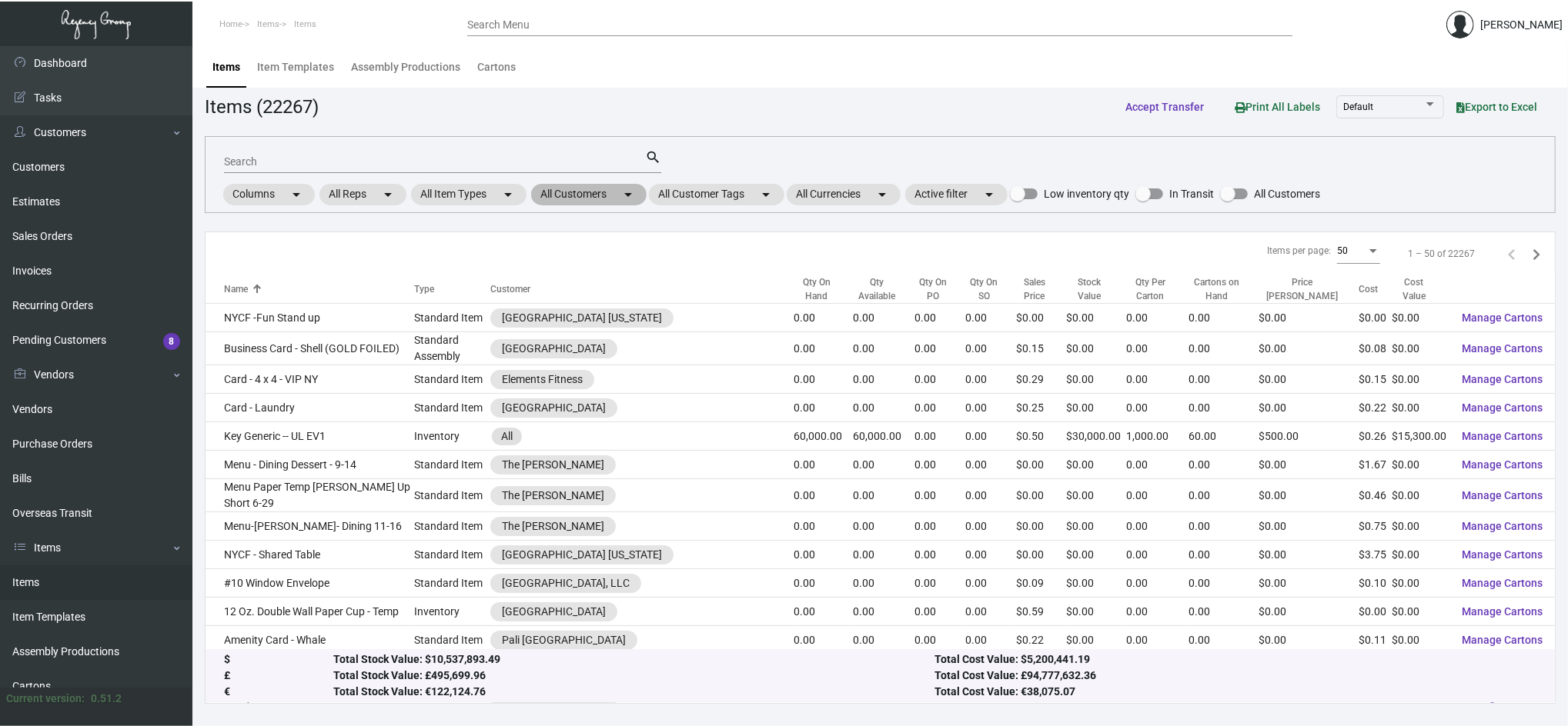
click at [629, 195] on mat-icon "arrow_drop_down" at bounding box center [628, 194] width 18 height 18
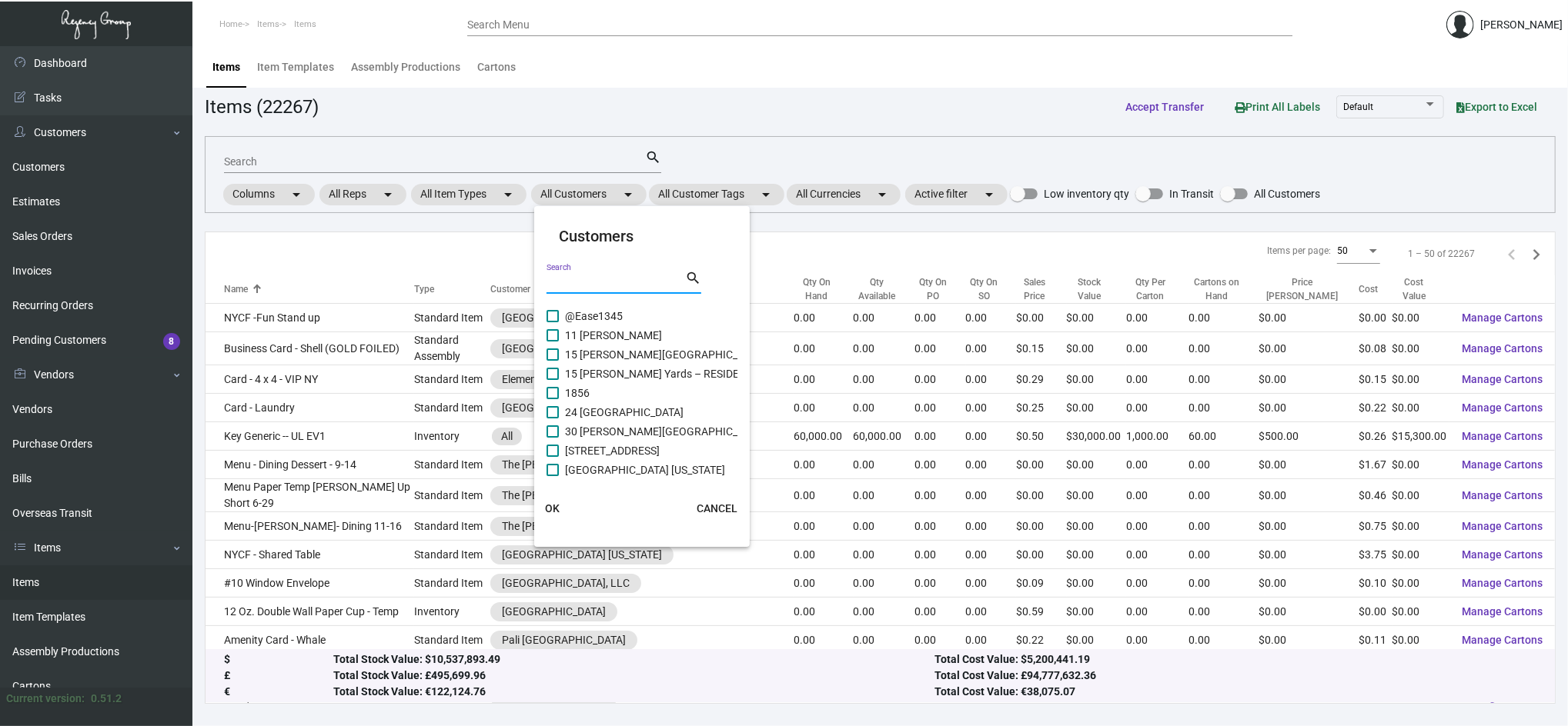
click at [629, 277] on input "Search" at bounding box center [616, 283] width 139 height 12
type input "f"
type input "dream"
click at [604, 321] on span "[PERSON_NAME]'s DreamMore Resort" at bounding box center [655, 315] width 181 height 18
click at [552, 322] on input "[PERSON_NAME]'s DreamMore Resort" at bounding box center [552, 322] width 1 height 1
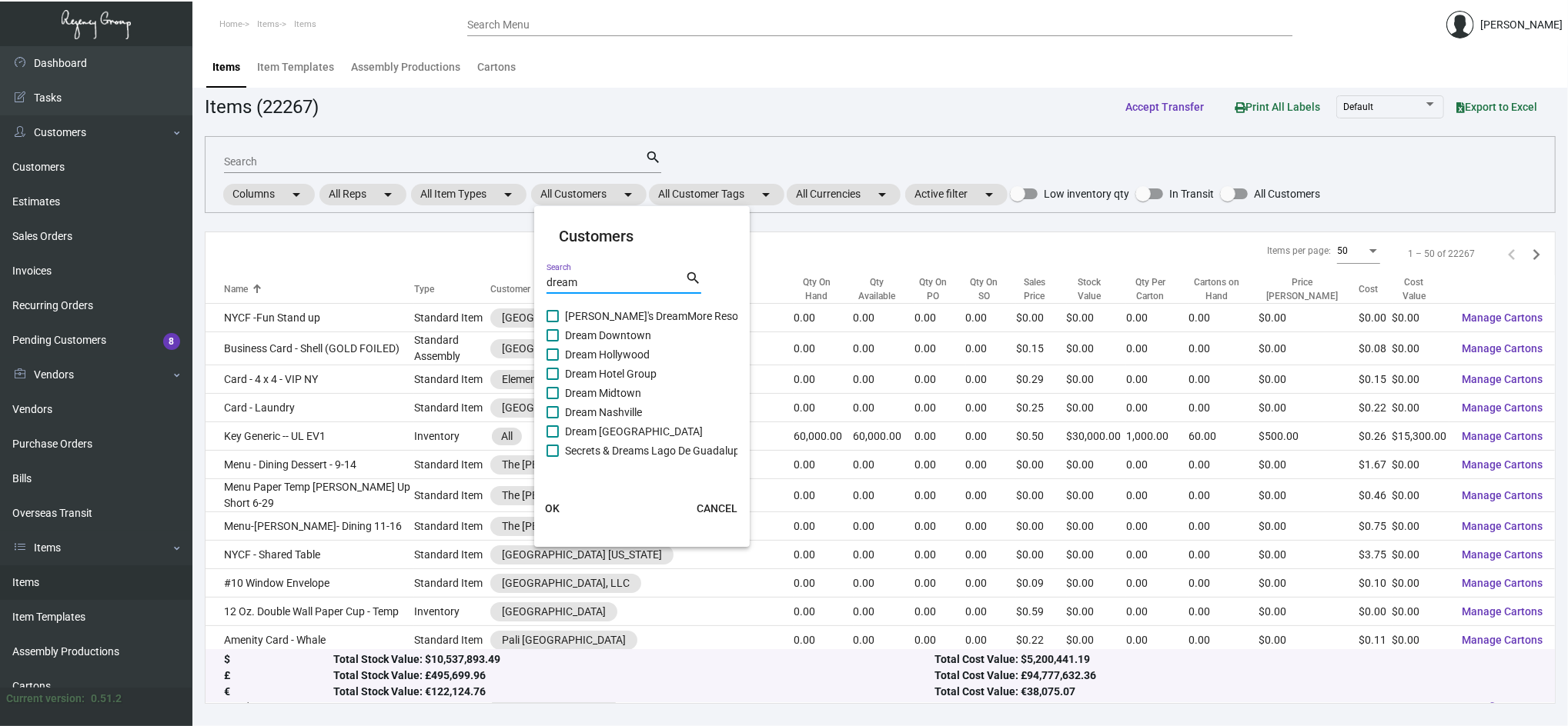
checkbox input "true"
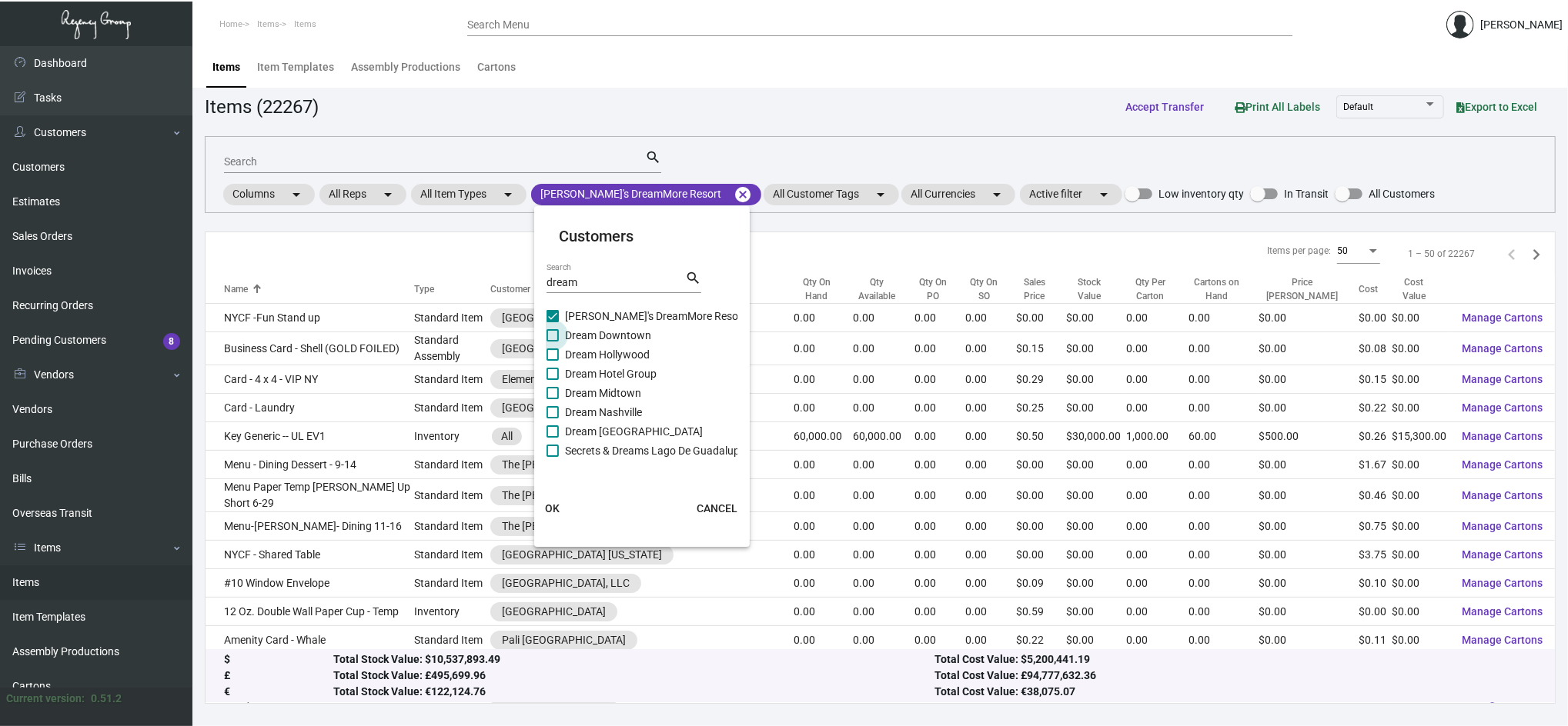
click at [609, 338] on span "Dream Downtown" at bounding box center [608, 334] width 87 height 18
click at [552, 342] on input "Dream Downtown" at bounding box center [552, 342] width 1 height 1
checkbox input "true"
click at [617, 353] on span "Dream Hollywood" at bounding box center [607, 354] width 85 height 18
click at [552, 361] on input "Dream Hollywood" at bounding box center [552, 361] width 1 height 1
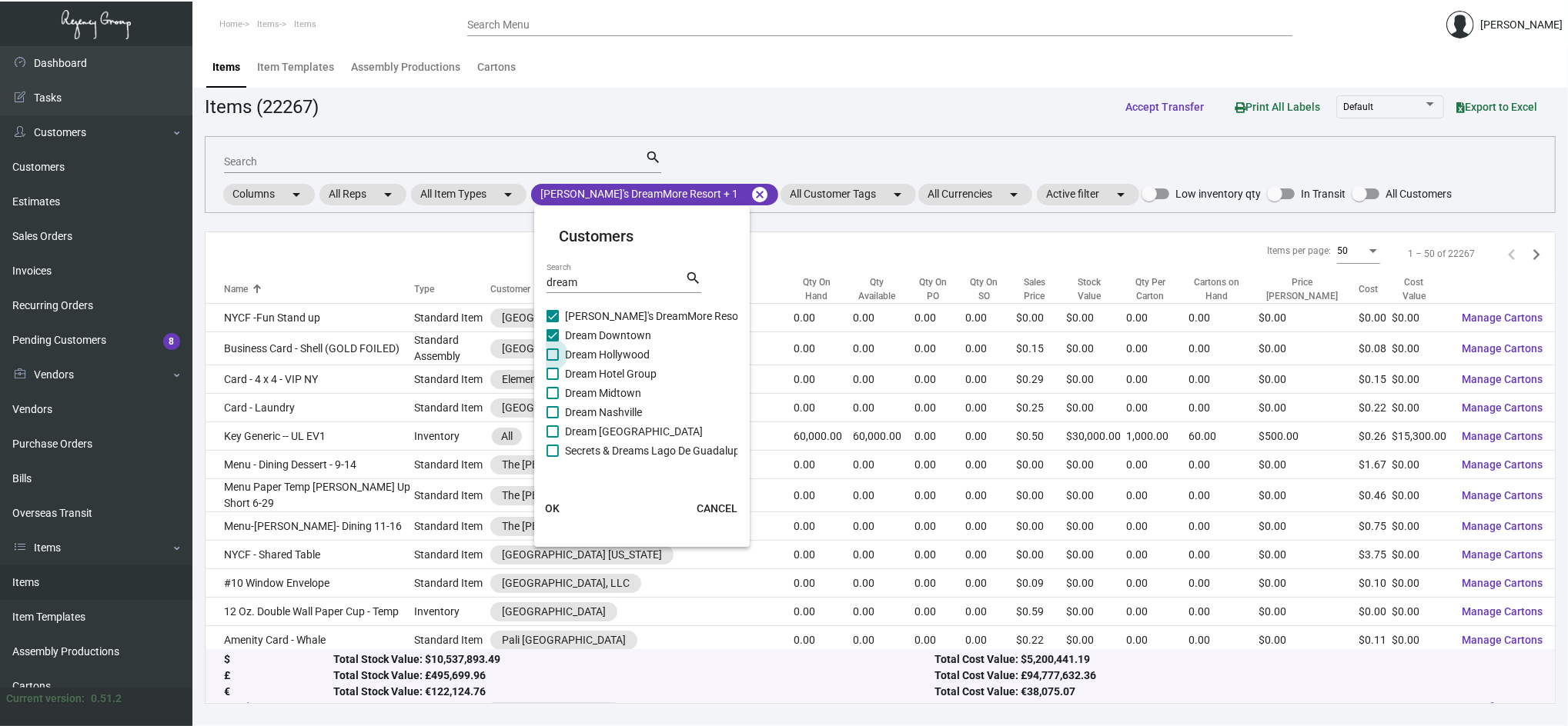
checkbox input "true"
click at [619, 382] on span "Dream Hotel Group" at bounding box center [610, 373] width 91 height 18
click at [552, 381] on input "Dream Hotel Group" at bounding box center [552, 380] width 1 height 1
checkbox input "true"
click at [622, 392] on span "Dream Midtown" at bounding box center [603, 392] width 76 height 18
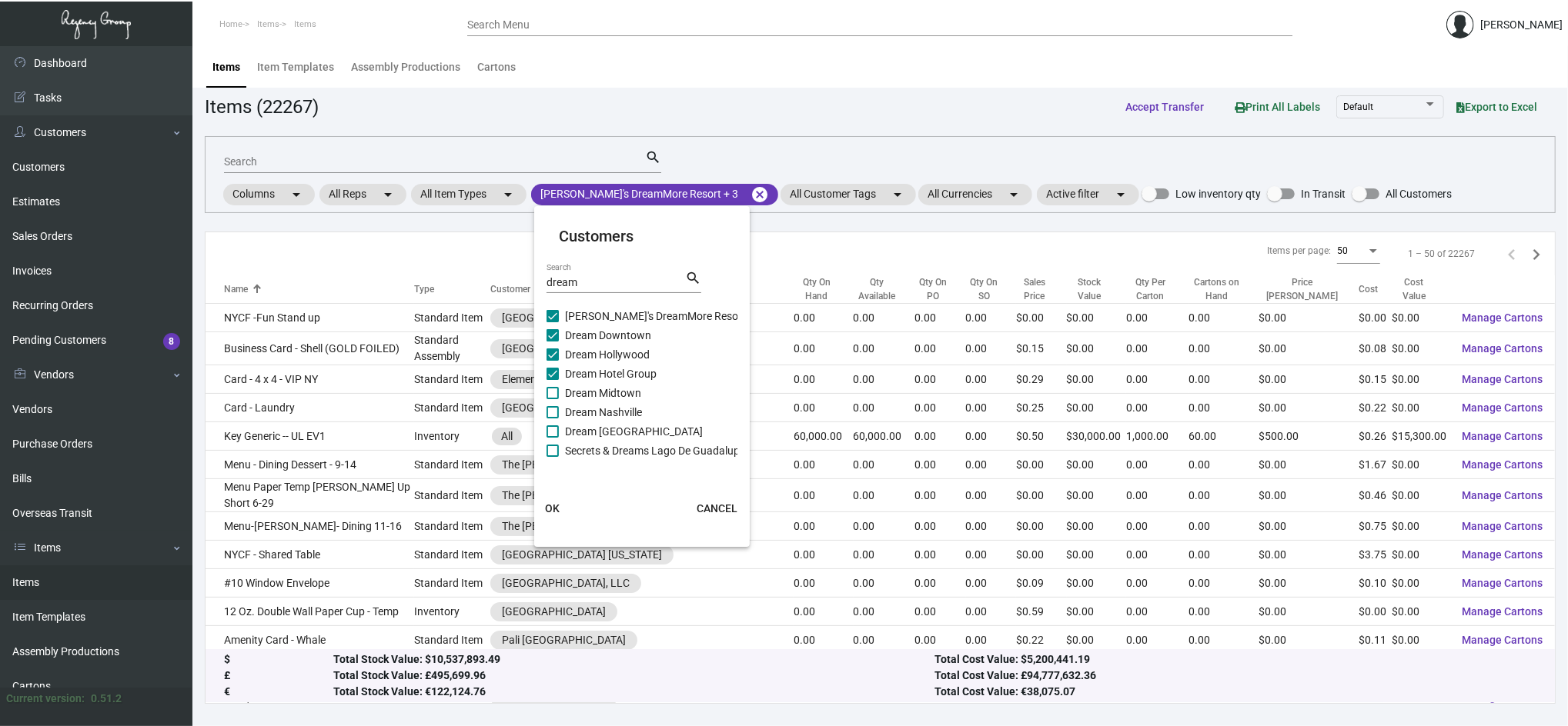
click at [552, 399] on input "Dream Midtown" at bounding box center [552, 399] width 1 height 1
checkbox input "true"
click at [626, 411] on span "Dream Nashville" at bounding box center [603, 411] width 77 height 18
click at [552, 418] on input "Dream Nashville" at bounding box center [552, 418] width 1 height 1
checkbox input "true"
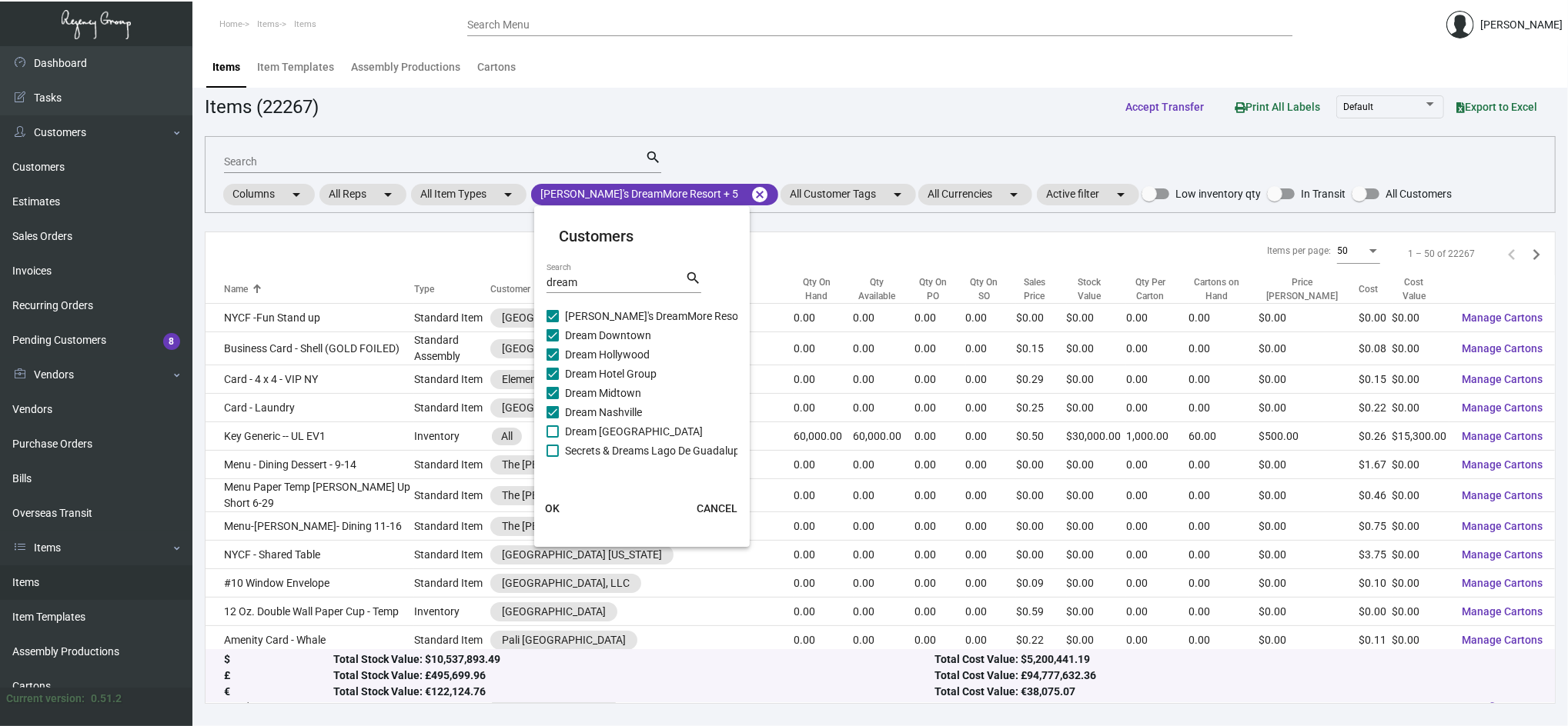
click at [629, 423] on span "Dream [GEOGRAPHIC_DATA]" at bounding box center [633, 431] width 138 height 18
click at [552, 438] on input "Dream [GEOGRAPHIC_DATA]" at bounding box center [552, 438] width 1 height 1
checkbox input "true"
click at [638, 443] on span "Secrets & Dreams Lago De Guadalupe" at bounding box center [654, 450] width 180 height 18
click at [552, 457] on input "Secrets & Dreams Lago De Guadalupe" at bounding box center [552, 457] width 1 height 1
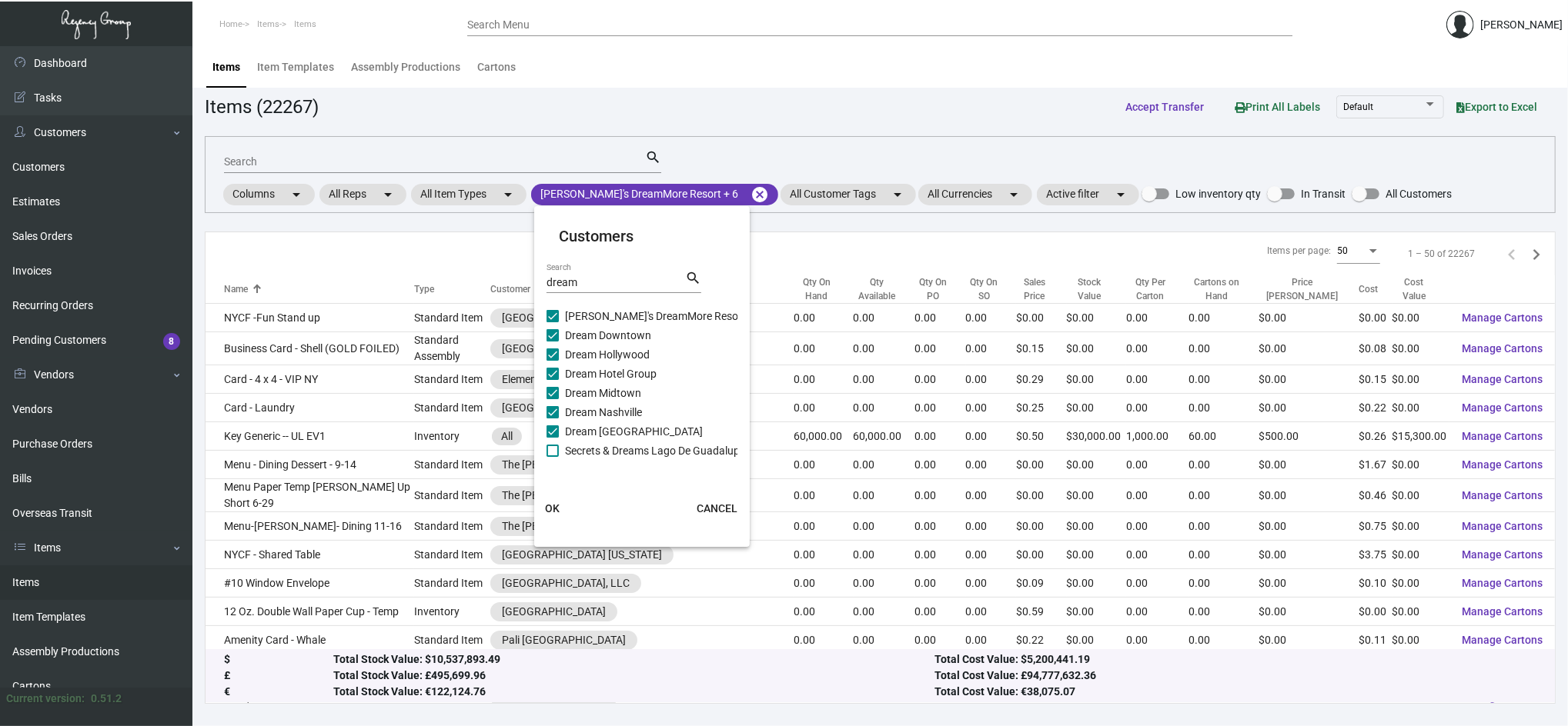
checkbox input "true"
click at [559, 510] on span "OK" at bounding box center [552, 508] width 14 height 12
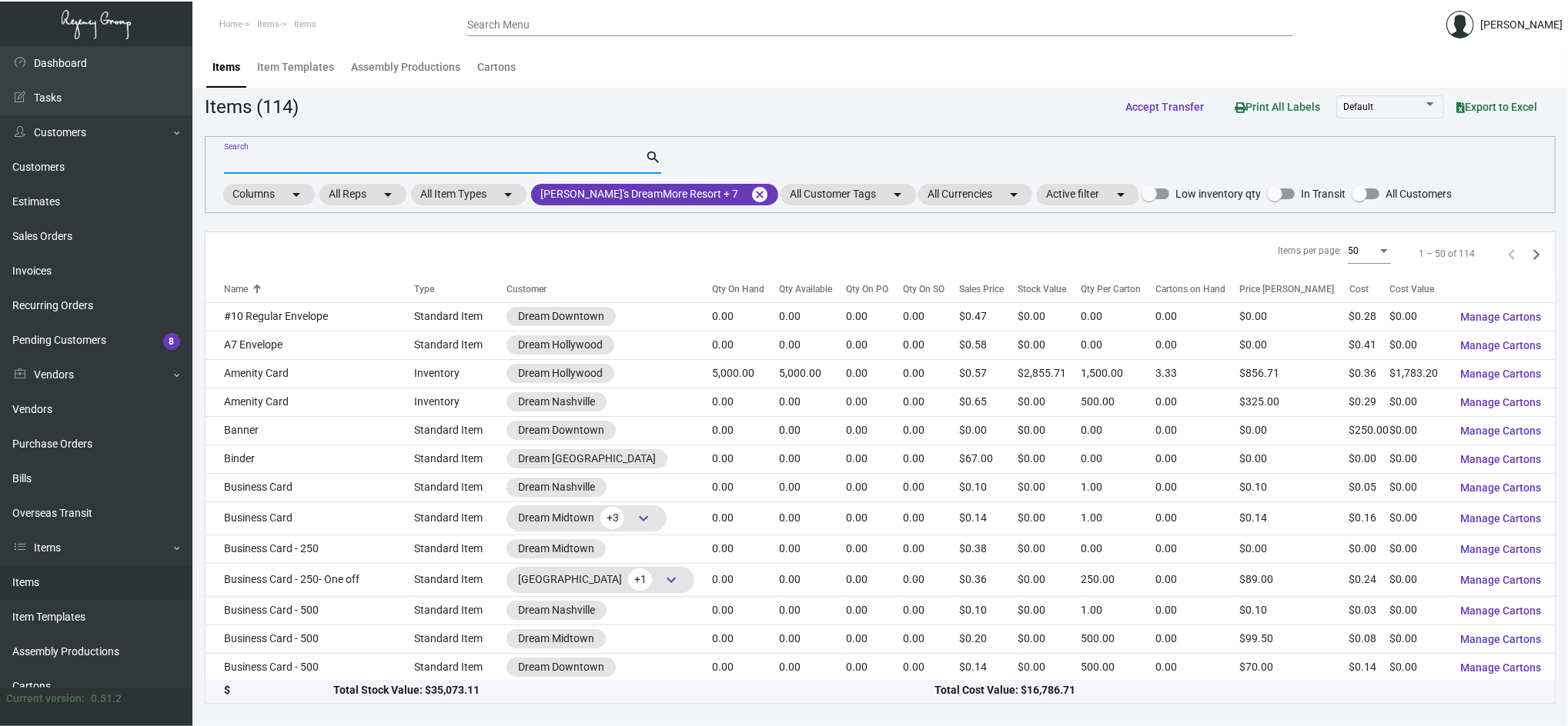
click at [419, 158] on input "Search" at bounding box center [435, 162] width 421 height 12
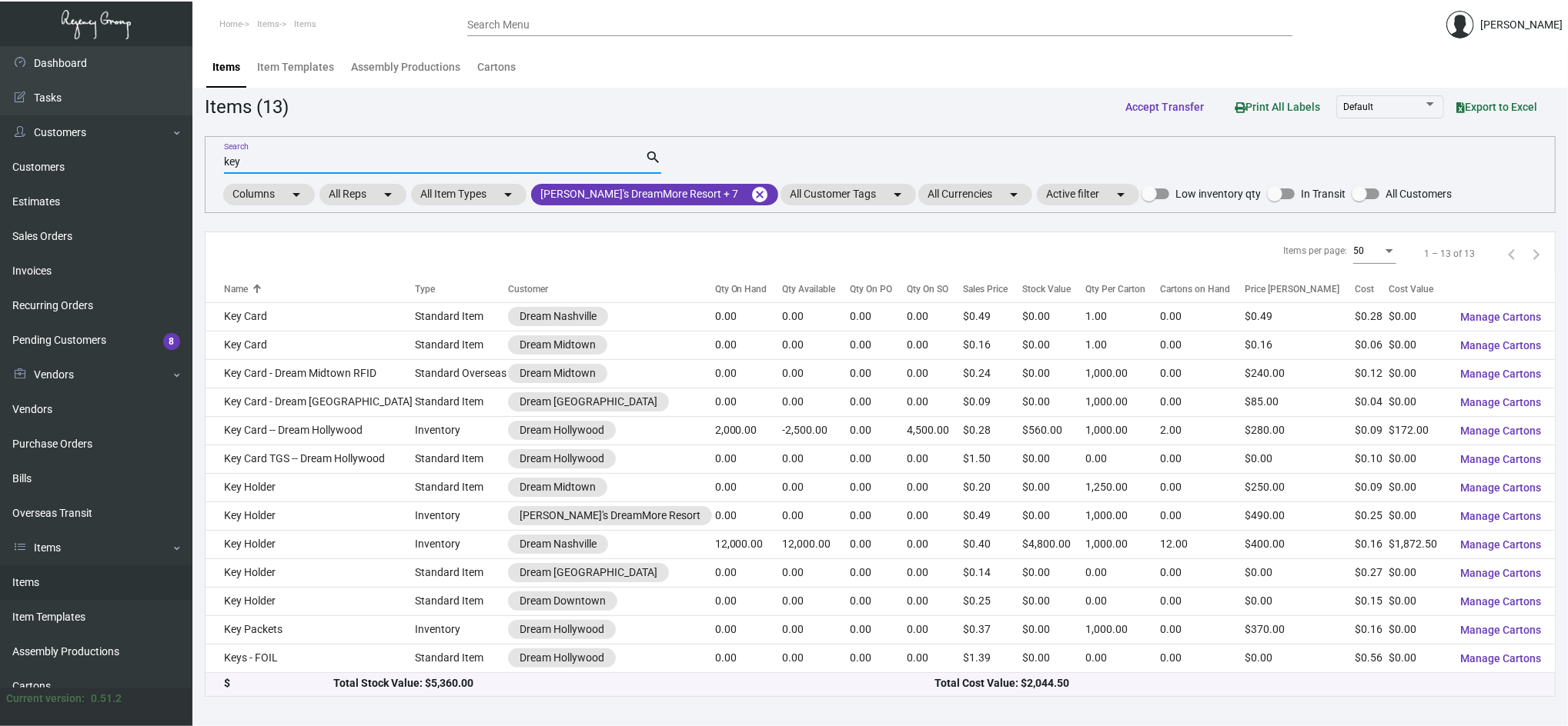
type input "key"
click at [715, 297] on th "Qty On Hand" at bounding box center [748, 289] width 67 height 27
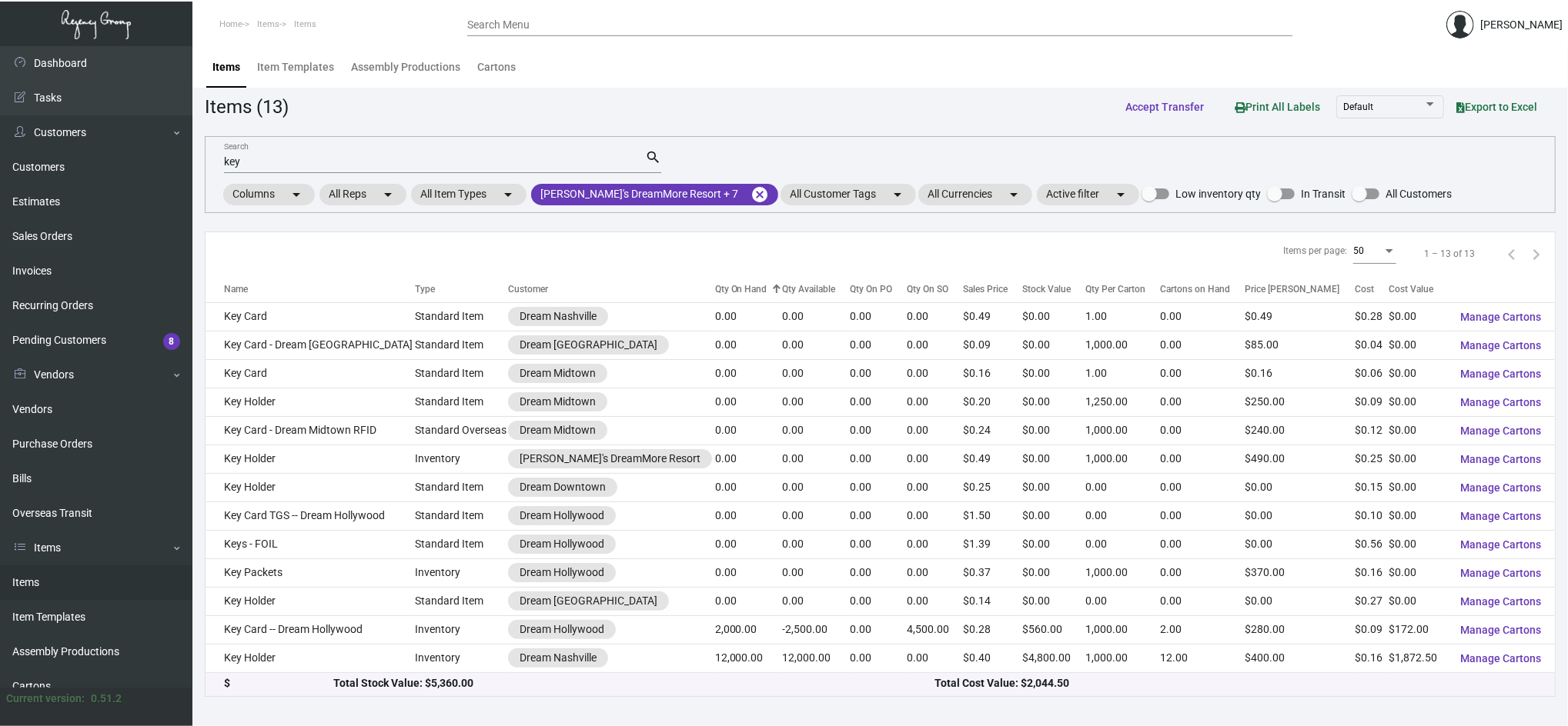
click at [715, 293] on div "Qty On Hand" at bounding box center [741, 289] width 52 height 14
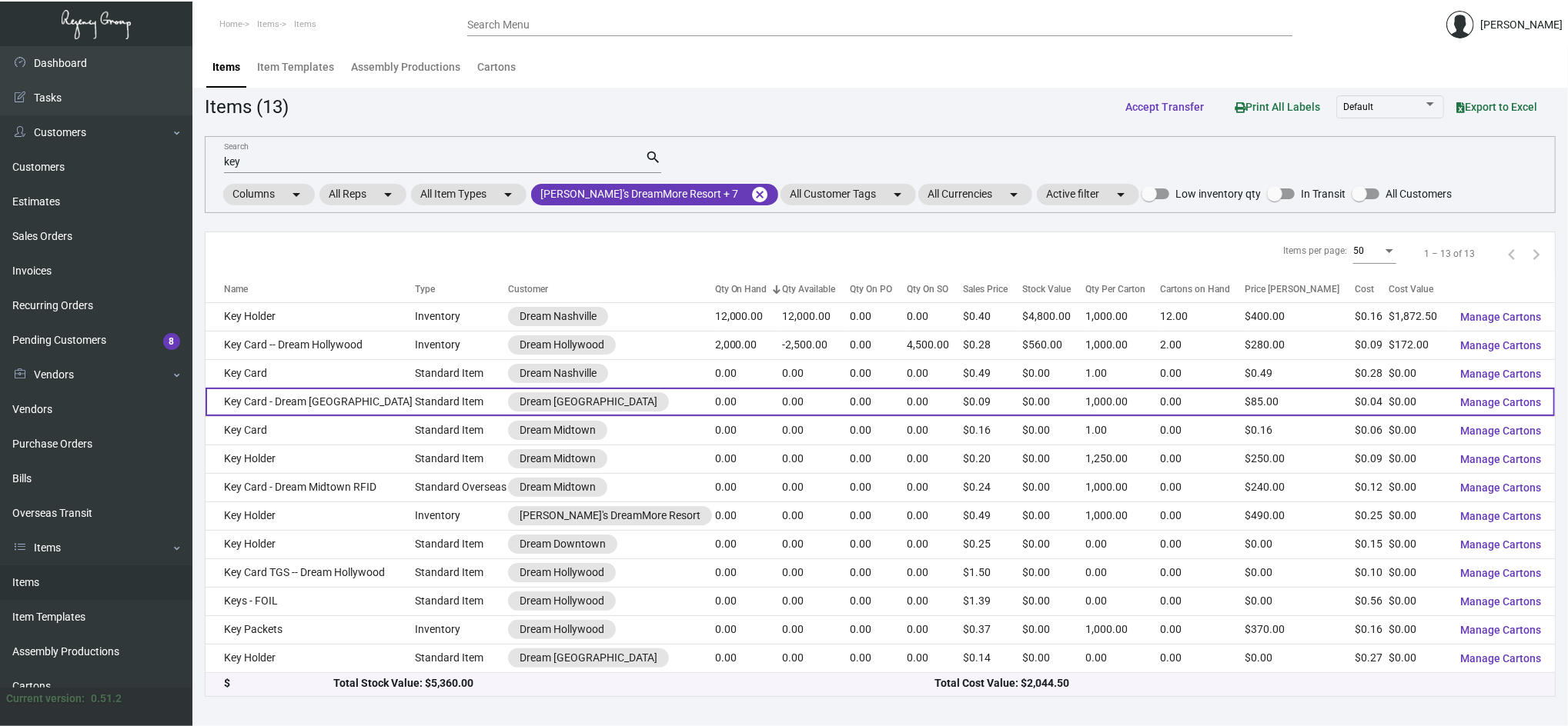
click at [377, 402] on td "Key Card - Dream [GEOGRAPHIC_DATA]" at bounding box center [310, 402] width 210 height 29
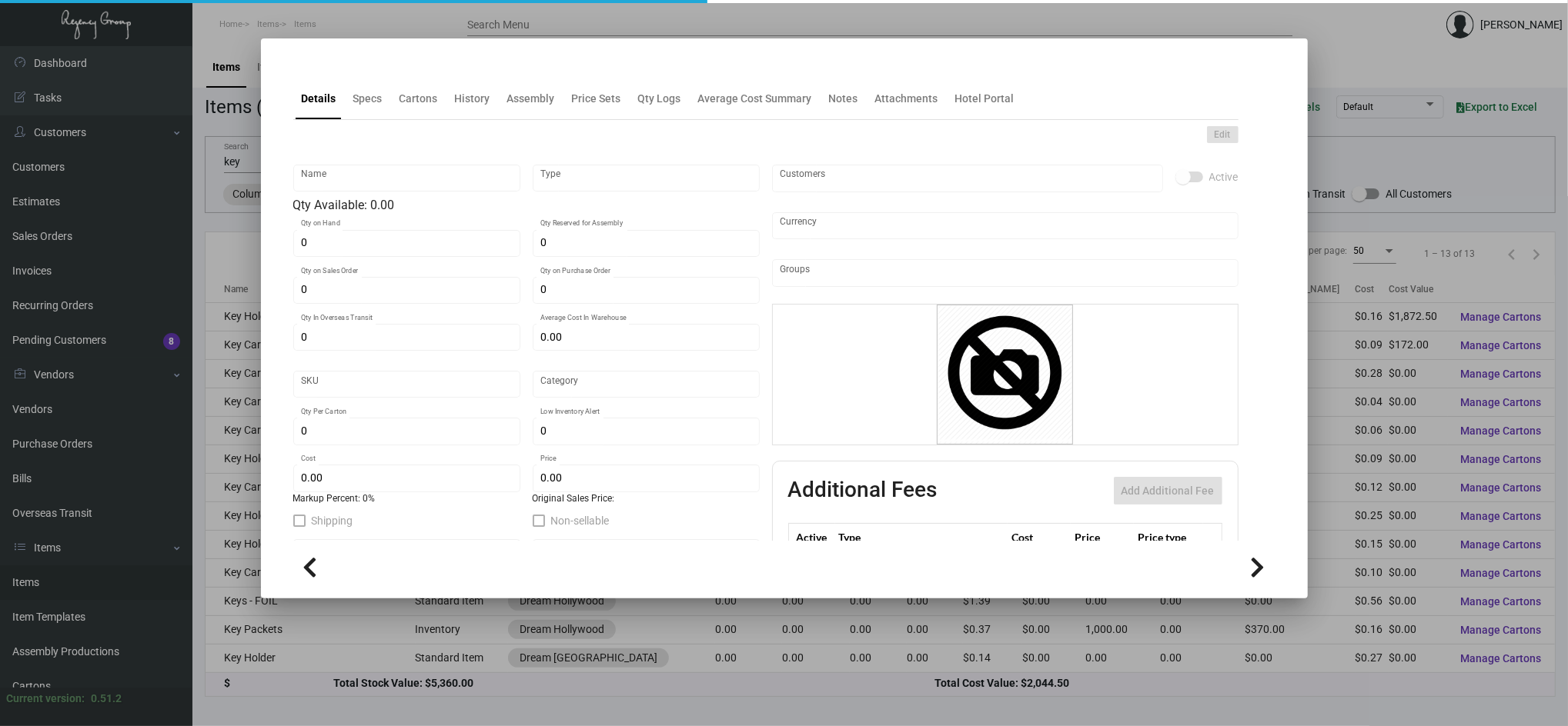
type input "Key Card - Dream [GEOGRAPHIC_DATA]"
type input "Standard Item"
type input "$ 0.03767"
type input "608-Key Card -43"
type input "Standard"
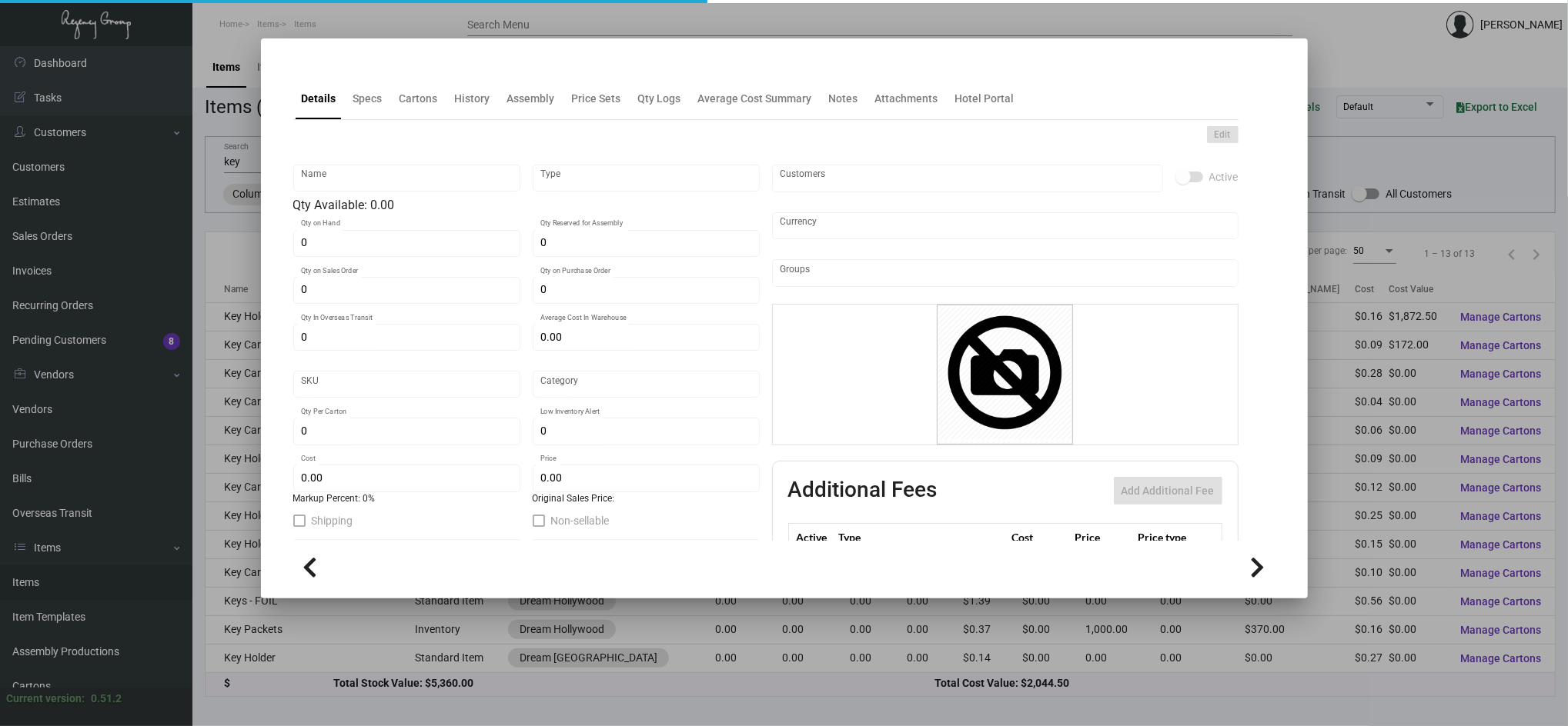
type input "1,000"
type input "$ 0.039"
type input "$ 0.085"
checkbox input "true"
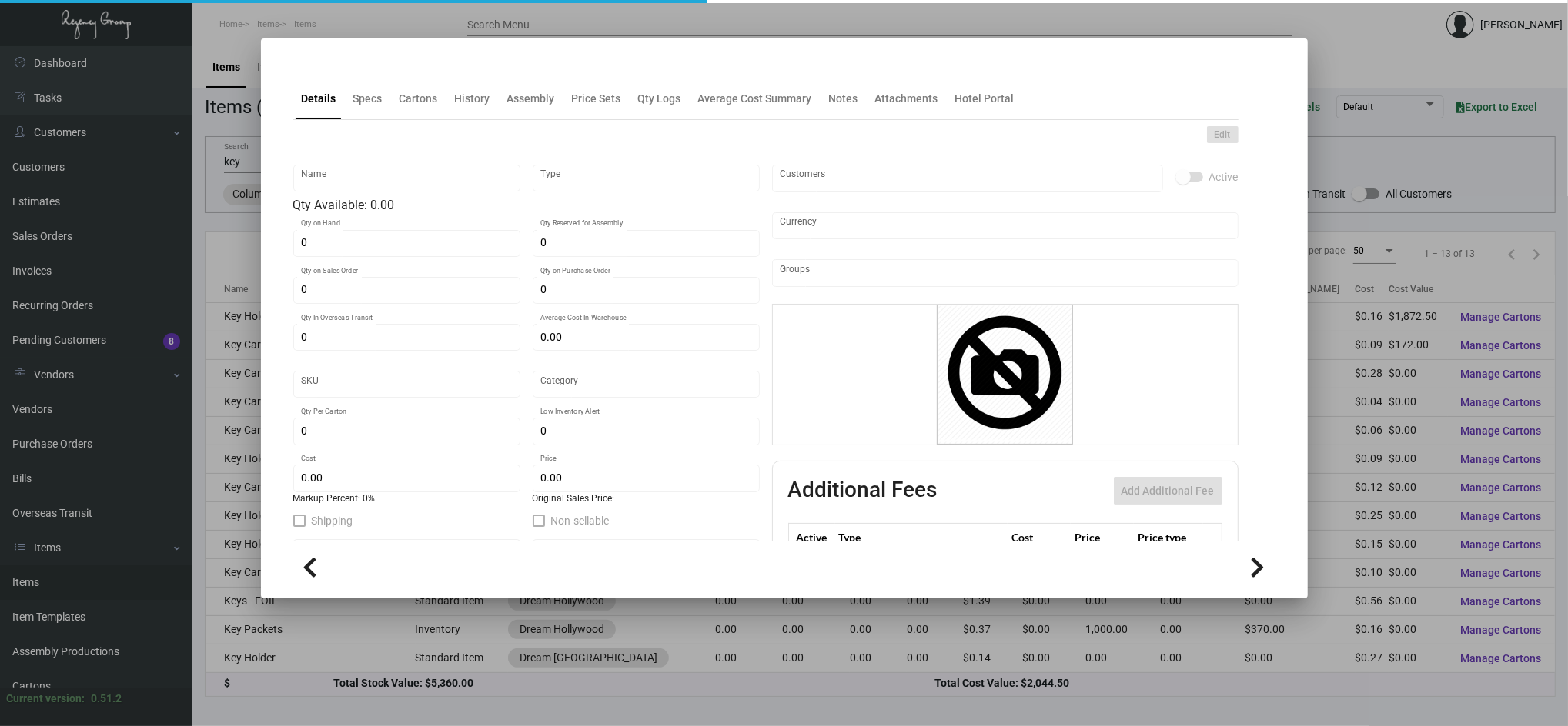
type input "United States Dollar $"
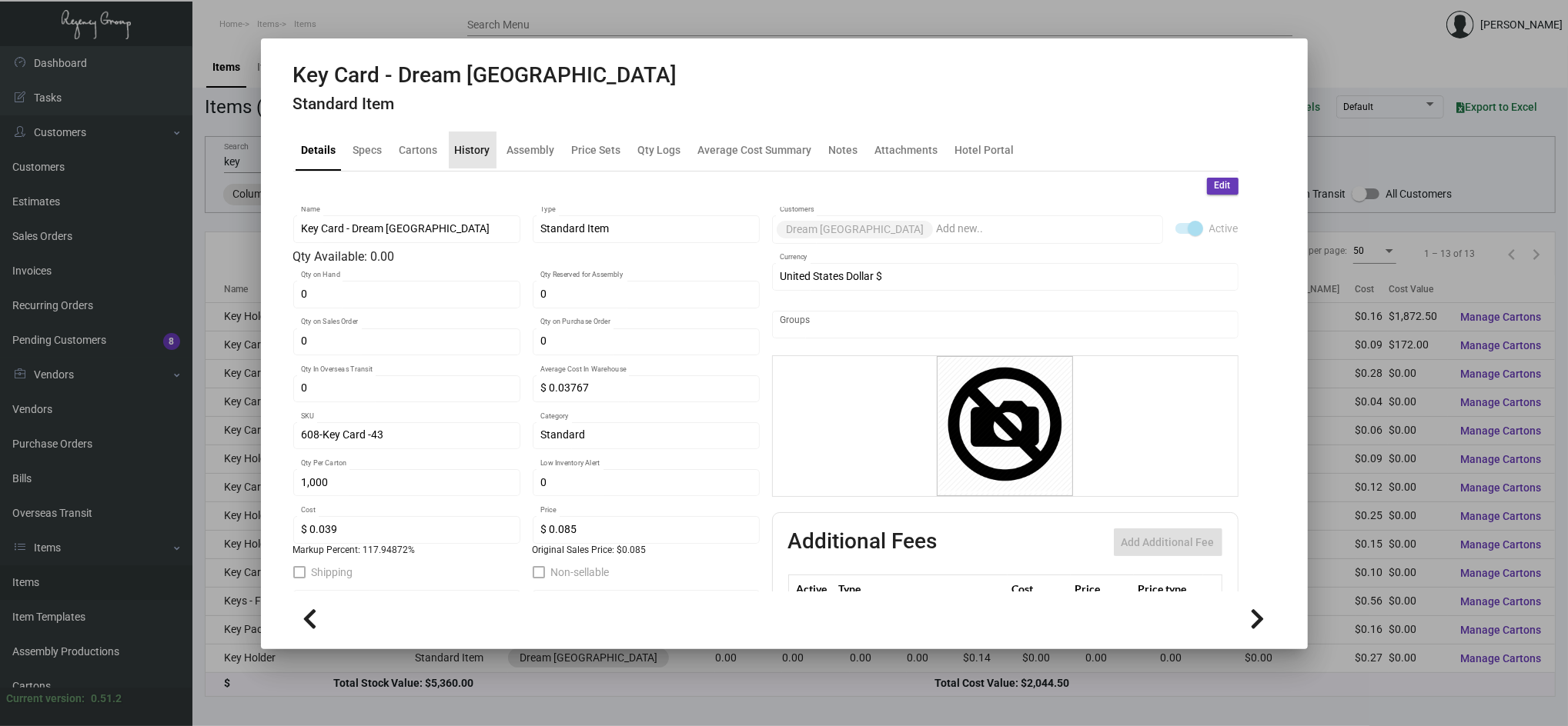
click at [479, 143] on div "History" at bounding box center [473, 149] width 35 height 16
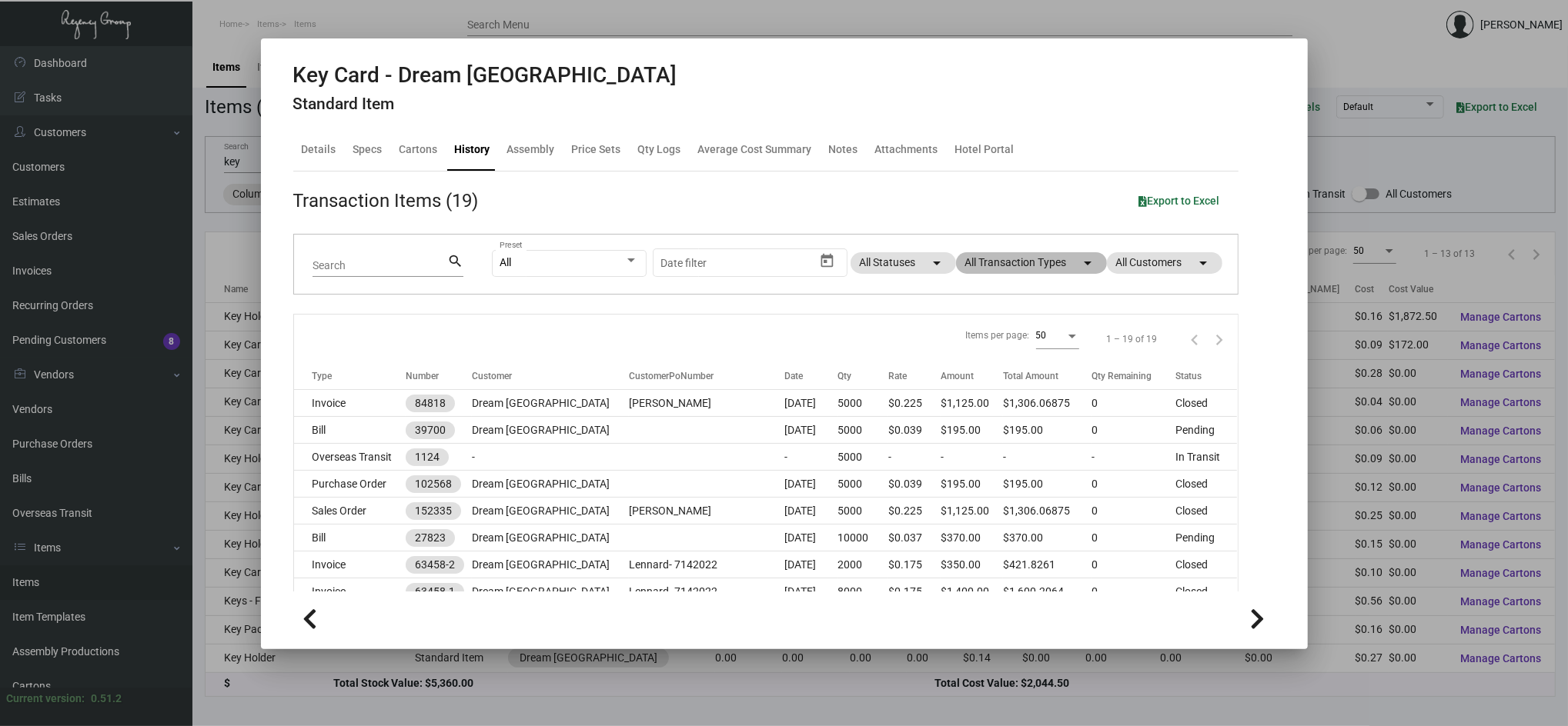
click at [995, 265] on mat-chip "All Transaction Types arrow_drop_down" at bounding box center [1032, 263] width 151 height 22
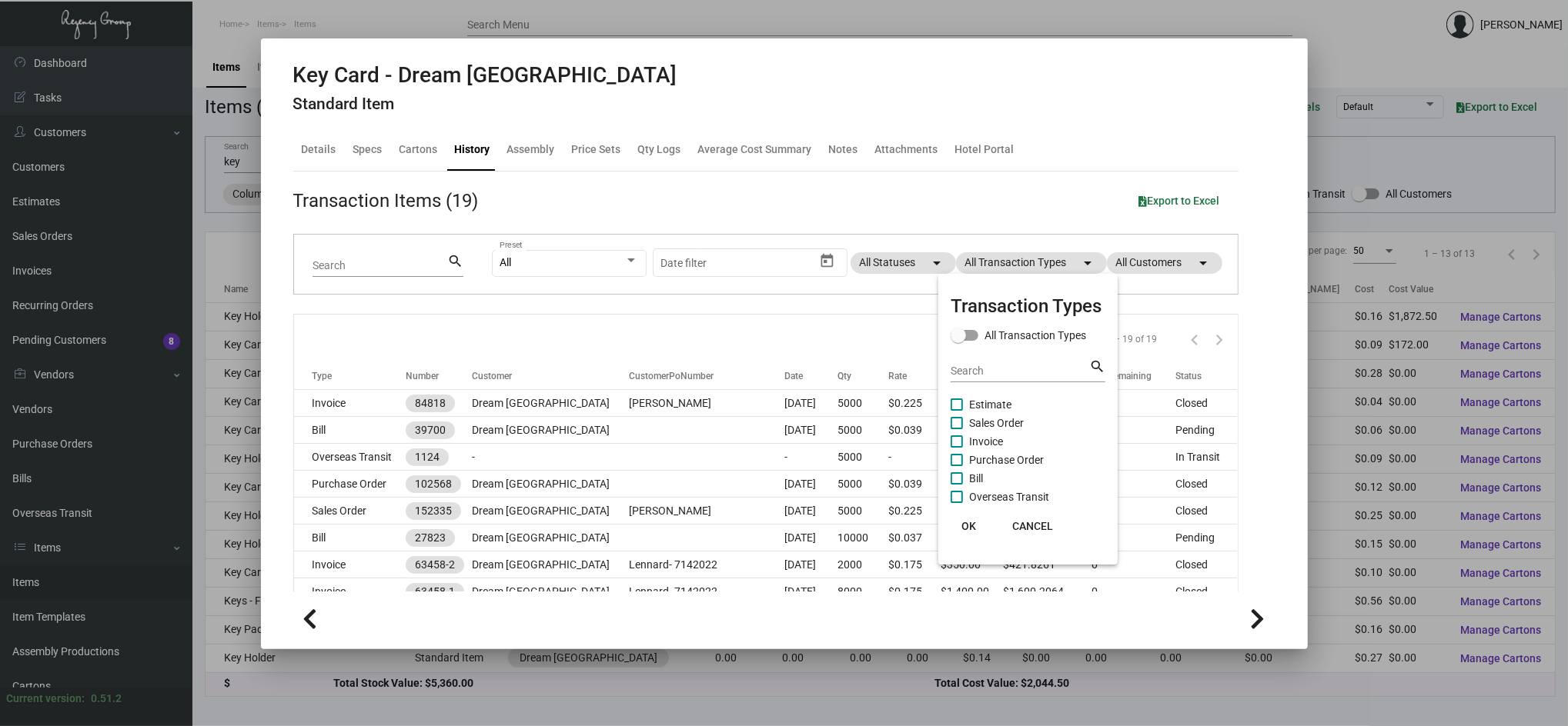
click at [1005, 458] on span "Purchase Order" at bounding box center [1006, 460] width 75 height 18
click at [957, 467] on input "Purchase Order" at bounding box center [957, 467] width 1 height 1
checkbox input "true"
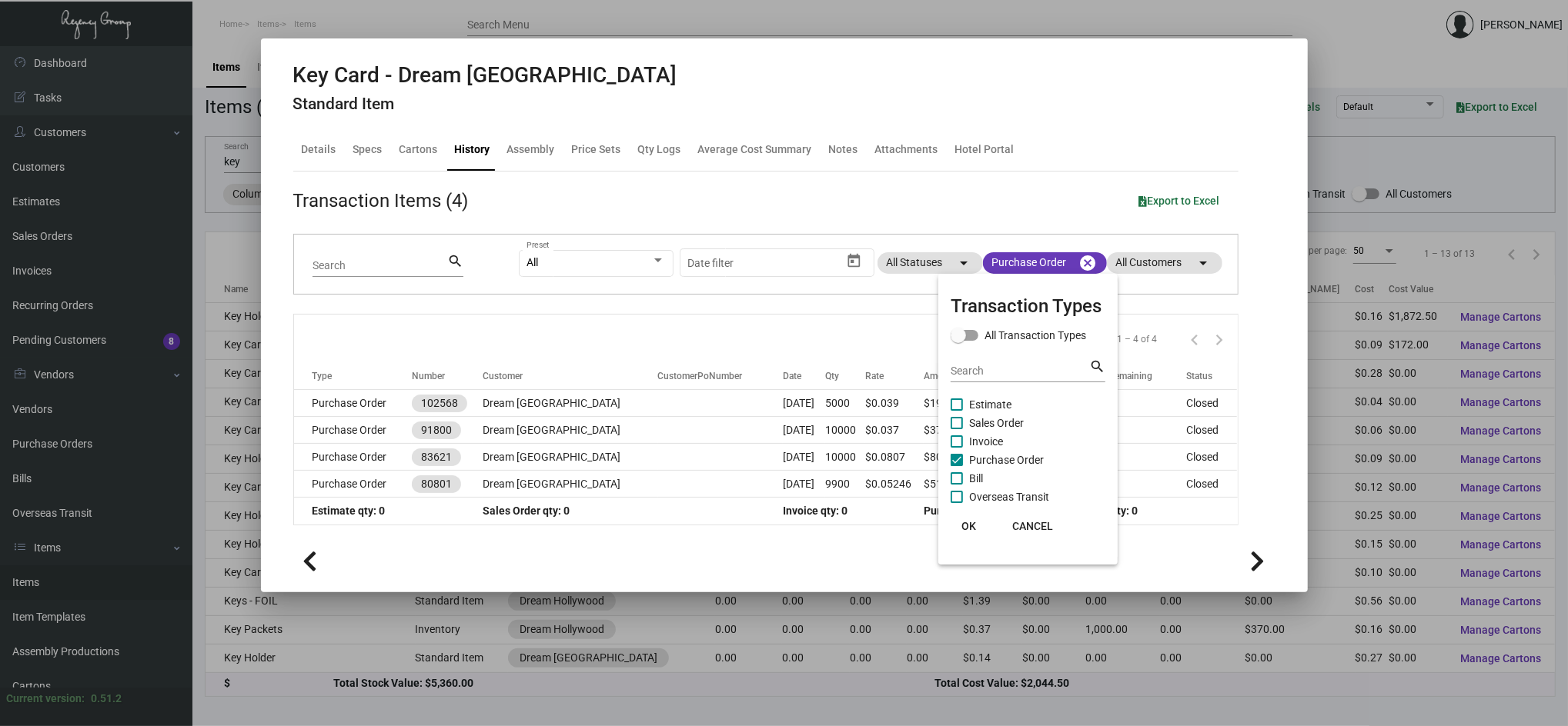
click at [334, 399] on div at bounding box center [784, 363] width 1568 height 726
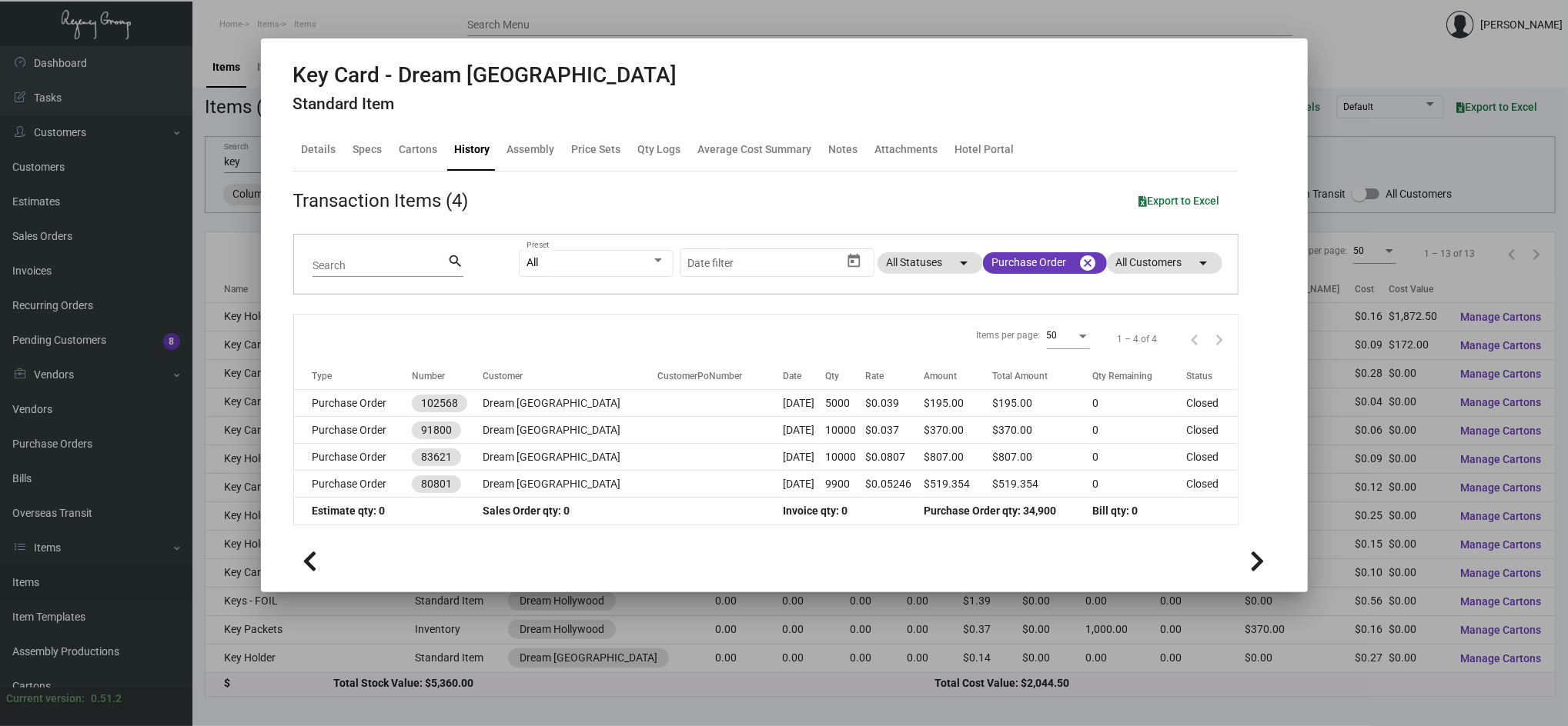
click at [334, 399] on td "Purchase Order" at bounding box center [353, 404] width 119 height 27
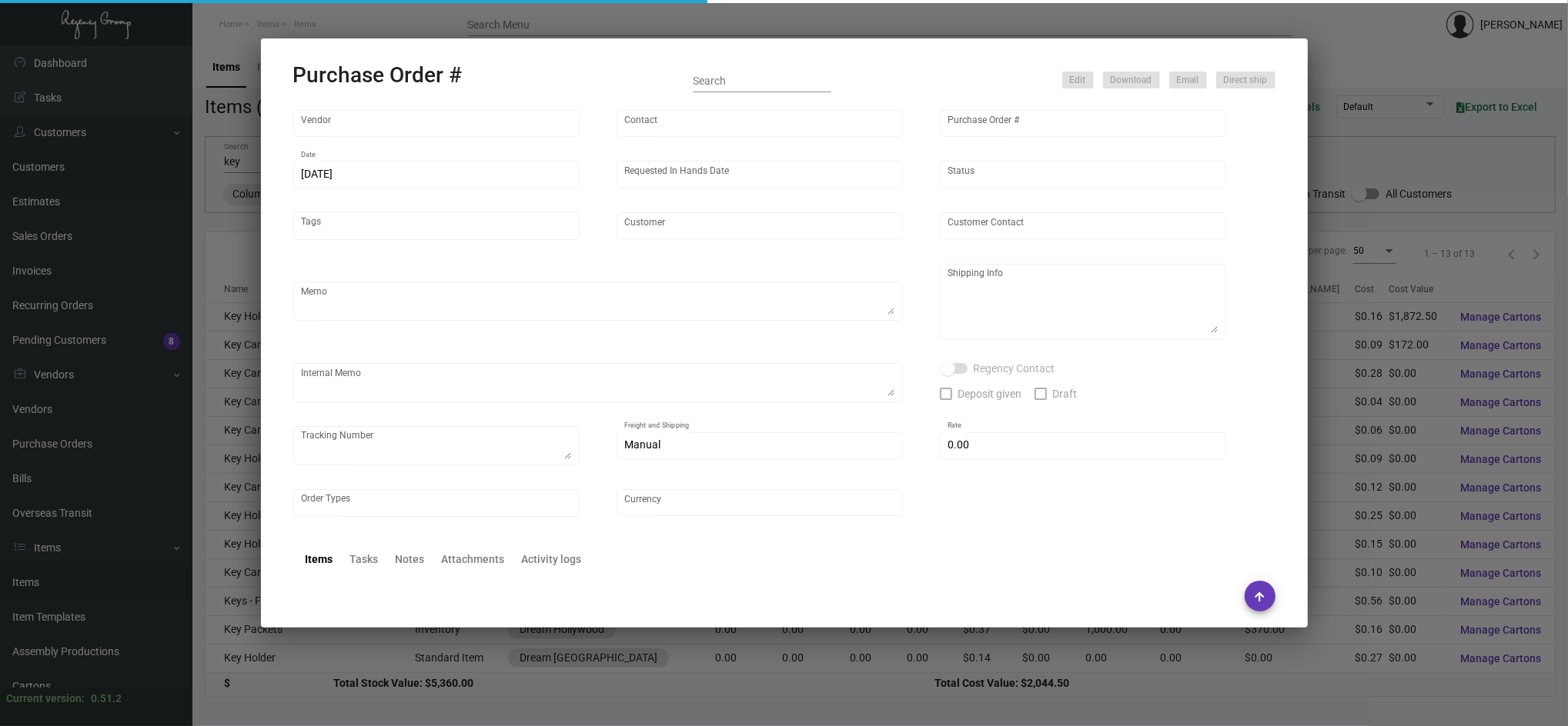
type input "CHENGDU MIND IOT TECHNOLOGY"
type input "[PERSON_NAME]"
type input "102568"
type input "[DATE]"
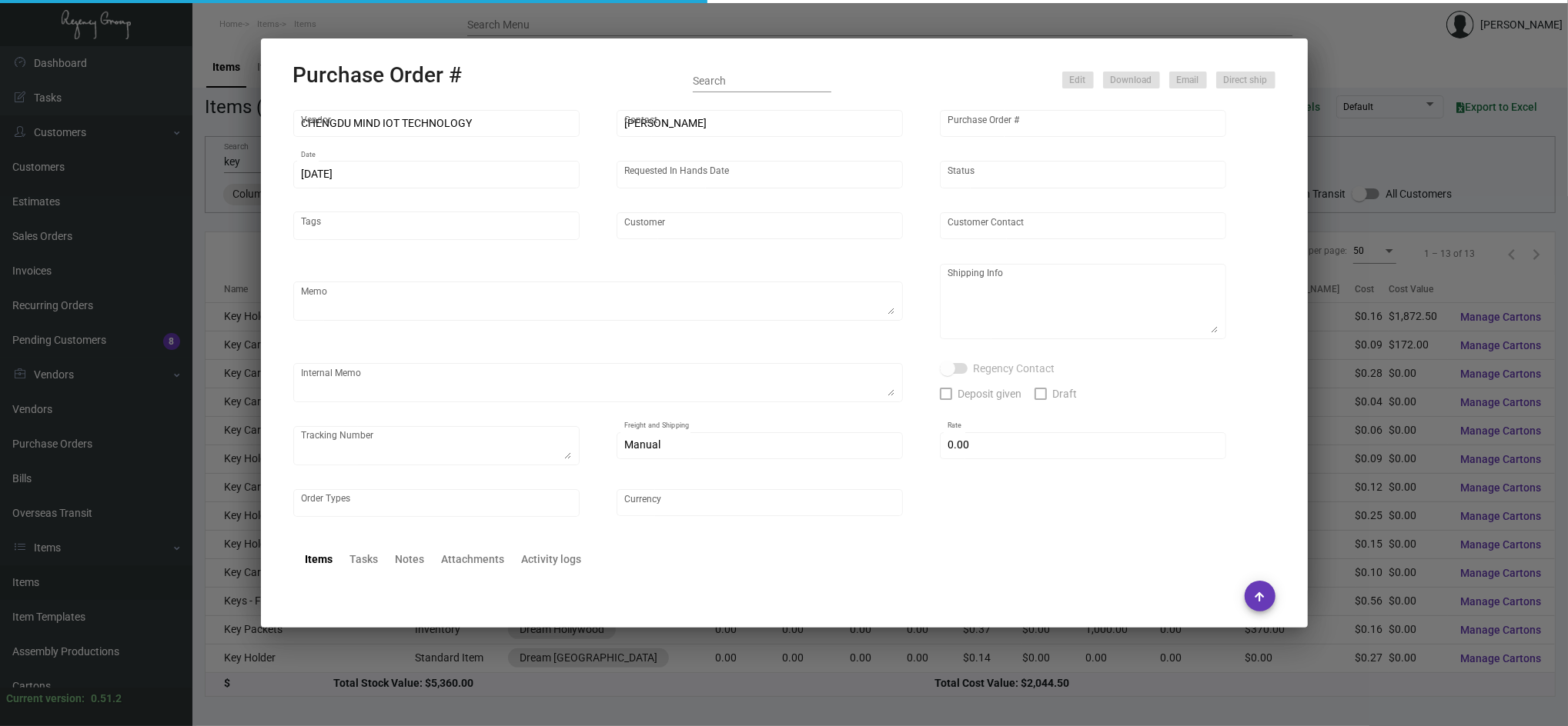
type input "Dream [GEOGRAPHIC_DATA]"
type textarea "Air to [GEOGRAPHIC_DATA]"
type textarea "Regency Group NJ - [PERSON_NAME] [STREET_ADDRESS]"
checkbox input "true"
type input "$ 0.00"
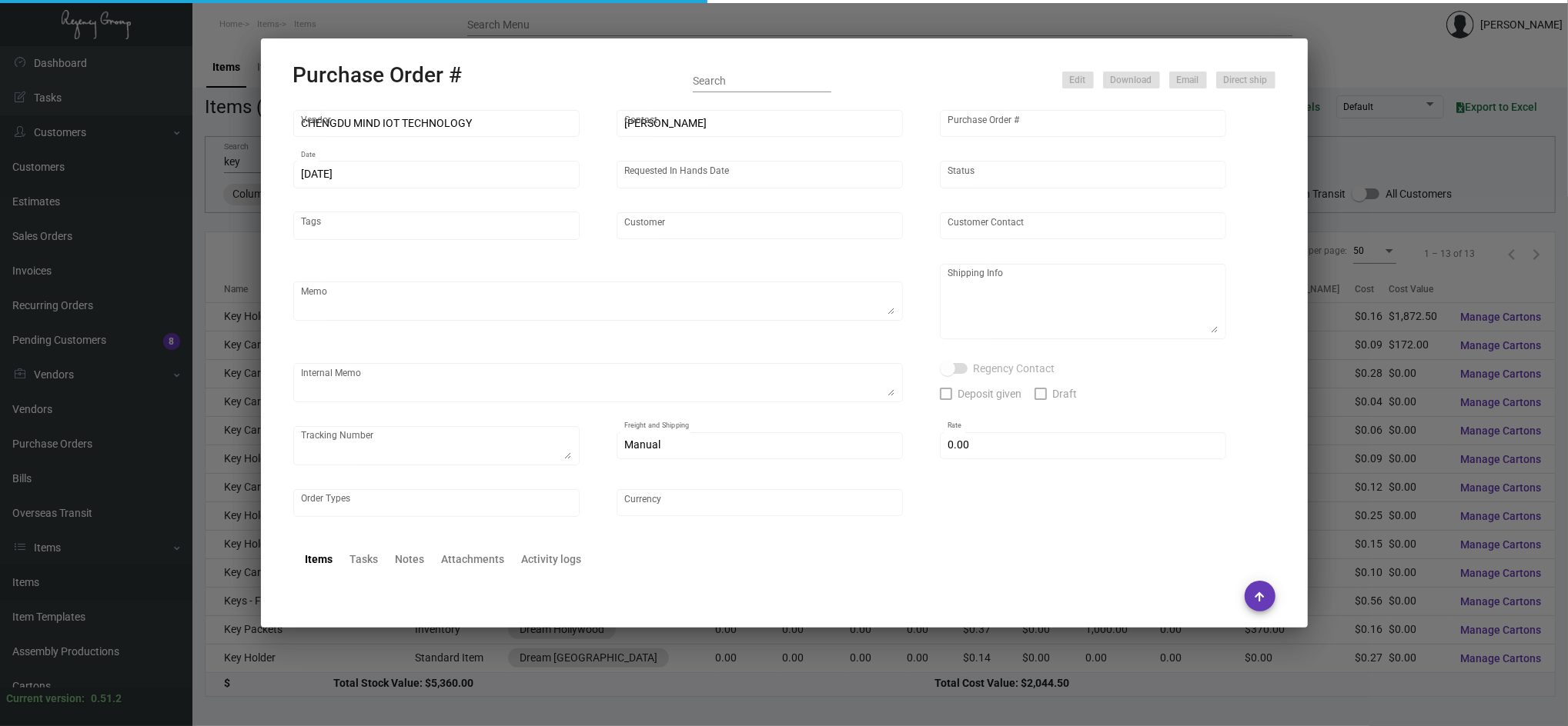
type input "United States Dollar $"
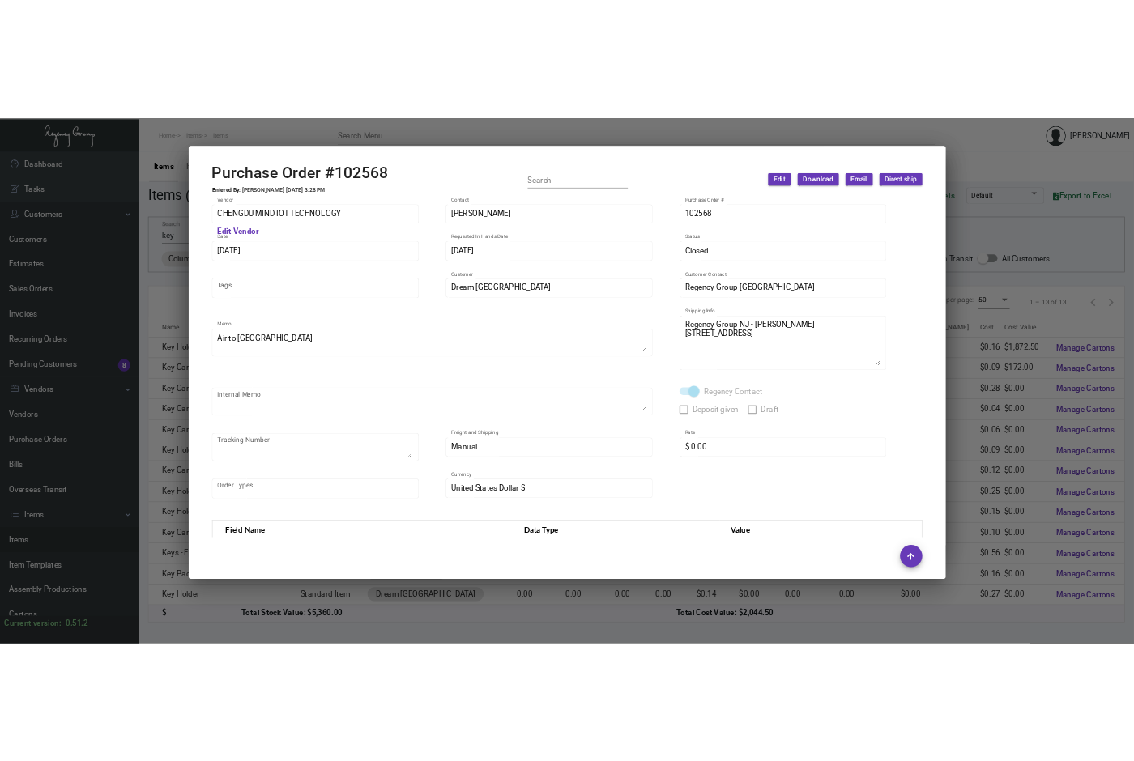
scroll to position [811, 0]
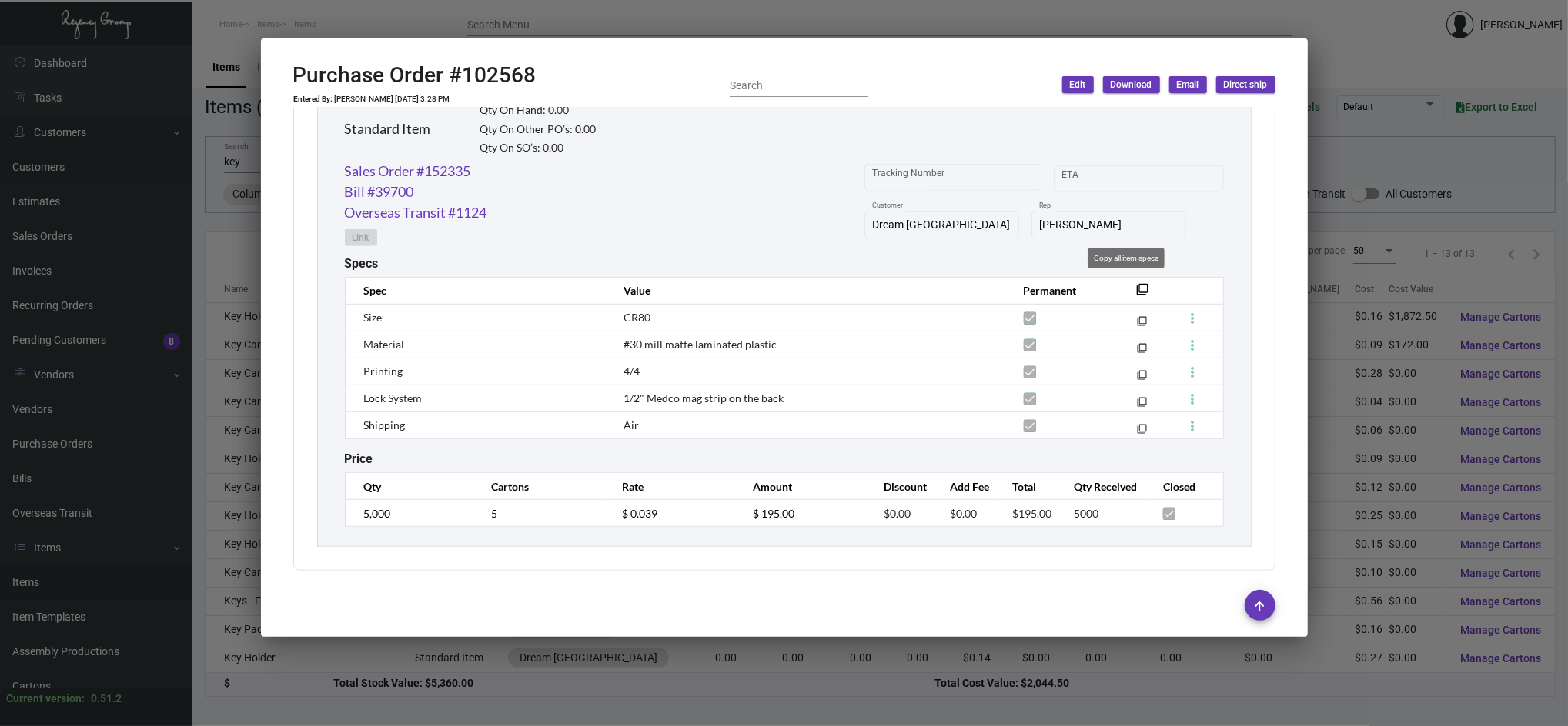
click at [1137, 288] on mat-icon "filter_none" at bounding box center [1143, 294] width 12 height 12
click at [661, 10] on div at bounding box center [784, 363] width 1568 height 726
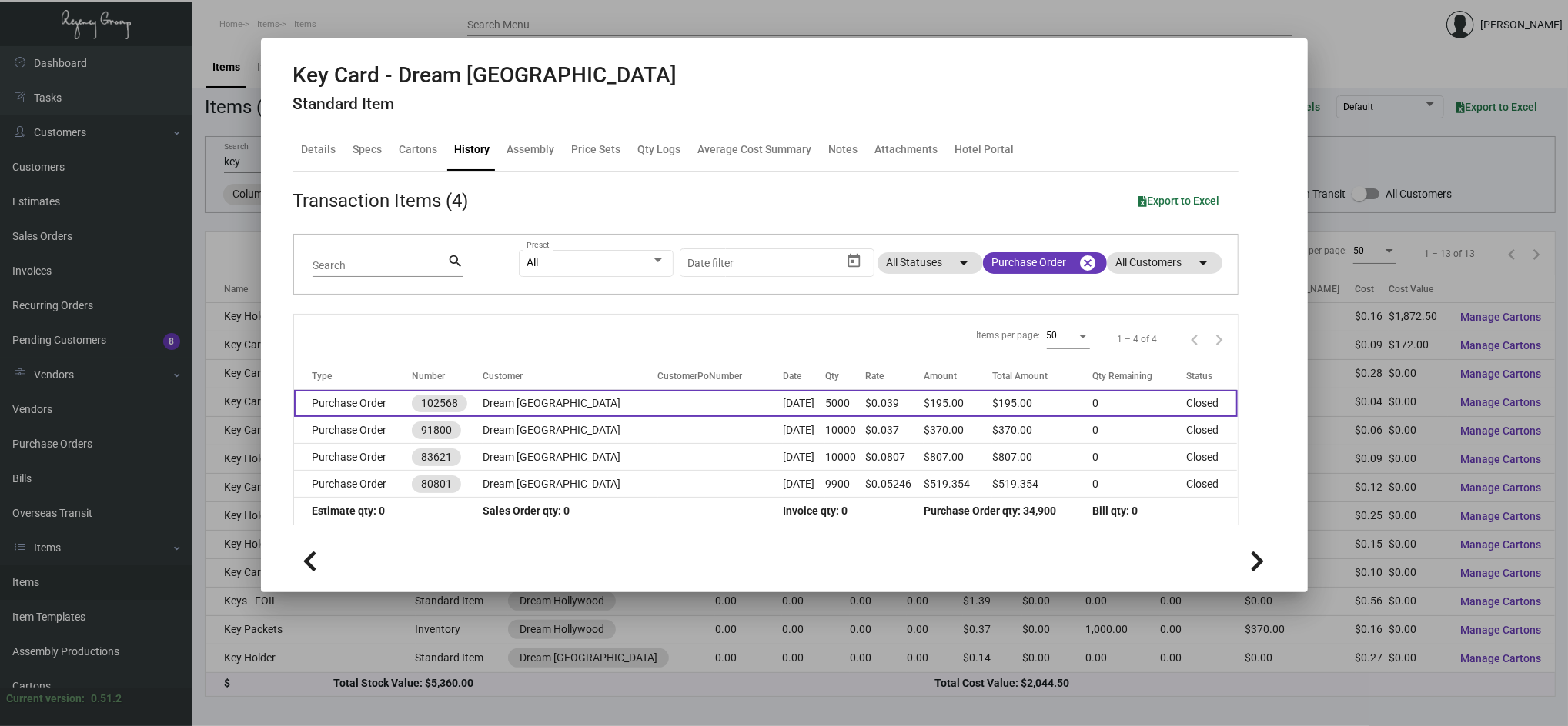
click at [385, 400] on td "Purchase Order" at bounding box center [353, 404] width 119 height 27
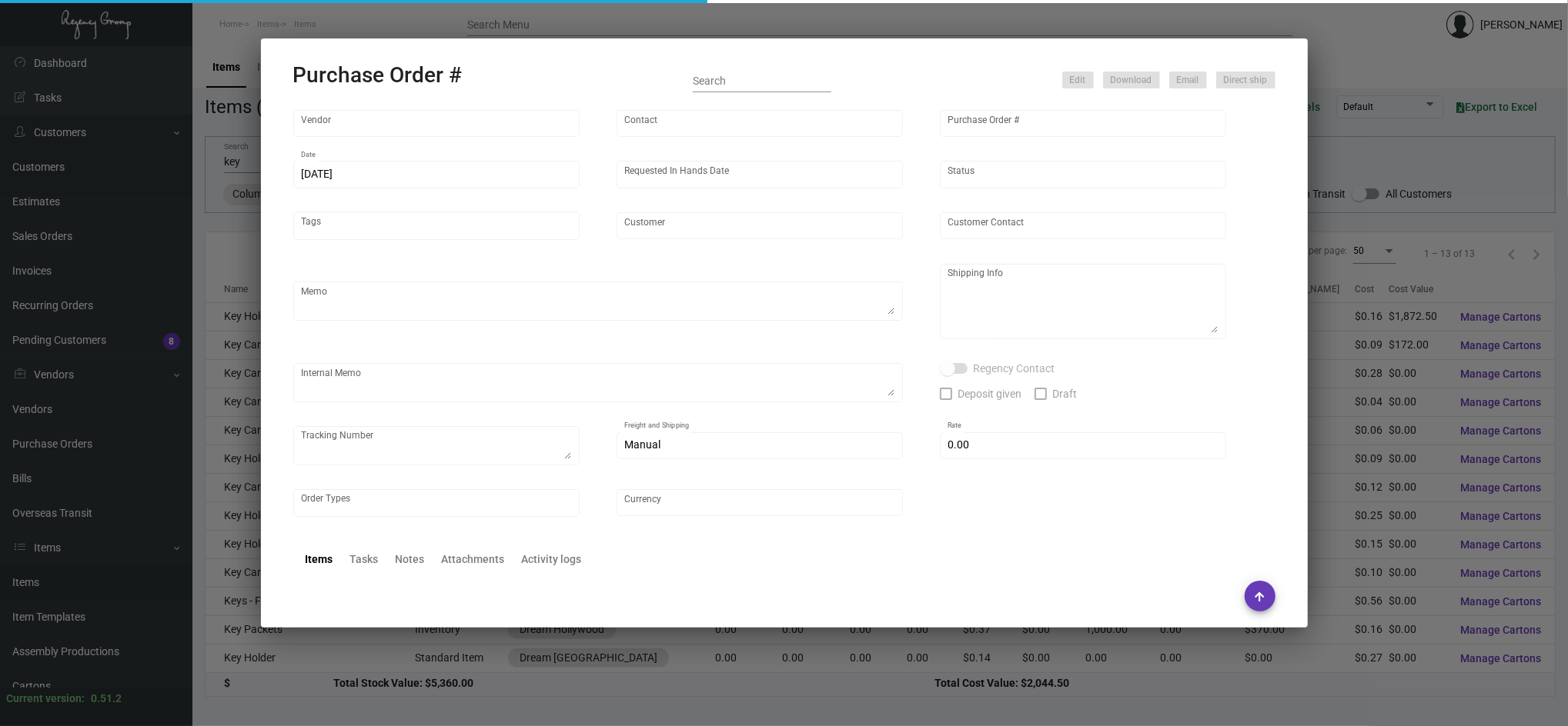
type input "CHENGDU MIND IOT TECHNOLOGY"
type input "[PERSON_NAME]"
type input "102568"
type input "[DATE]"
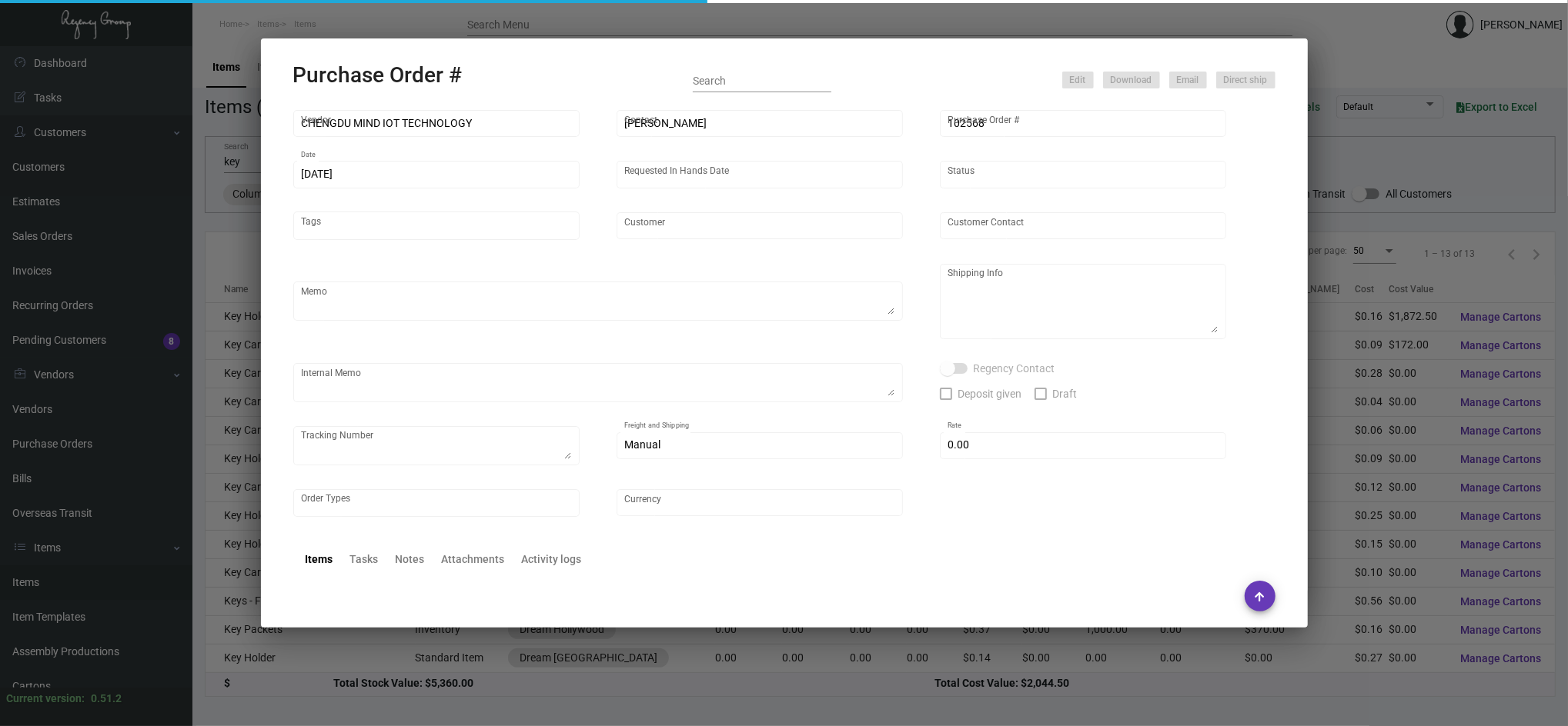
type input "Dream [GEOGRAPHIC_DATA]"
type textarea "Air to [GEOGRAPHIC_DATA]"
type textarea "Regency Group NJ - [PERSON_NAME] [STREET_ADDRESS]"
checkbox input "true"
type input "$ 0.00"
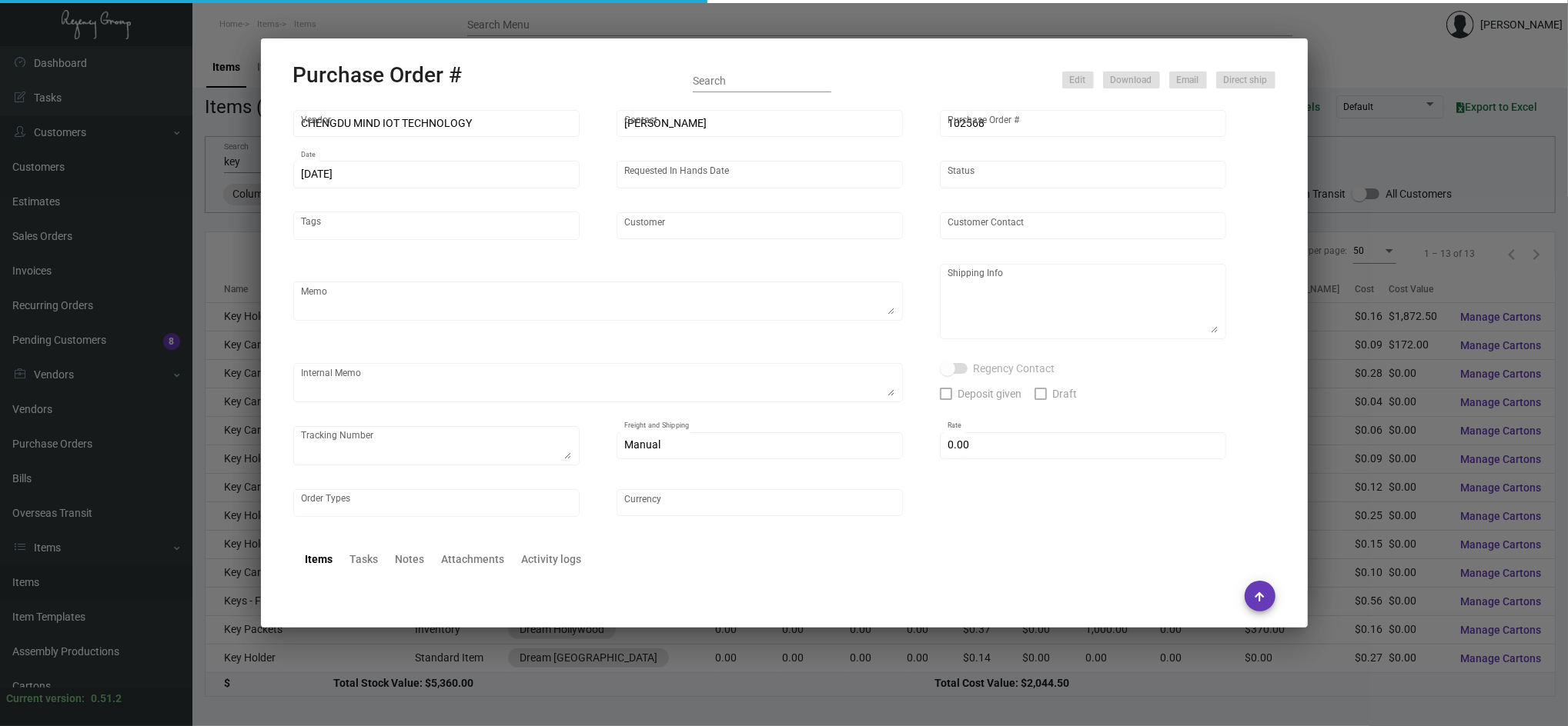
type input "United States Dollar $"
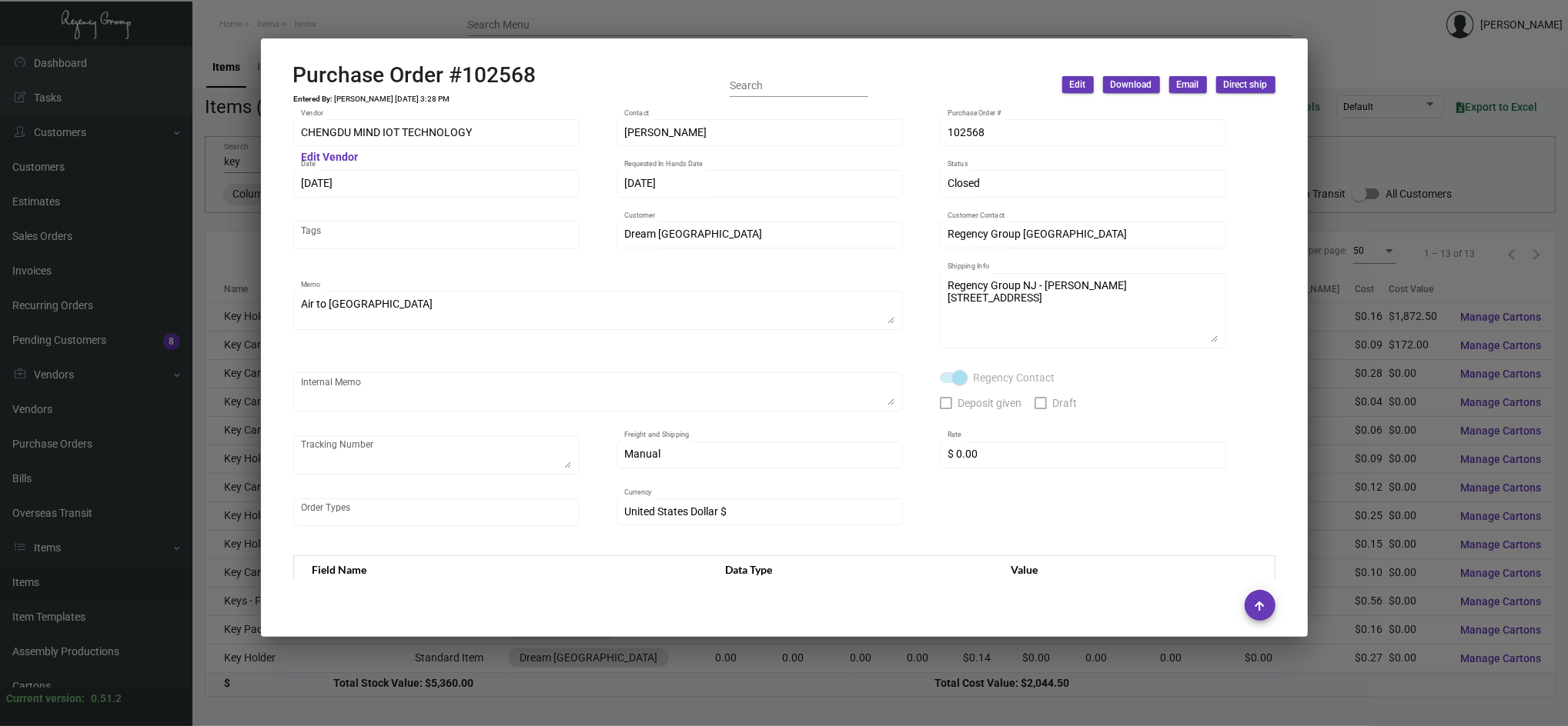
click at [398, 75] on h2 "Purchase Order #102568" at bounding box center [416, 76] width 243 height 27
copy h2 "Order"
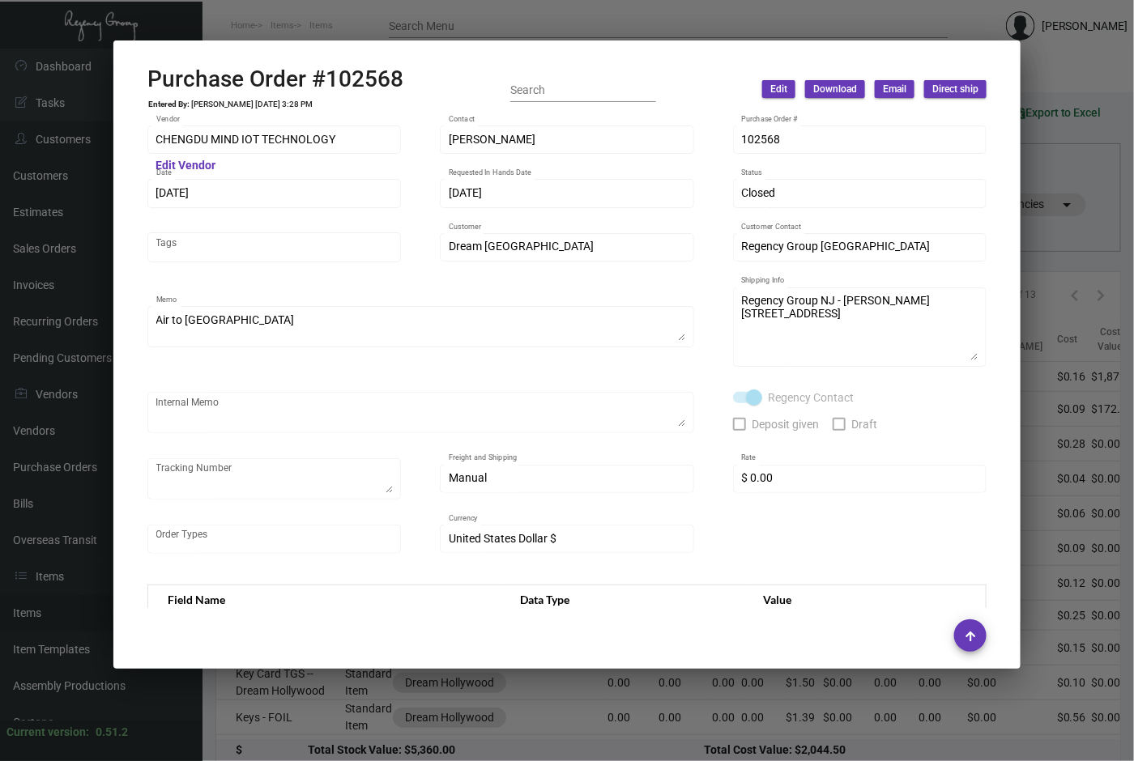
click at [279, 96] on div "Purchase Order #102568 Entered By: [PERSON_NAME] [DATE] 3:28 PM" at bounding box center [275, 90] width 256 height 48
copy div "Purchase Order #102568 Entered By: [PERSON_NAME] [DATE] 3:28 PM"
click at [527, 392] on div "Internal Memo" at bounding box center [421, 411] width 530 height 45
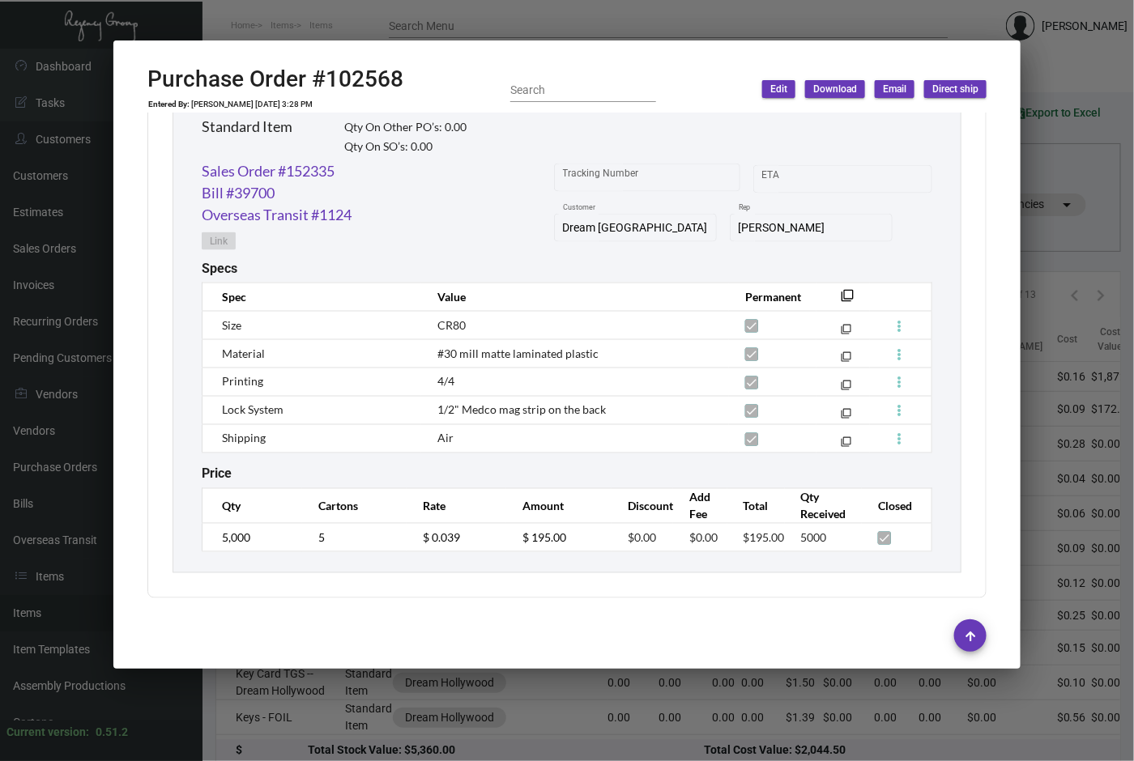
scroll to position [819, 0]
click at [492, 28] on div at bounding box center [567, 380] width 1134 height 761
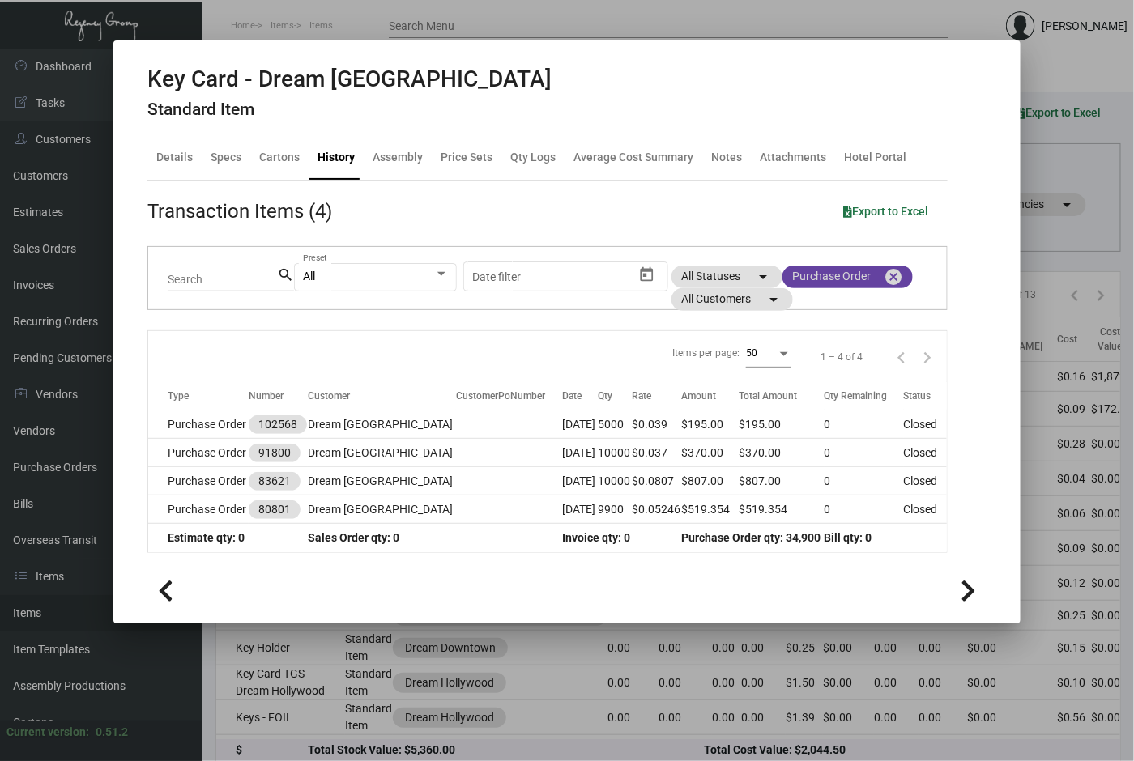
click at [890, 279] on mat-icon "cancel" at bounding box center [892, 276] width 19 height 19
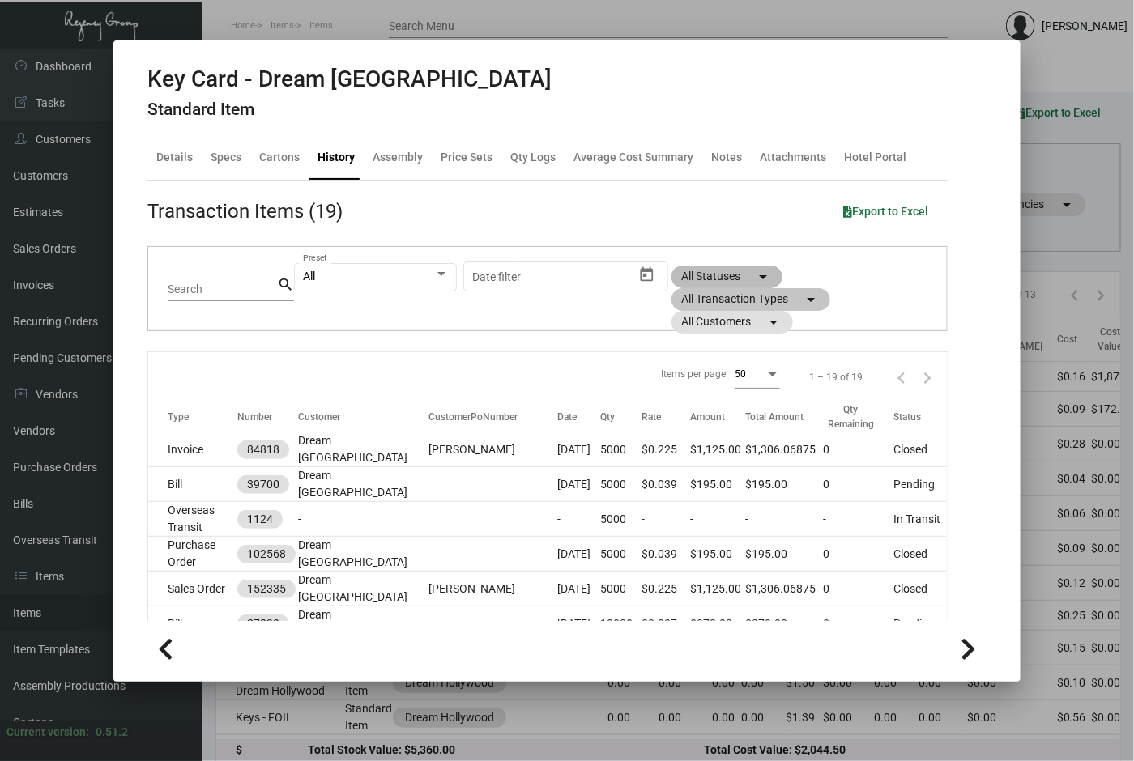
click at [823, 297] on div "All Statuses arrow_drop_down All Transaction Types arrow_drop_down All Customer…" at bounding box center [800, 300] width 259 height 68
click at [801, 297] on mat-icon "arrow_drop_down" at bounding box center [810, 299] width 19 height 19
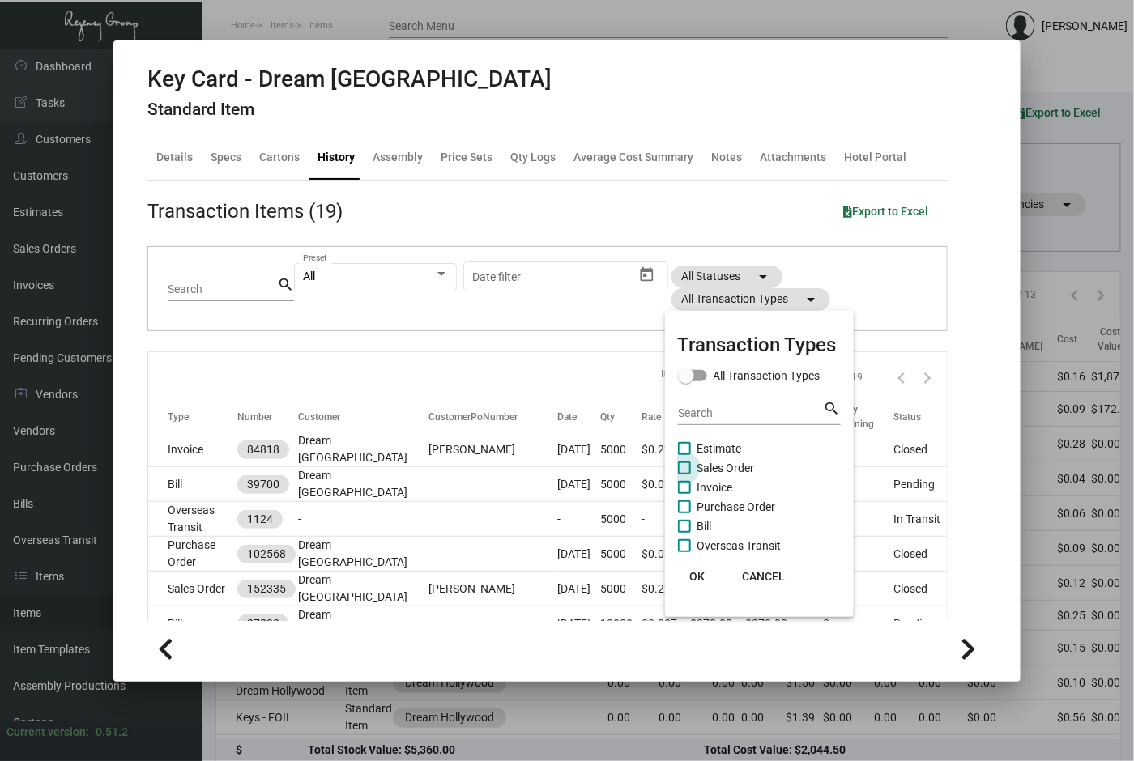
click at [711, 471] on span "Sales Order" at bounding box center [725, 467] width 57 height 19
click at [684, 475] on input "Sales Order" at bounding box center [683, 475] width 1 height 1
checkbox input "true"
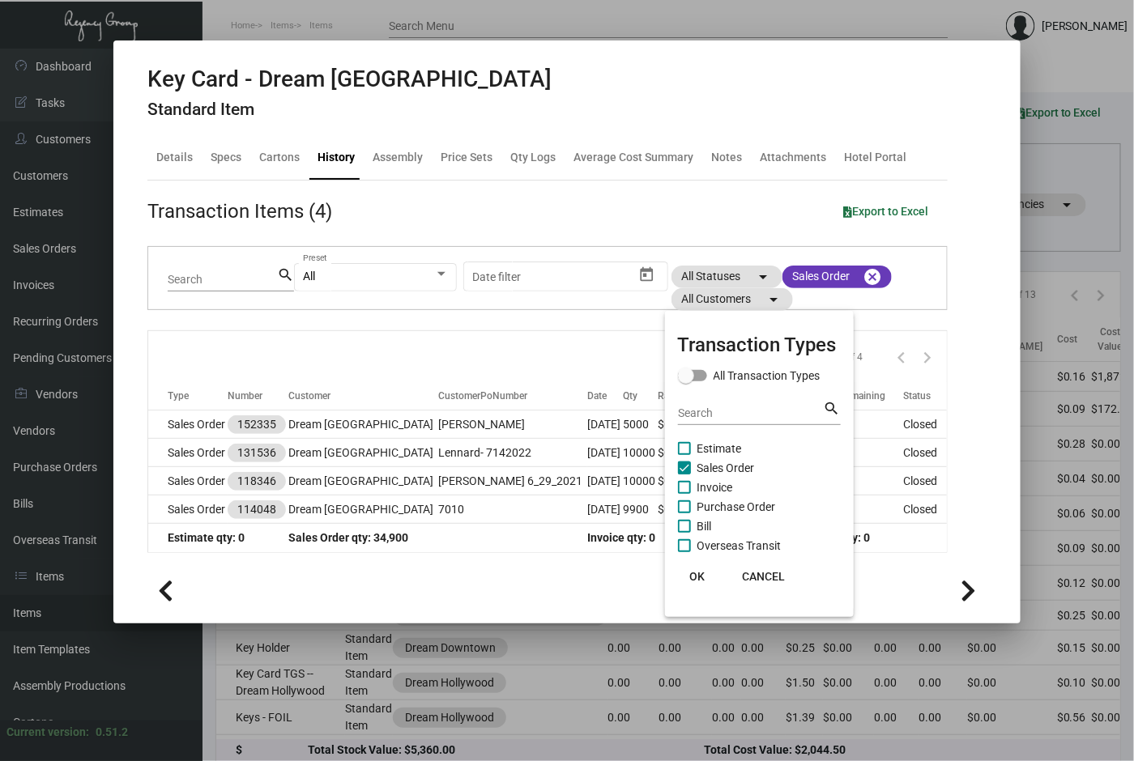
click at [196, 424] on div at bounding box center [567, 380] width 1134 height 761
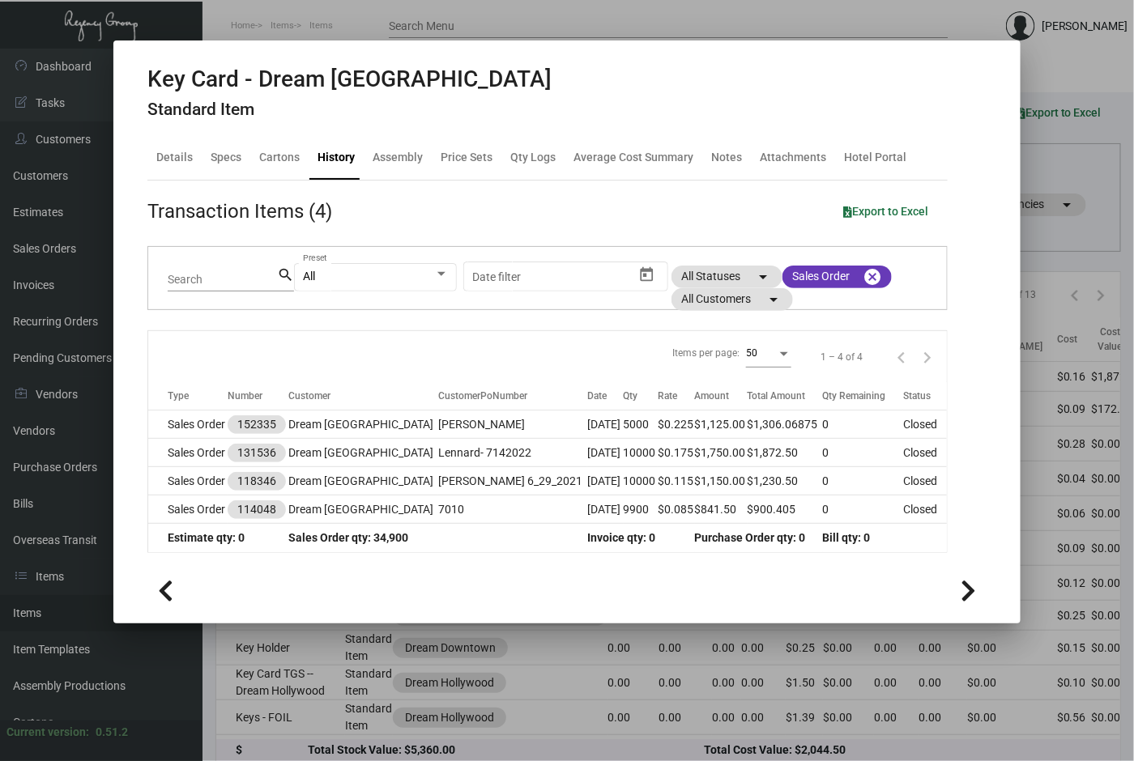
click at [196, 424] on td "Sales Order" at bounding box center [187, 425] width 79 height 28
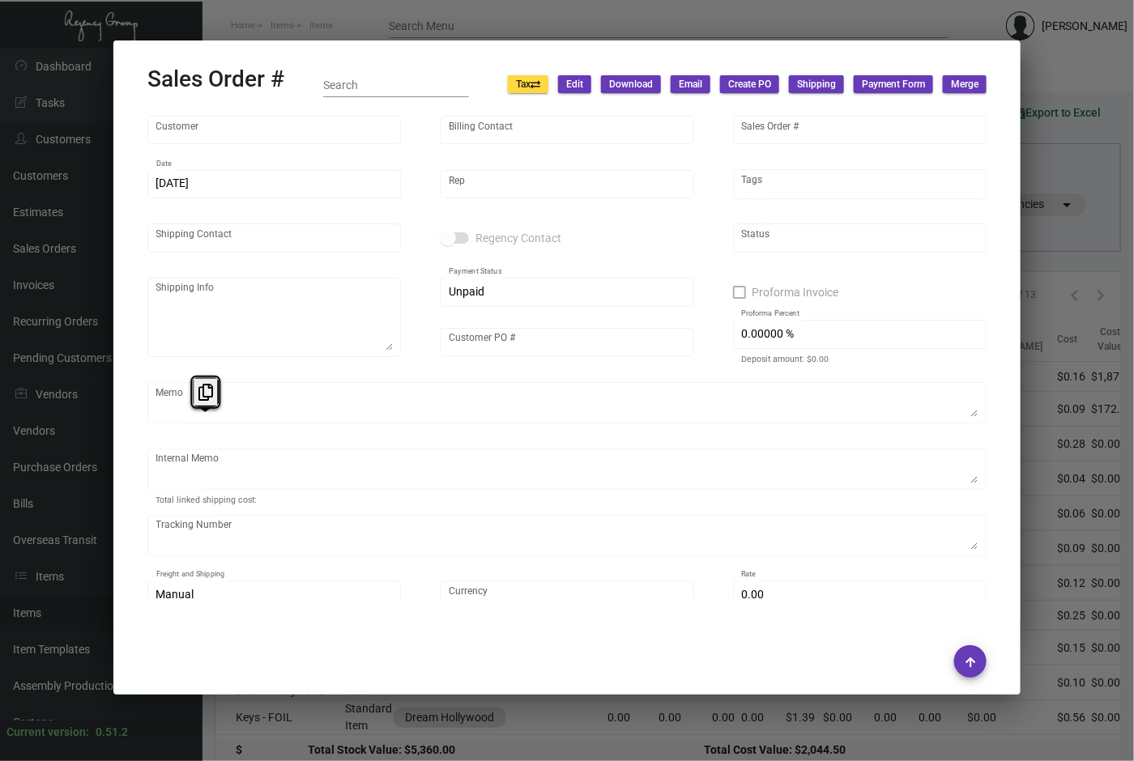
type input "Dream [GEOGRAPHIC_DATA]"
type input "Billing Department"
type input "152335"
type input "[DATE]"
type input "[PERSON_NAME]"
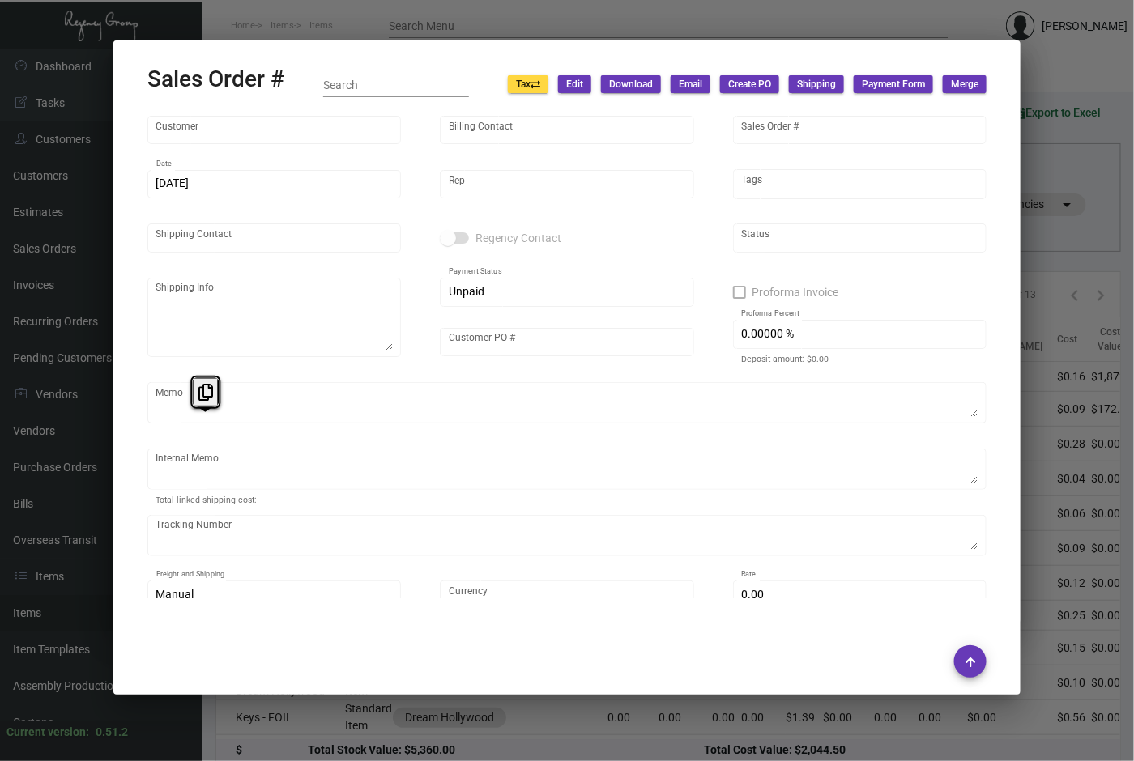
type input "[PERSON_NAME]"
type textarea "Dream [GEOGRAPHIC_DATA] - [PERSON_NAME] [STREET_ADDRESS][PERSON_NAME]"
type input "[PERSON_NAME]"
type textarea "12/19 - 2K KEYS 14.68 12/20- 3k keys 25.56"
type input "United States Dollar $"
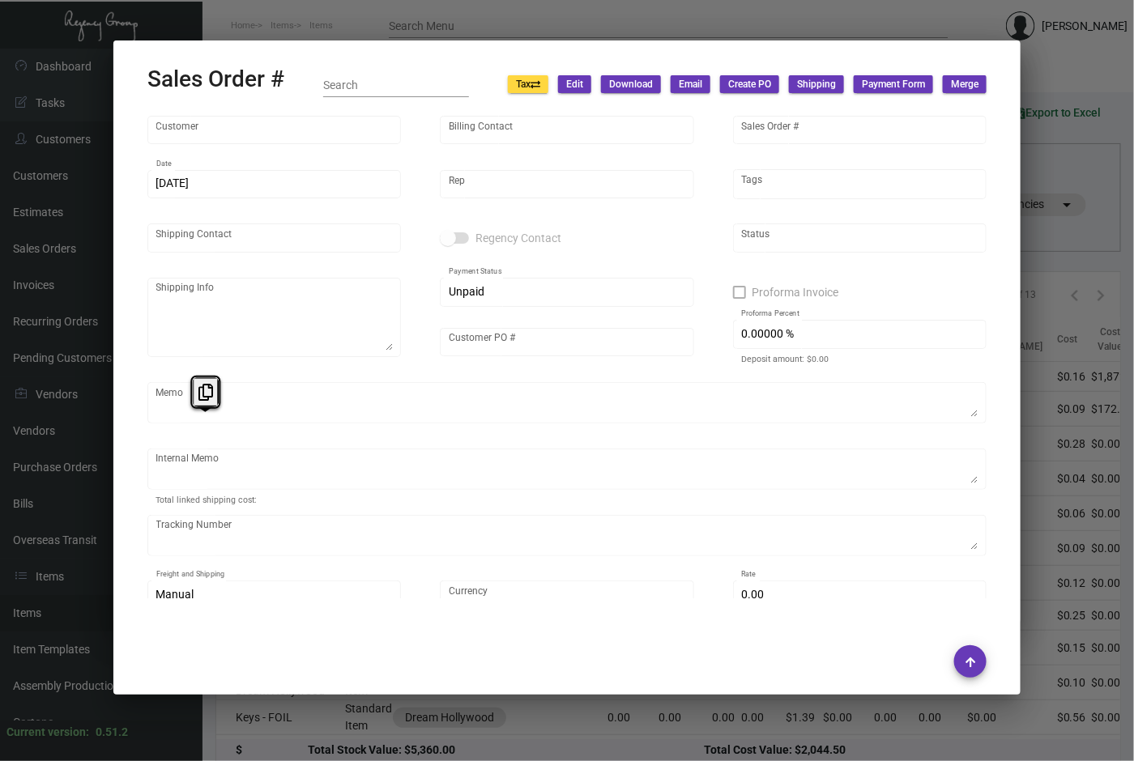
type input "8.50000 %"
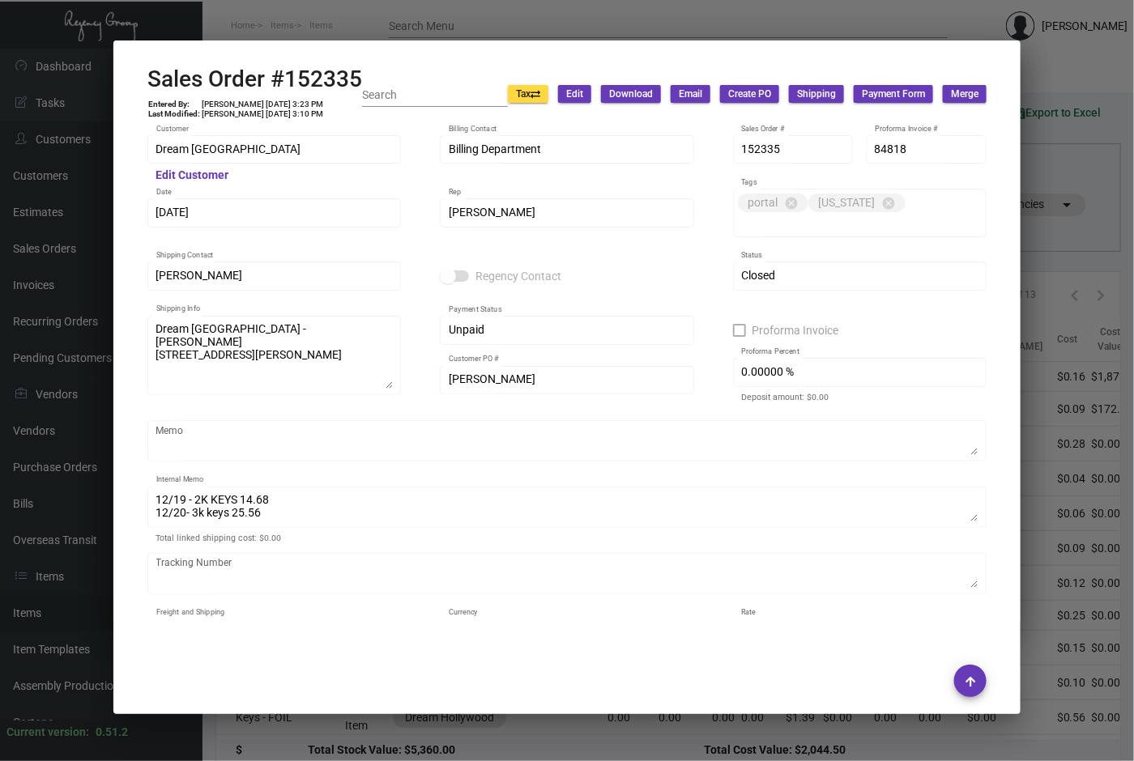
drag, startPoint x: 196, startPoint y: 424, endPoint x: 282, endPoint y: 72, distance: 362.5
click at [282, 72] on h2 "Sales Order #152335" at bounding box center [254, 80] width 215 height 28
copy h2 "152335"
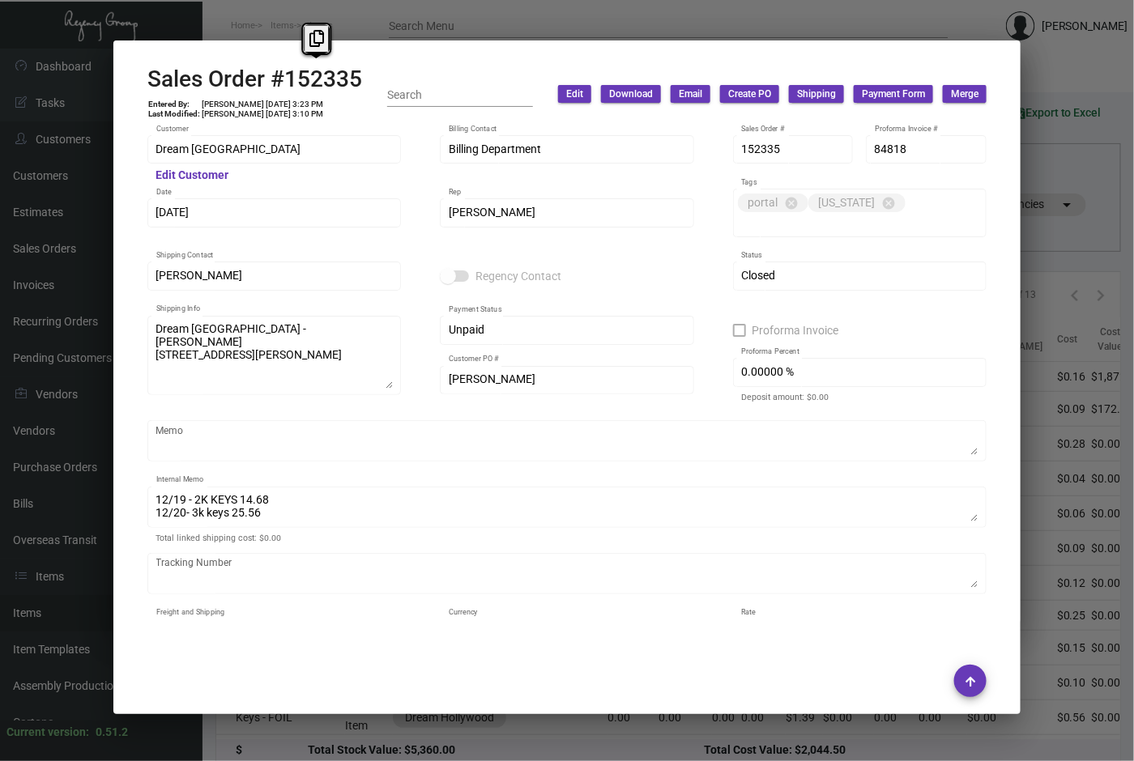
click at [207, 100] on td "[PERSON_NAME] [DATE] 3:23 PM" at bounding box center [262, 105] width 123 height 10
copy td "[PERSON_NAME] [DATE] 3:23 PM"
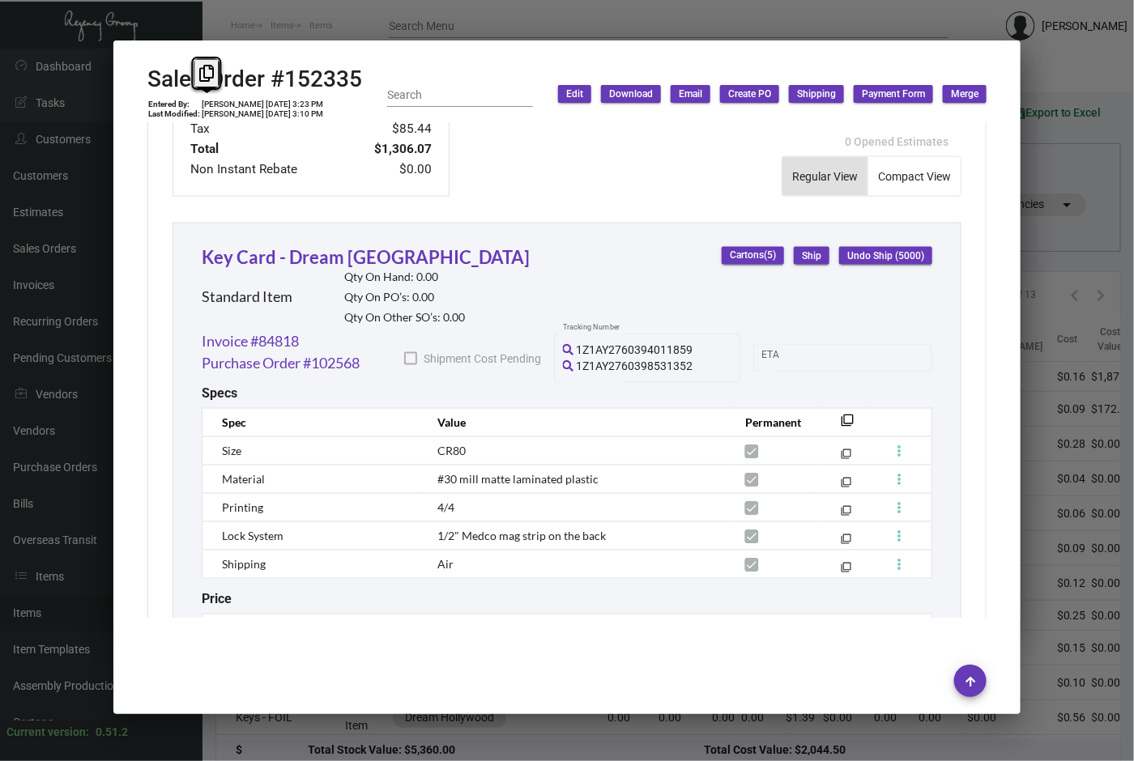
scroll to position [802, 0]
click at [482, 312] on div "Key Card - Dream South Beach Standard Item Qty On Hand: 0.00 Qty On PO’s: 0.00 …" at bounding box center [567, 287] width 730 height 87
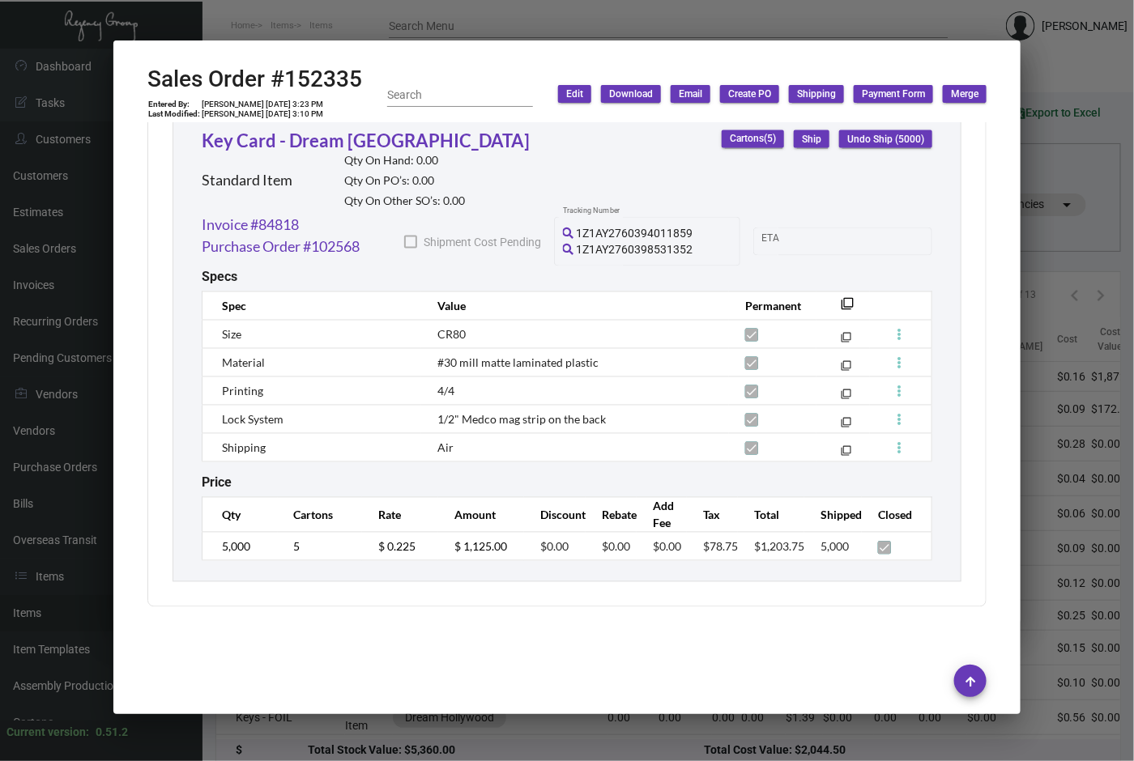
scroll to position [918, 0]
click at [538, 562] on div "Key Card - Dream South Beach Standard Item Qty On Hand: 0.00 Qty On PO’s: 0.00 …" at bounding box center [566, 344] width 789 height 476
click at [494, 539] on td "$ 1,125.00" at bounding box center [481, 547] width 86 height 28
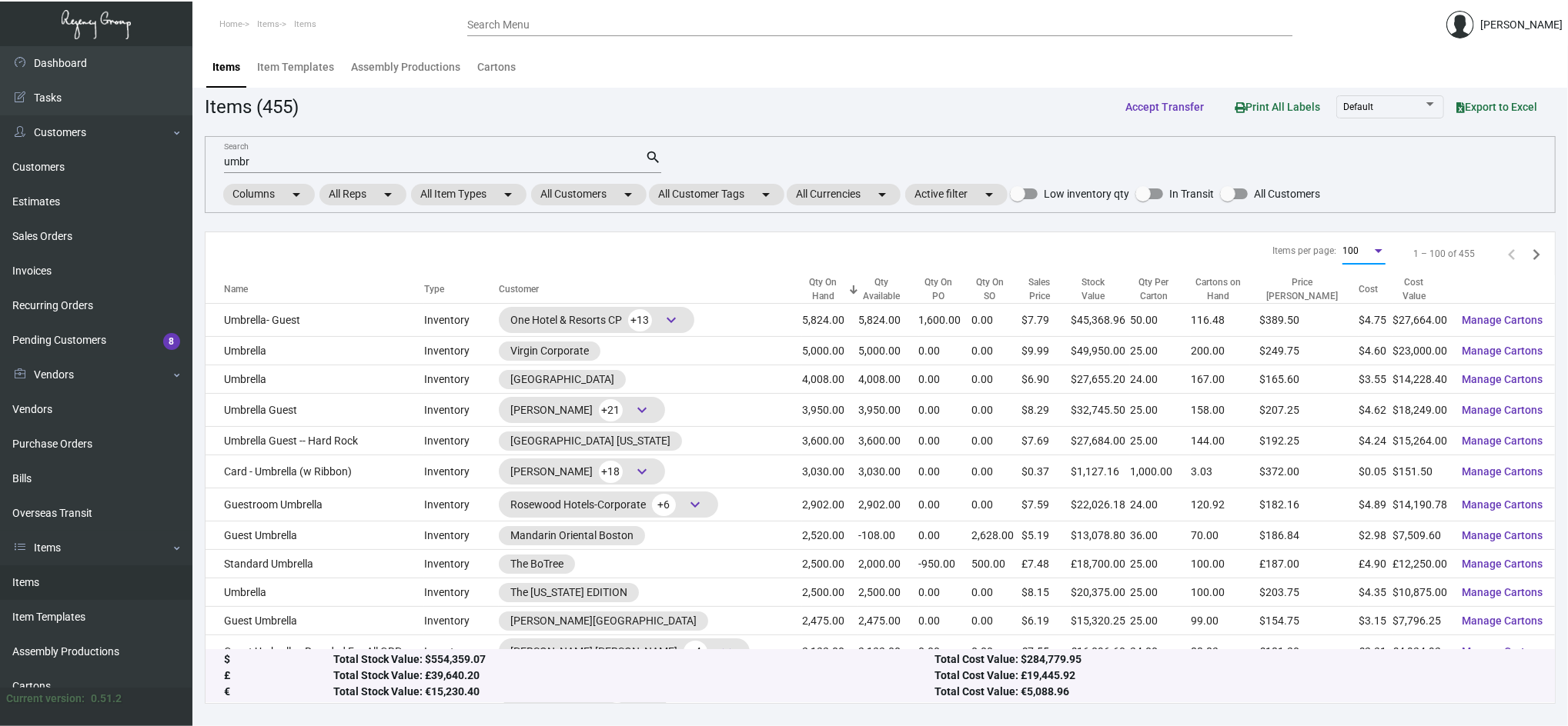
scroll to position [876, 0]
